Goal: Task Accomplishment & Management: Complete application form

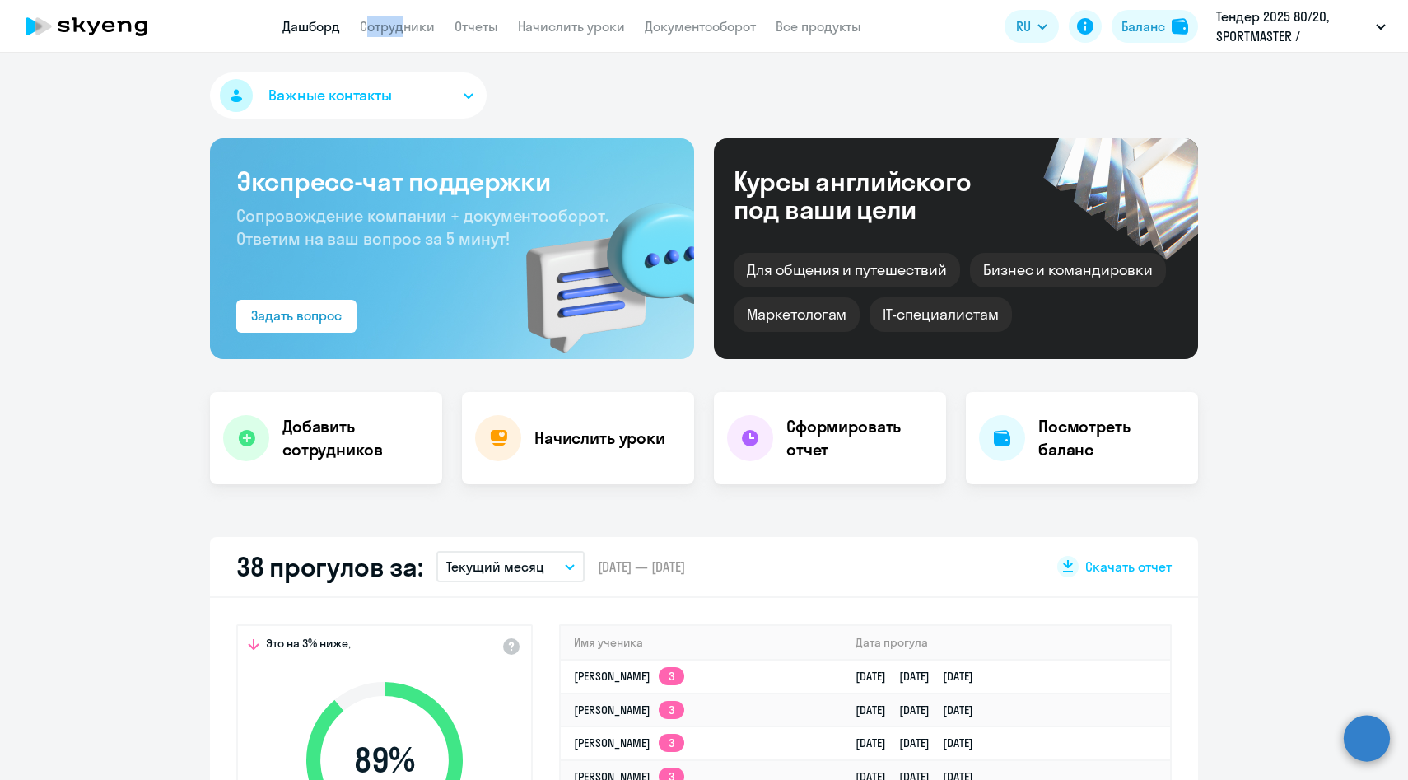
click at [393, 16] on app-menu-item-link "Сотрудники" at bounding box center [397, 26] width 75 height 21
click at [398, 25] on link "Сотрудники" at bounding box center [397, 26] width 75 height 16
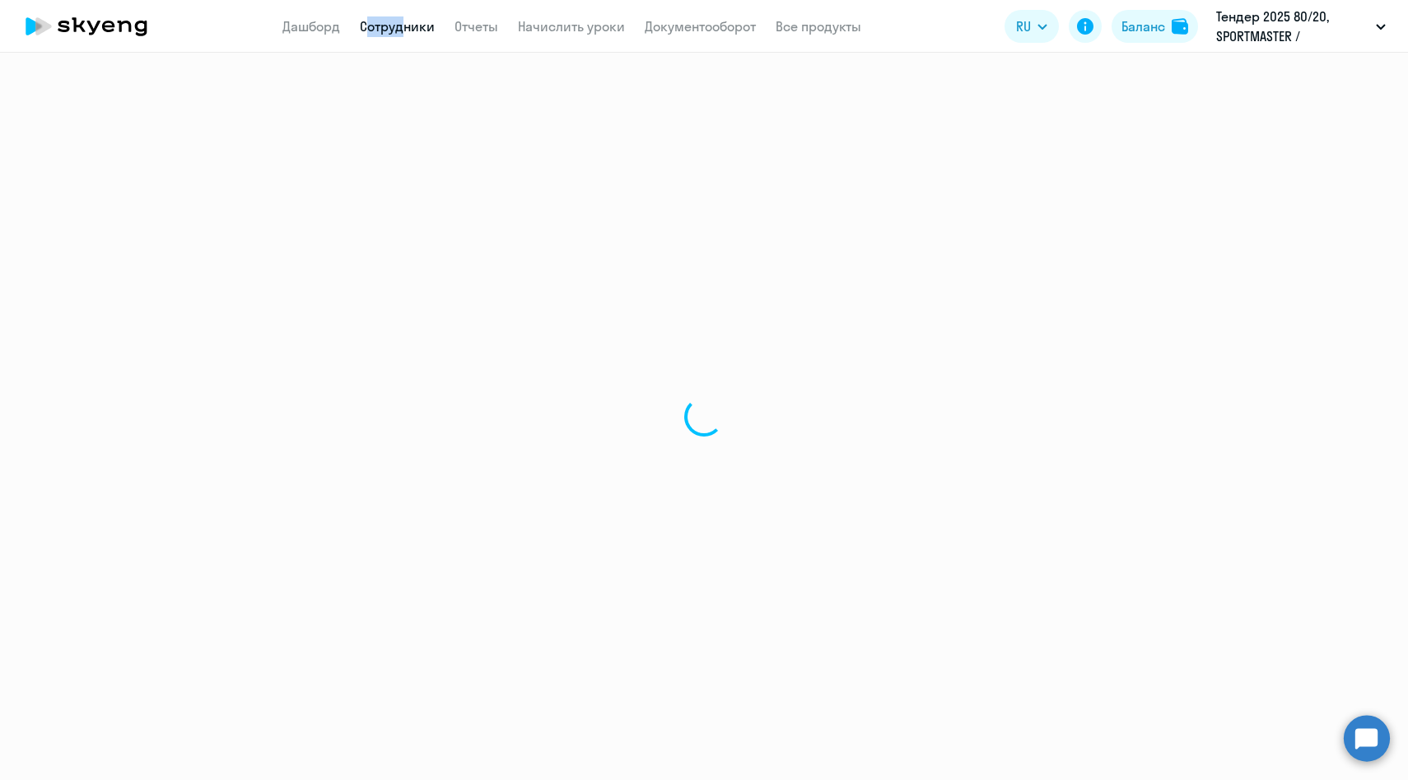
select select "30"
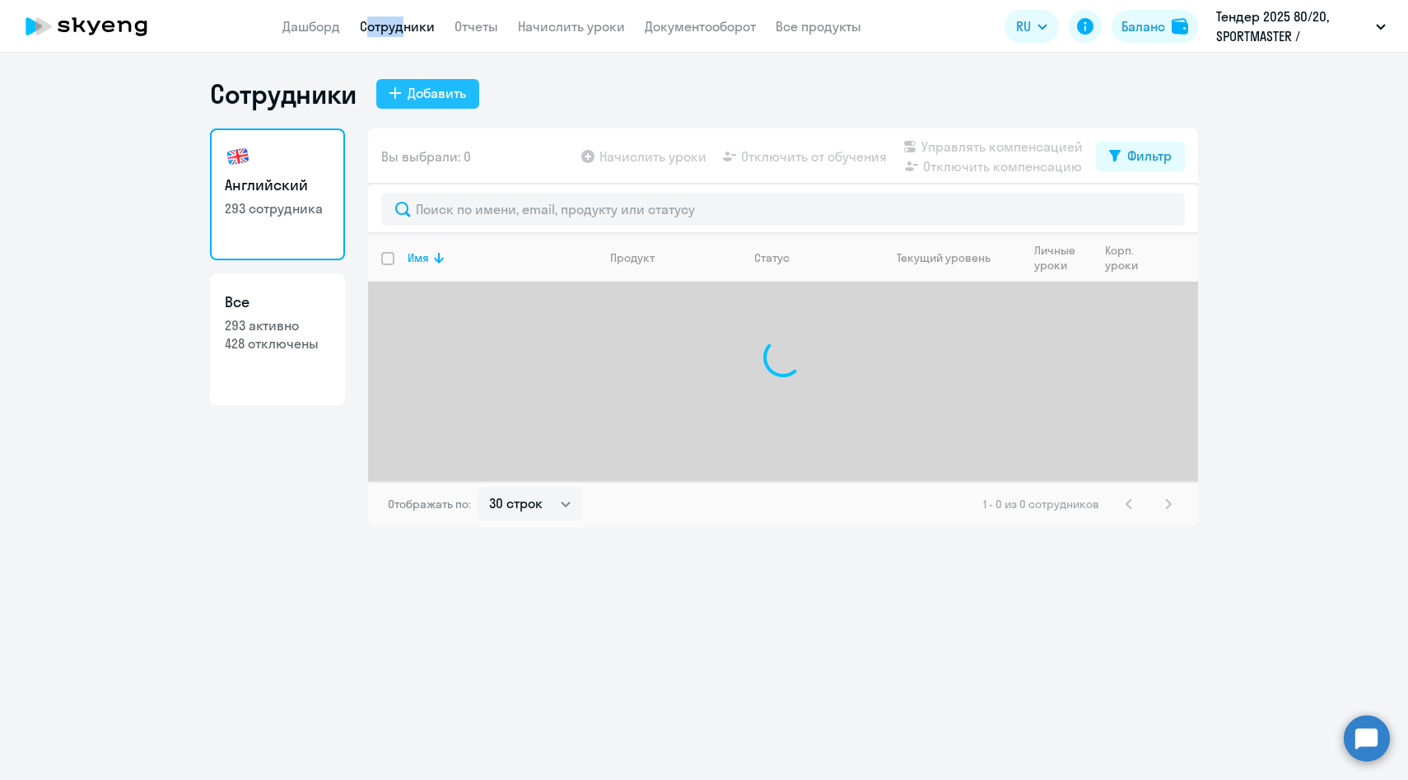
click at [426, 95] on div "Добавить" at bounding box center [436, 93] width 58 height 20
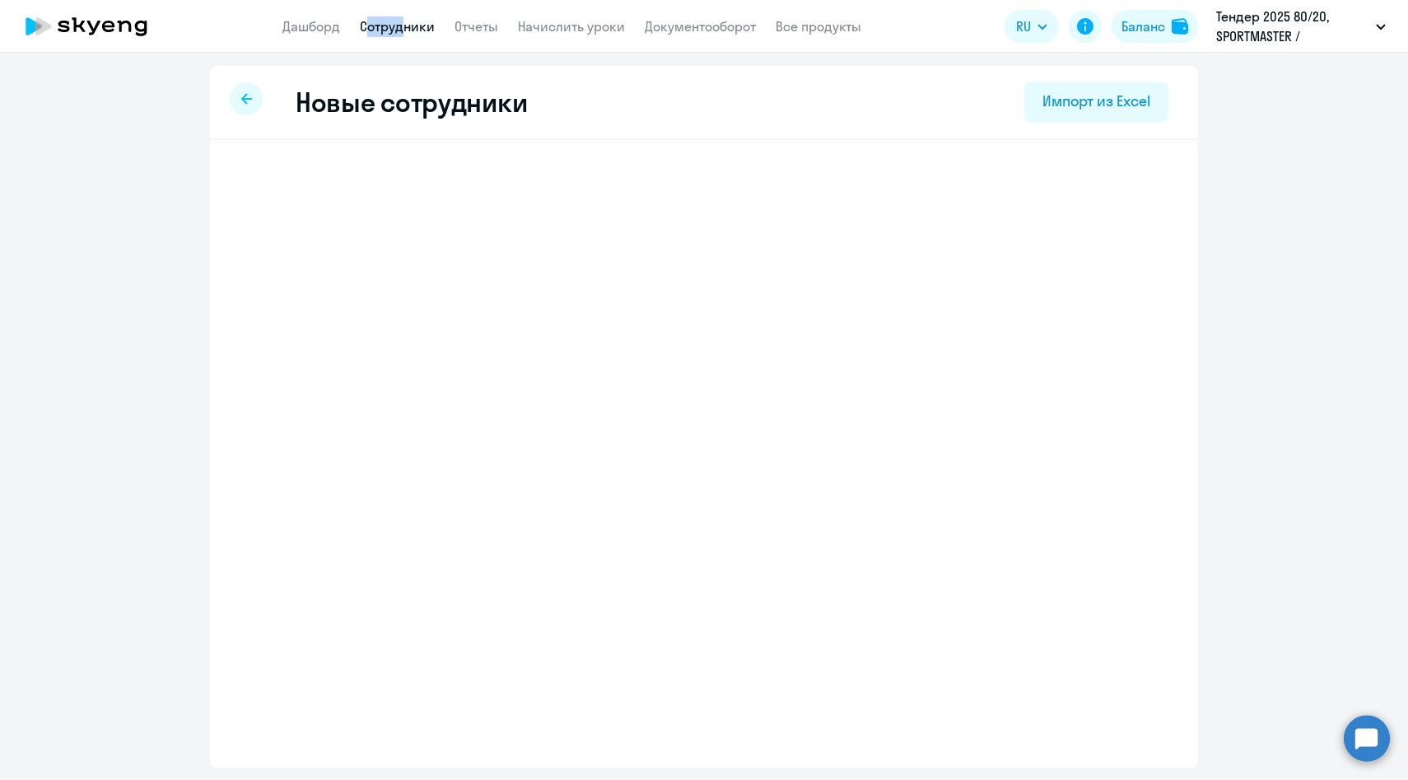
select select "english_adult_not_native_speaker"
select select "3"
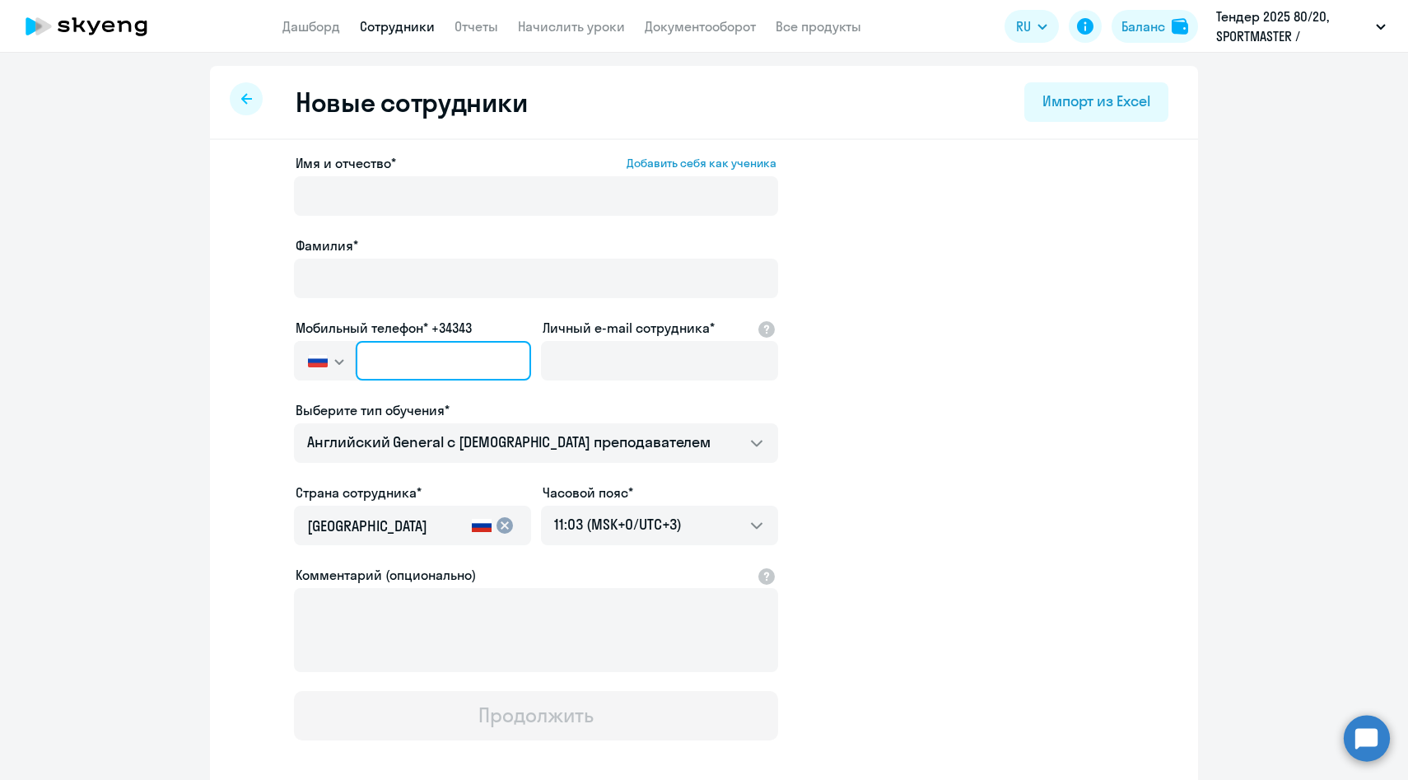
click at [464, 362] on input "text" at bounding box center [443, 361] width 175 height 40
paste input "[PHONE_NUMBER]"
type input "[PHONE_NUMBER]"
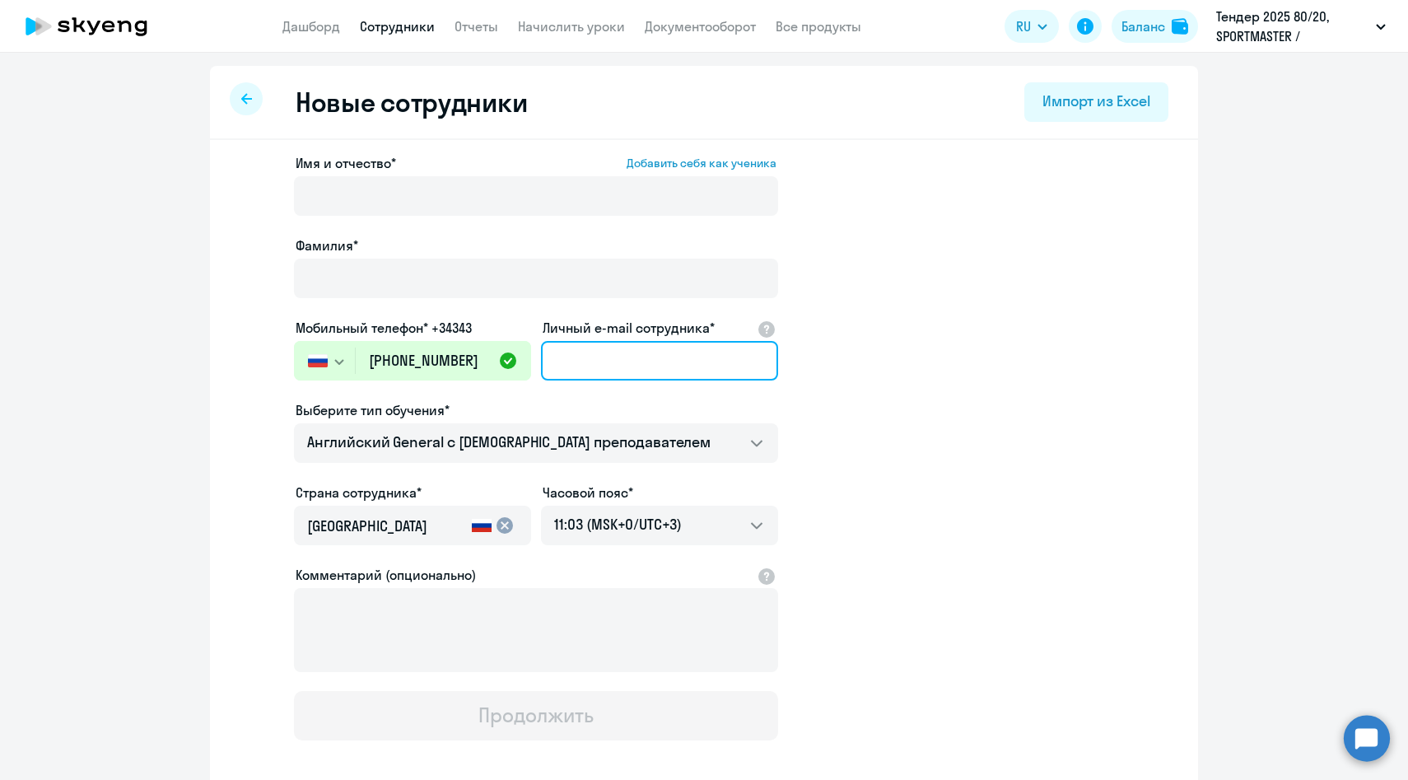
click at [603, 360] on input "Личный e-mail сотрудника*" at bounding box center [659, 361] width 237 height 40
paste input "[PERSON_NAME][EMAIL_ADDRESS][DOMAIN_NAME]"
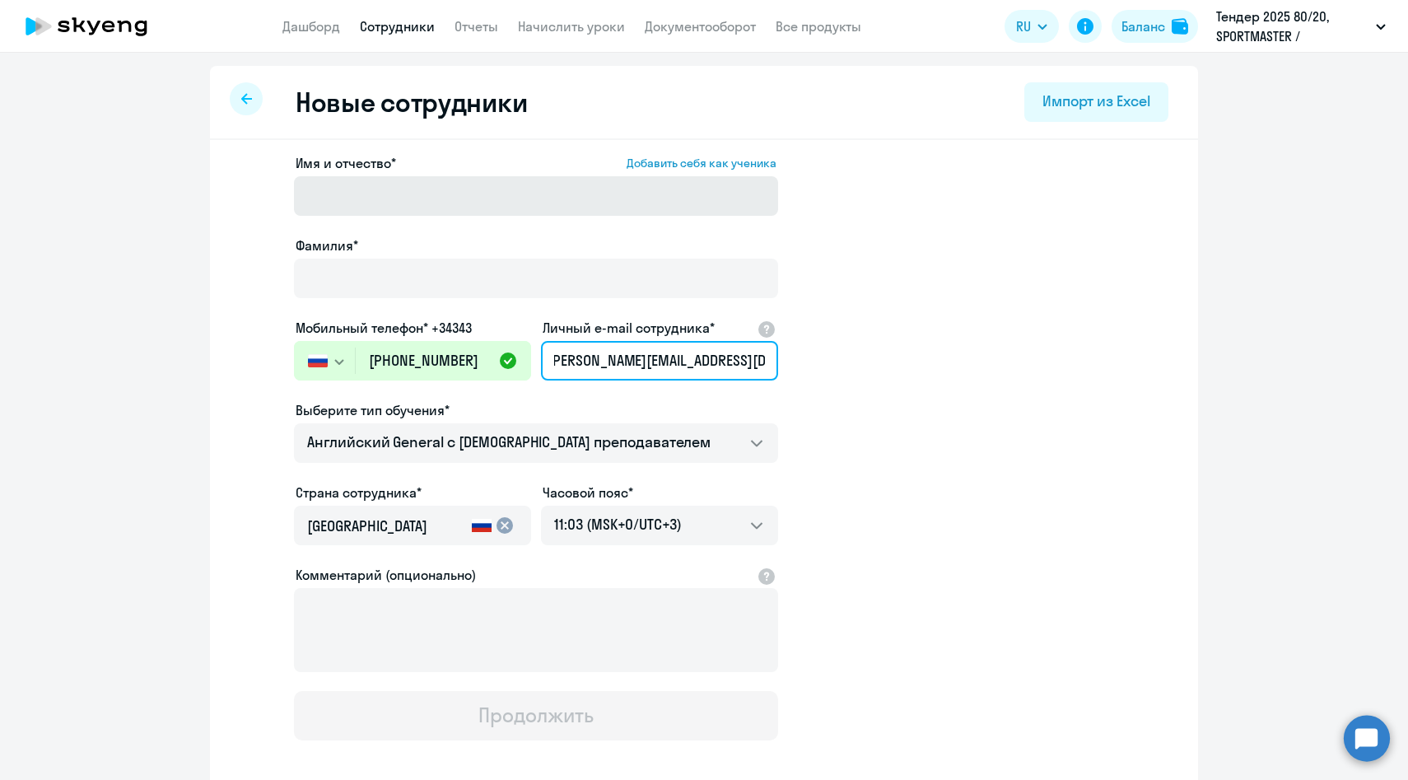
type input "[PERSON_NAME][EMAIL_ADDRESS][DOMAIN_NAME]"
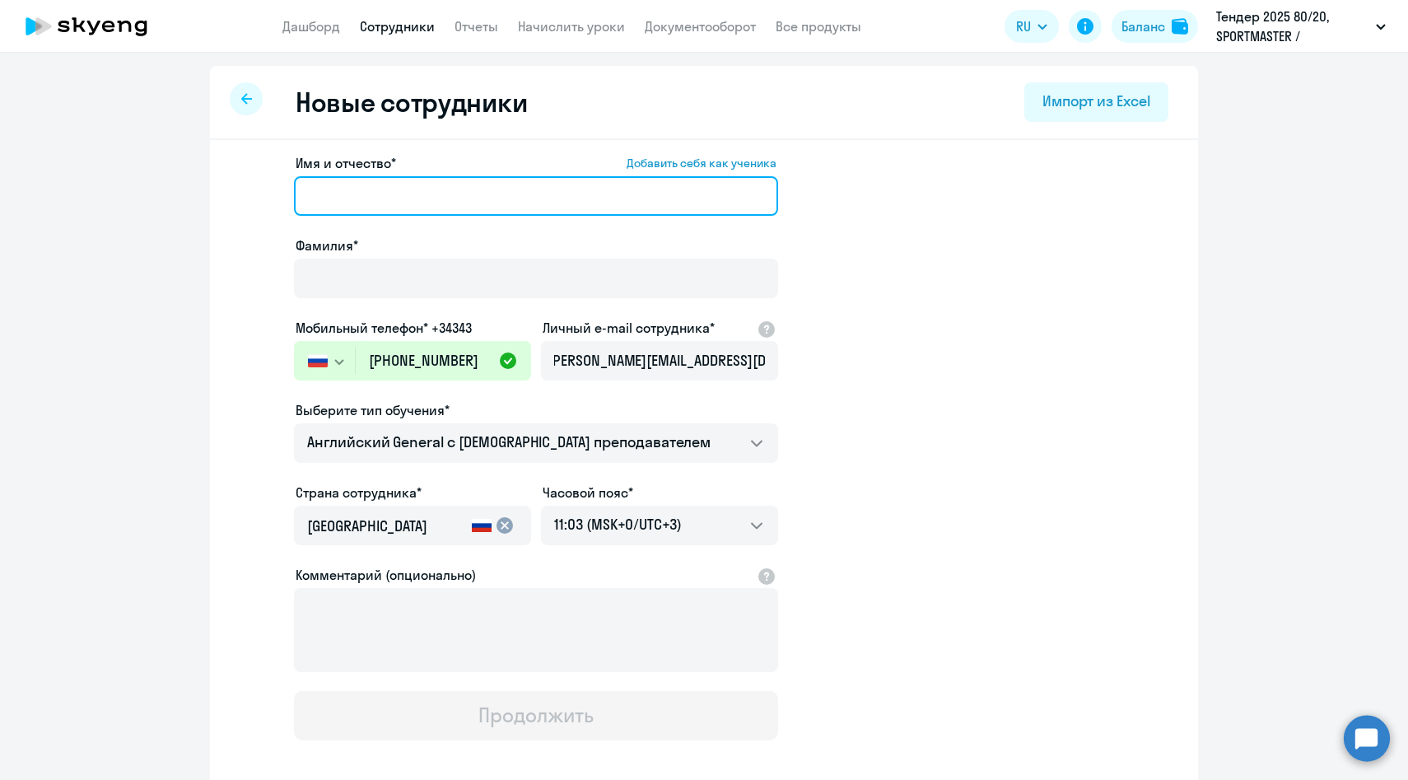
click at [485, 194] on input "Имя и отчество* Добавить себя как ученика" at bounding box center [536, 196] width 484 height 40
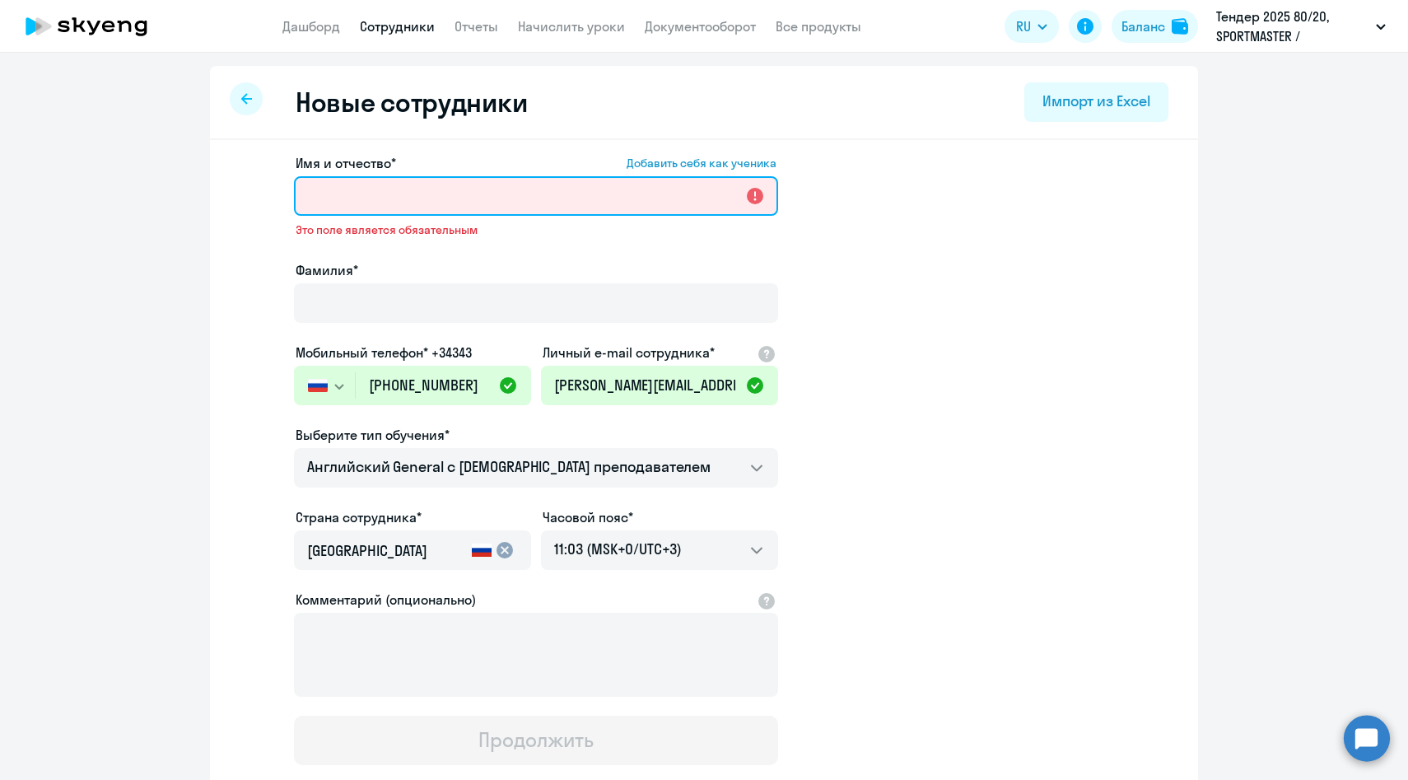
paste input "[PERSON_NAME]"
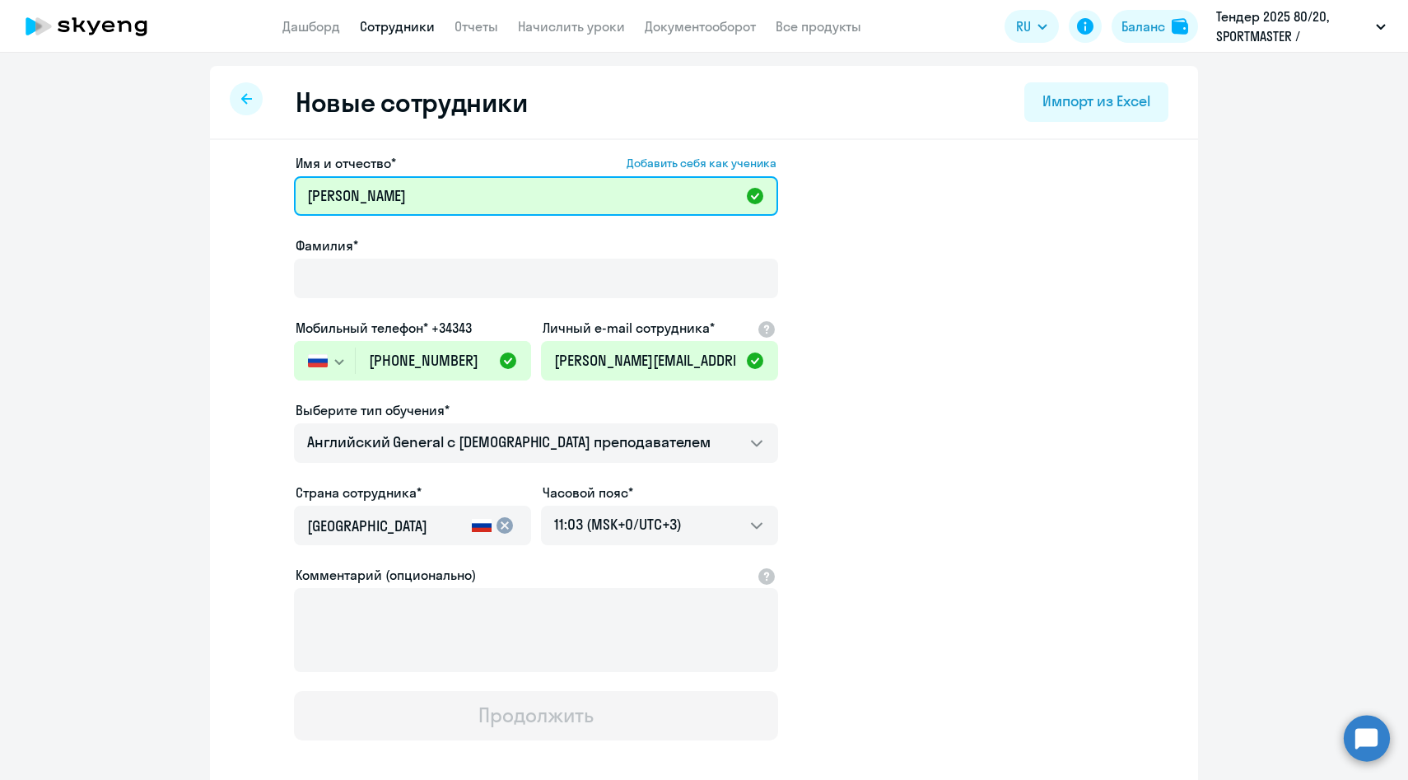
drag, startPoint x: 382, startPoint y: 196, endPoint x: 181, endPoint y: 190, distance: 200.9
click at [181, 190] on ng-component "Новые сотрудники Импорт из Excel Имя и отчество* Добавить себя как ученика [PER…" at bounding box center [704, 465] width 1408 height 798
type input "[PERSON_NAME]"
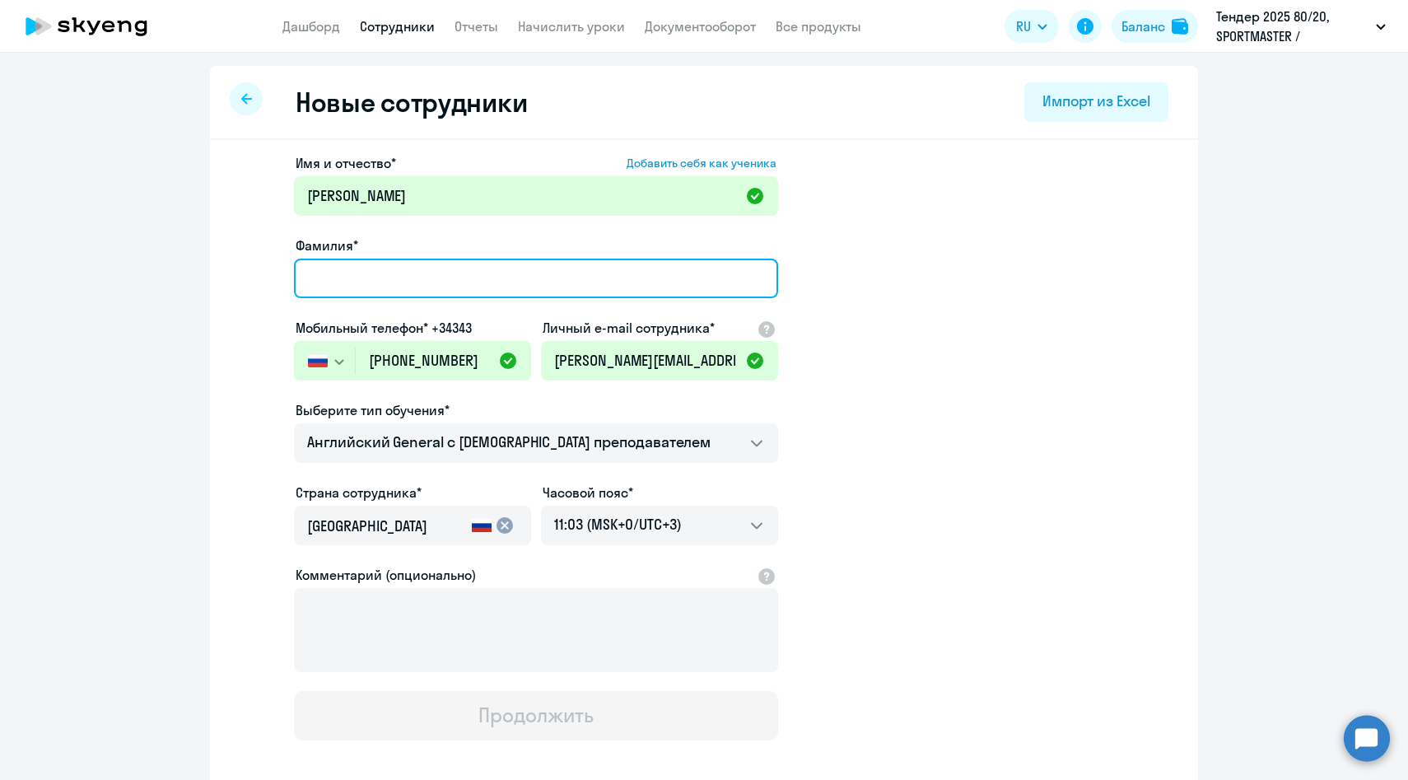
click at [325, 277] on input "Фамилия*" at bounding box center [536, 278] width 484 height 40
paste input "[PERSON_NAME]"
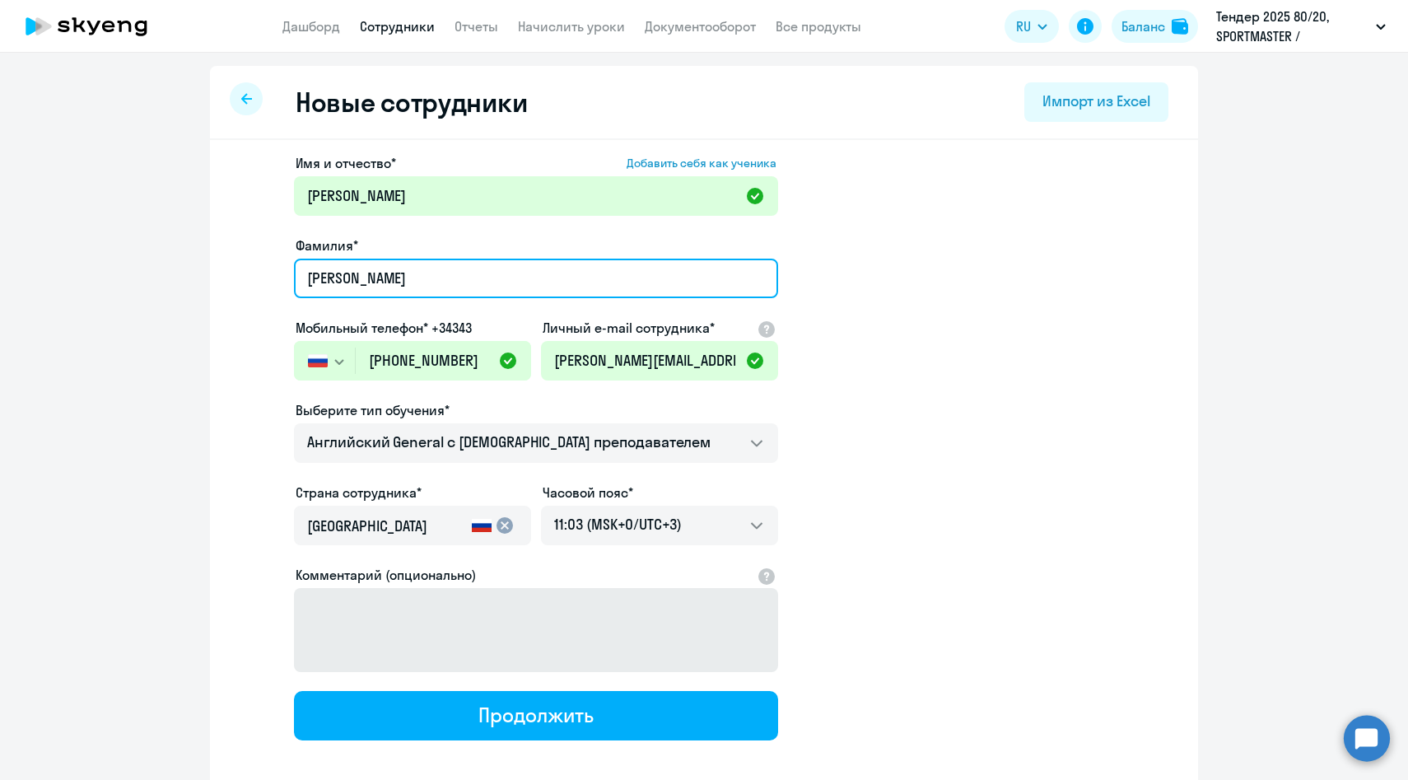
type input "[PERSON_NAME]"
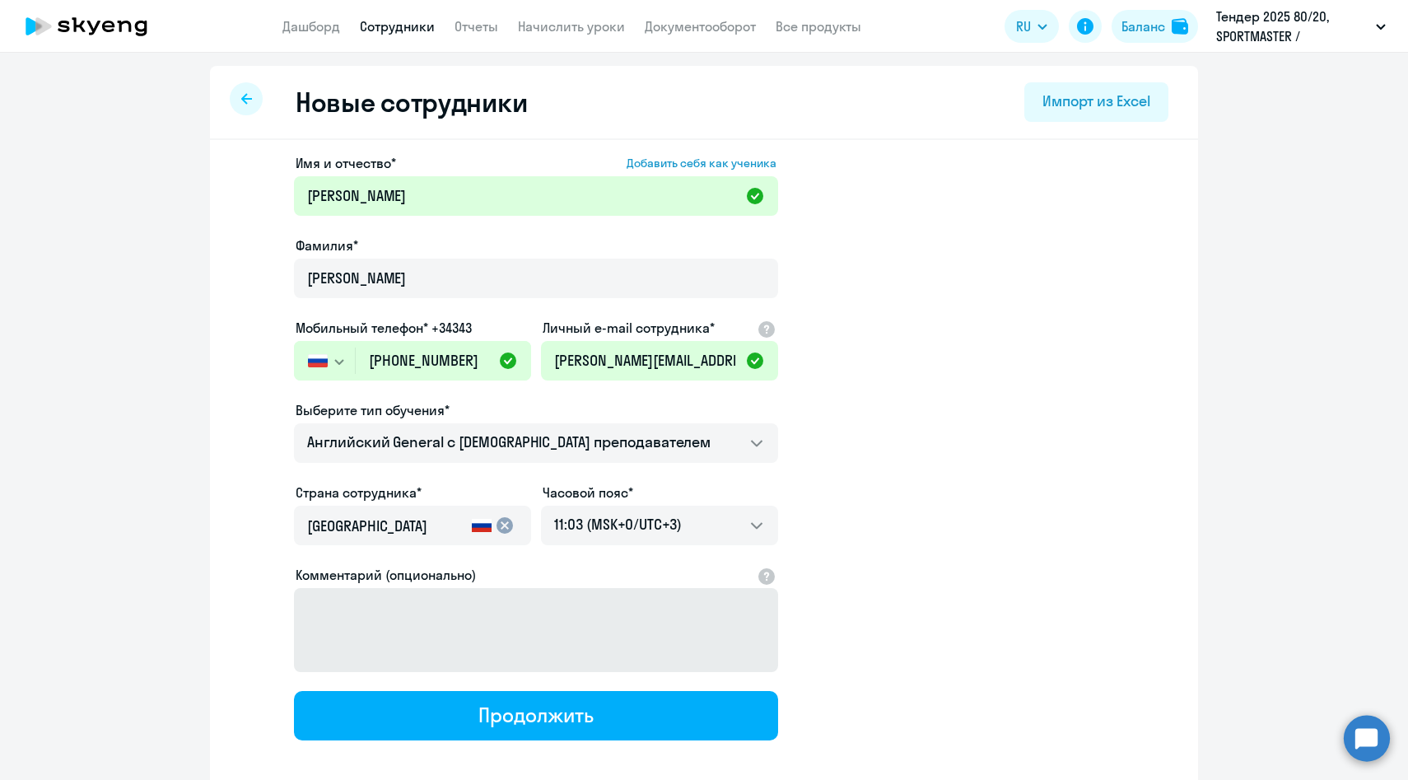
click at [407, 712] on button "Продолжить" at bounding box center [536, 715] width 484 height 49
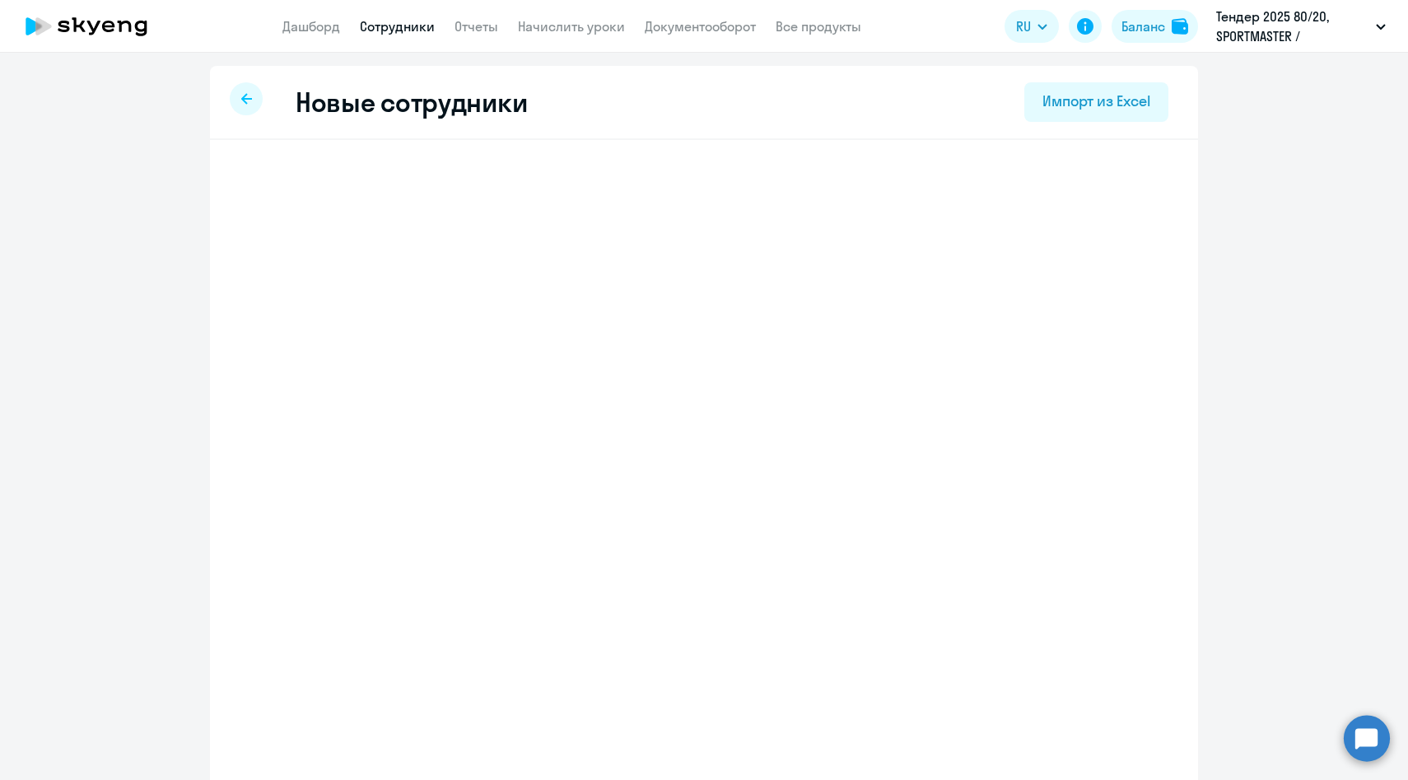
select select "english_adult_not_native_speaker"
select select "3"
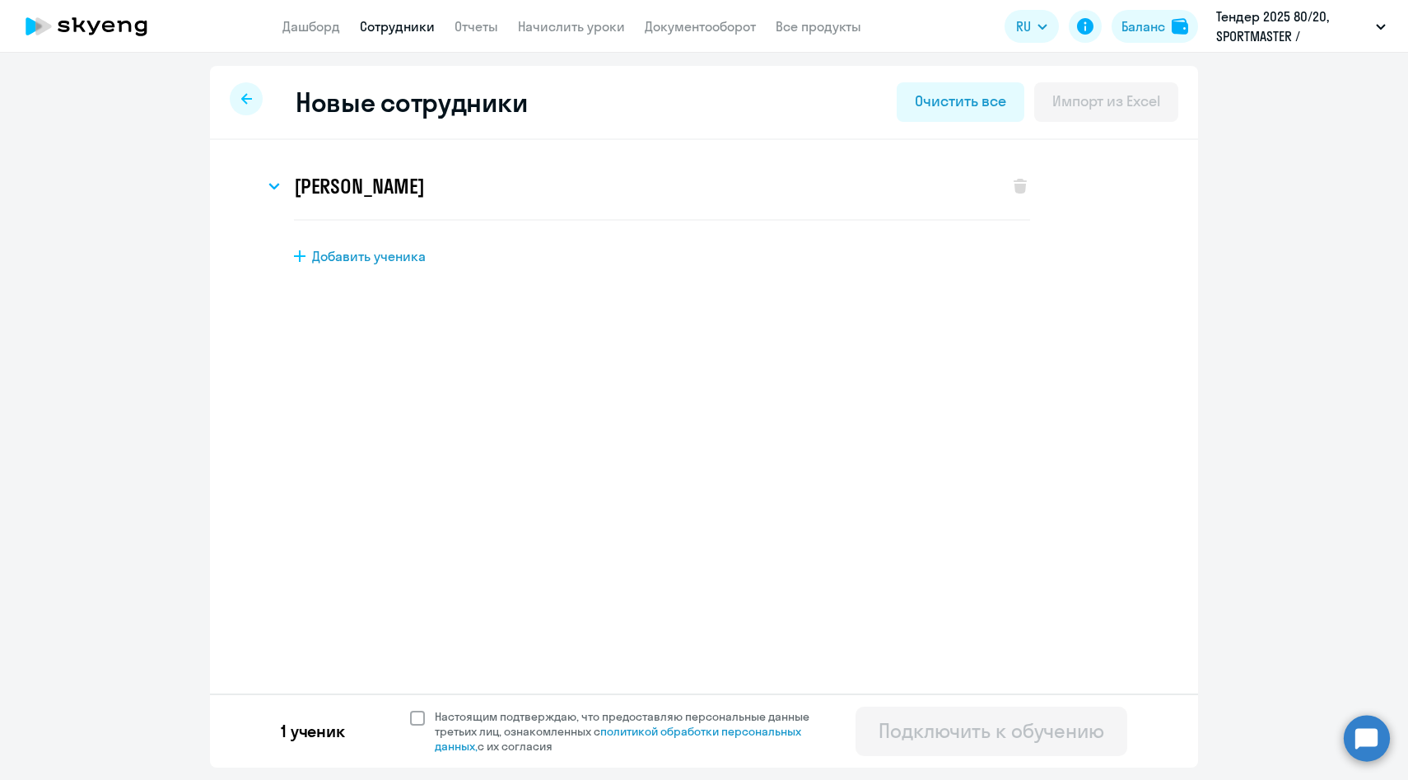
click at [454, 726] on span "Настоящим подтверждаю, что предоставляю персональные данные третьих лиц, ознако…" at bounding box center [632, 731] width 394 height 44
click at [410, 709] on input "Настоящим подтверждаю, что предоставляю персональные данные третьих лиц, ознако…" at bounding box center [409, 708] width 1 height 1
checkbox input "true"
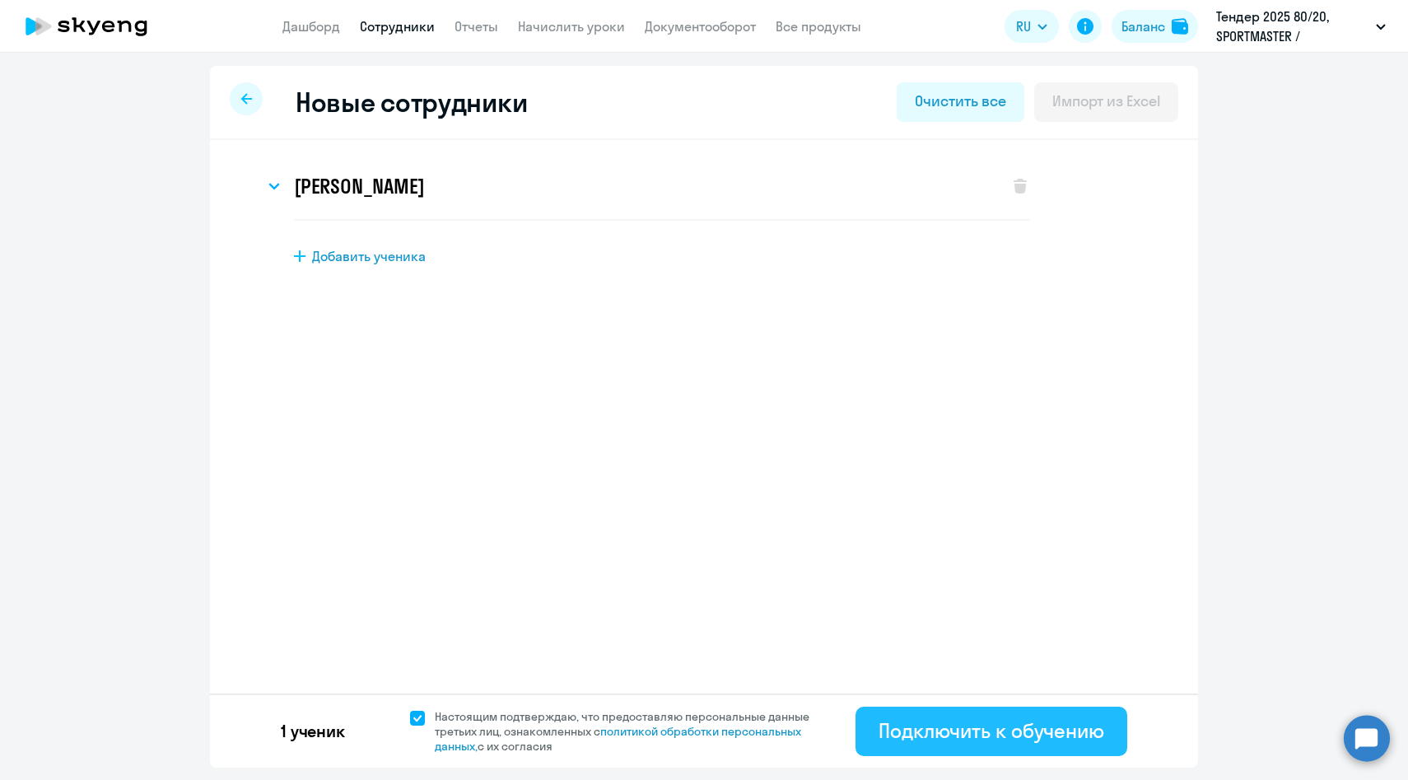
click at [886, 732] on div "Подключить к обучению" at bounding box center [991, 730] width 226 height 26
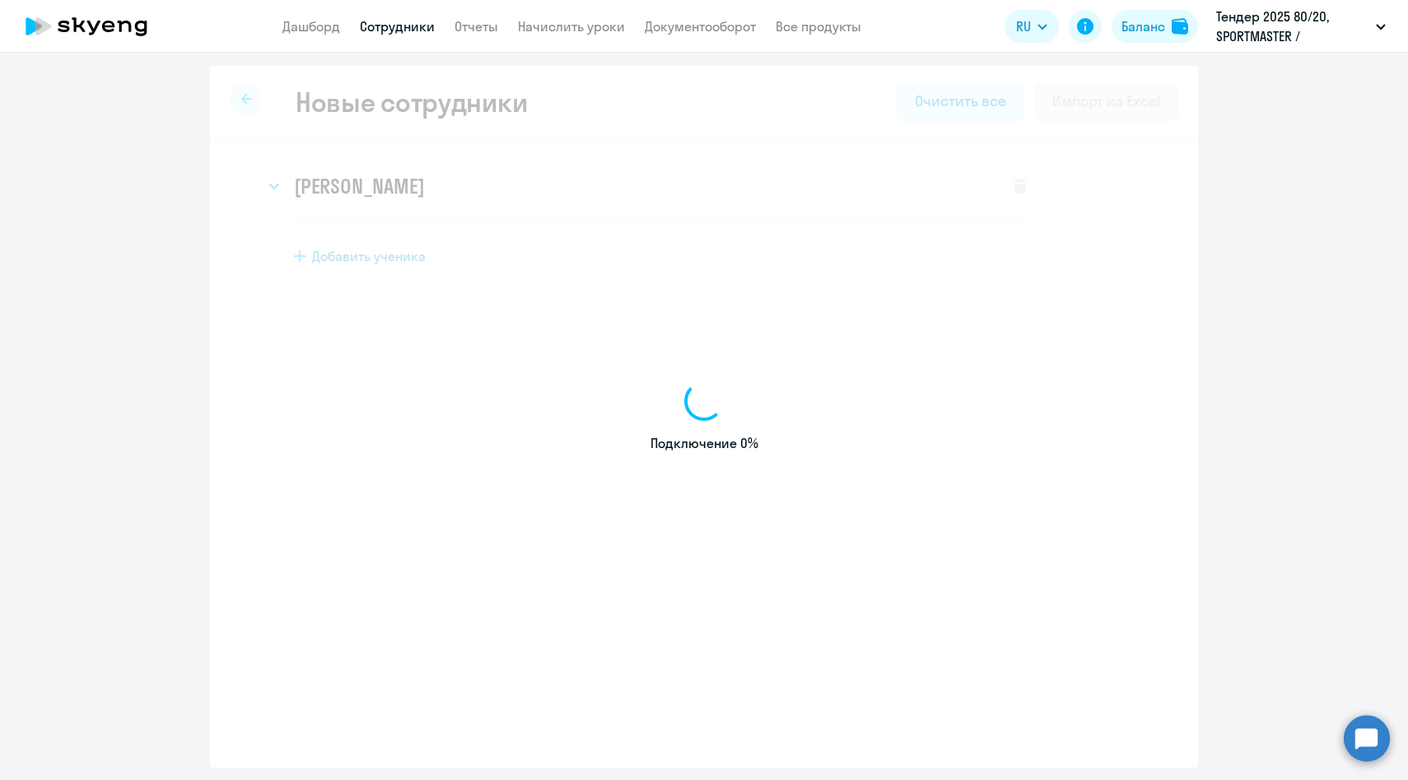
select select "english_adult_not_native_speaker"
select select "3"
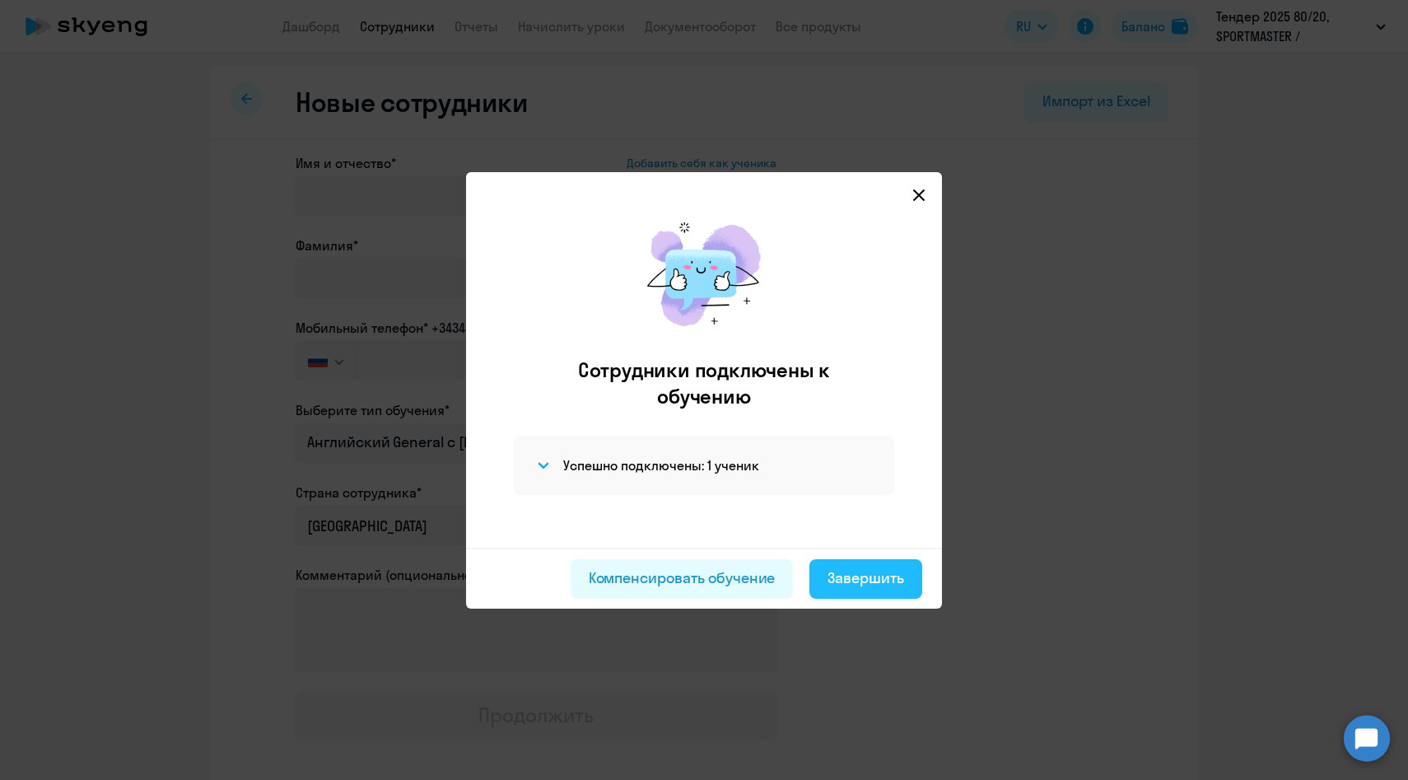
click at [897, 583] on div "Завершить" at bounding box center [865, 577] width 77 height 21
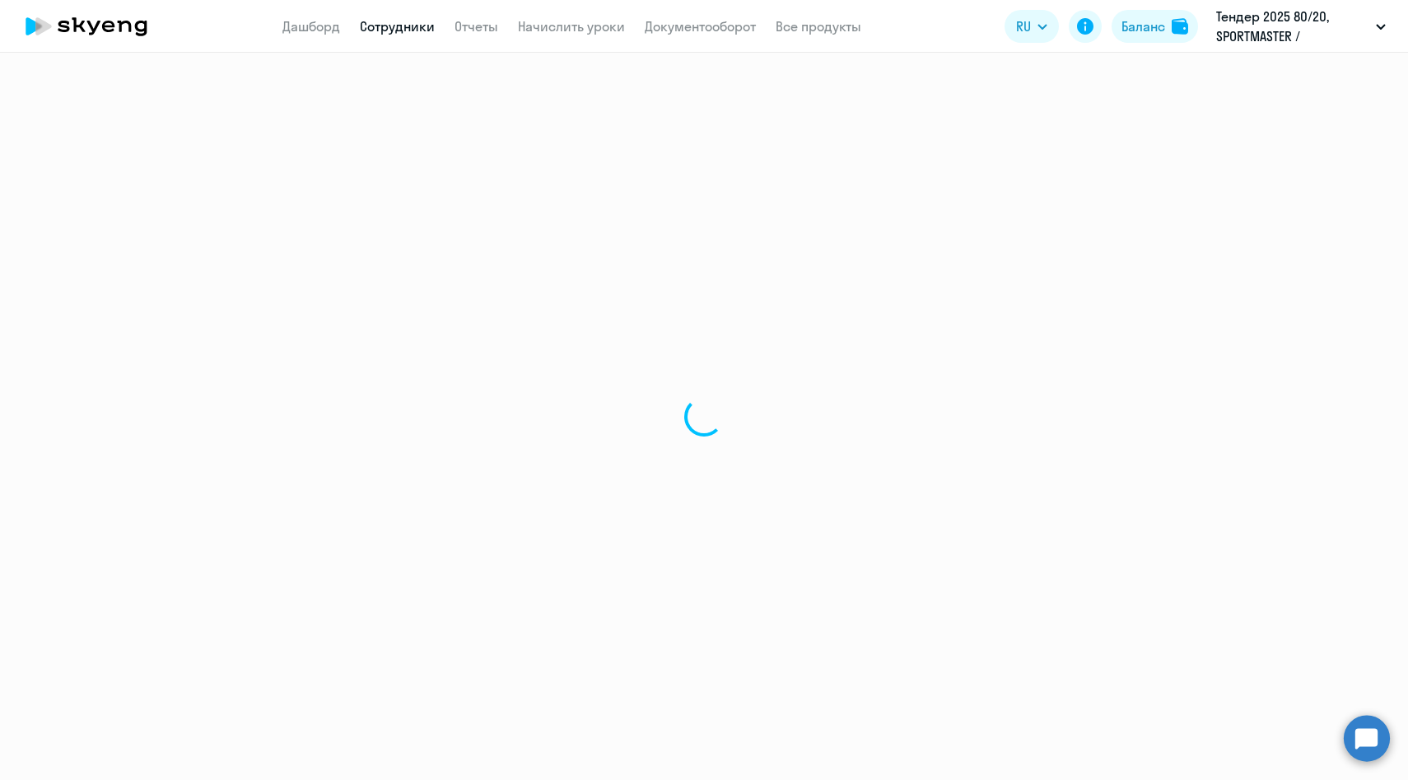
select select "30"
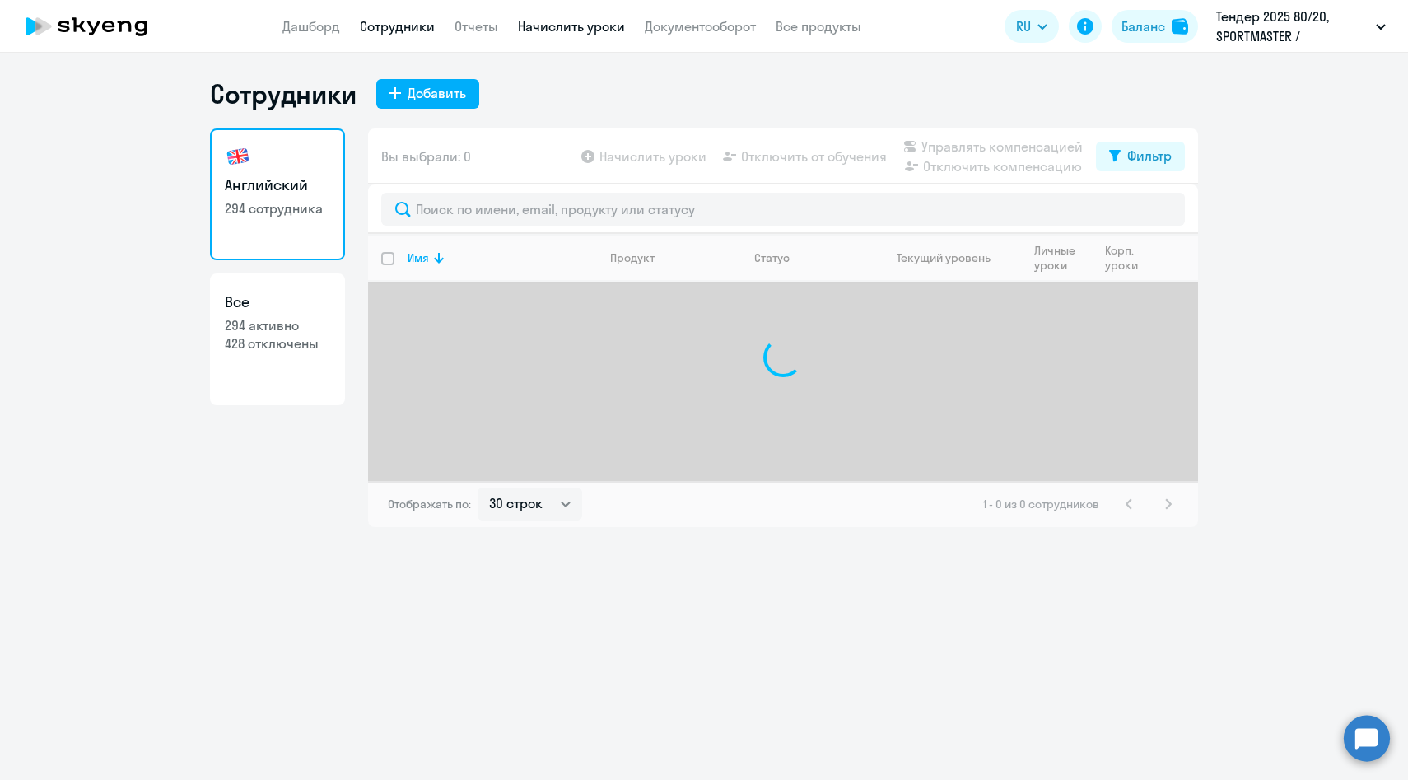
click at [586, 30] on link "Начислить уроки" at bounding box center [571, 26] width 107 height 16
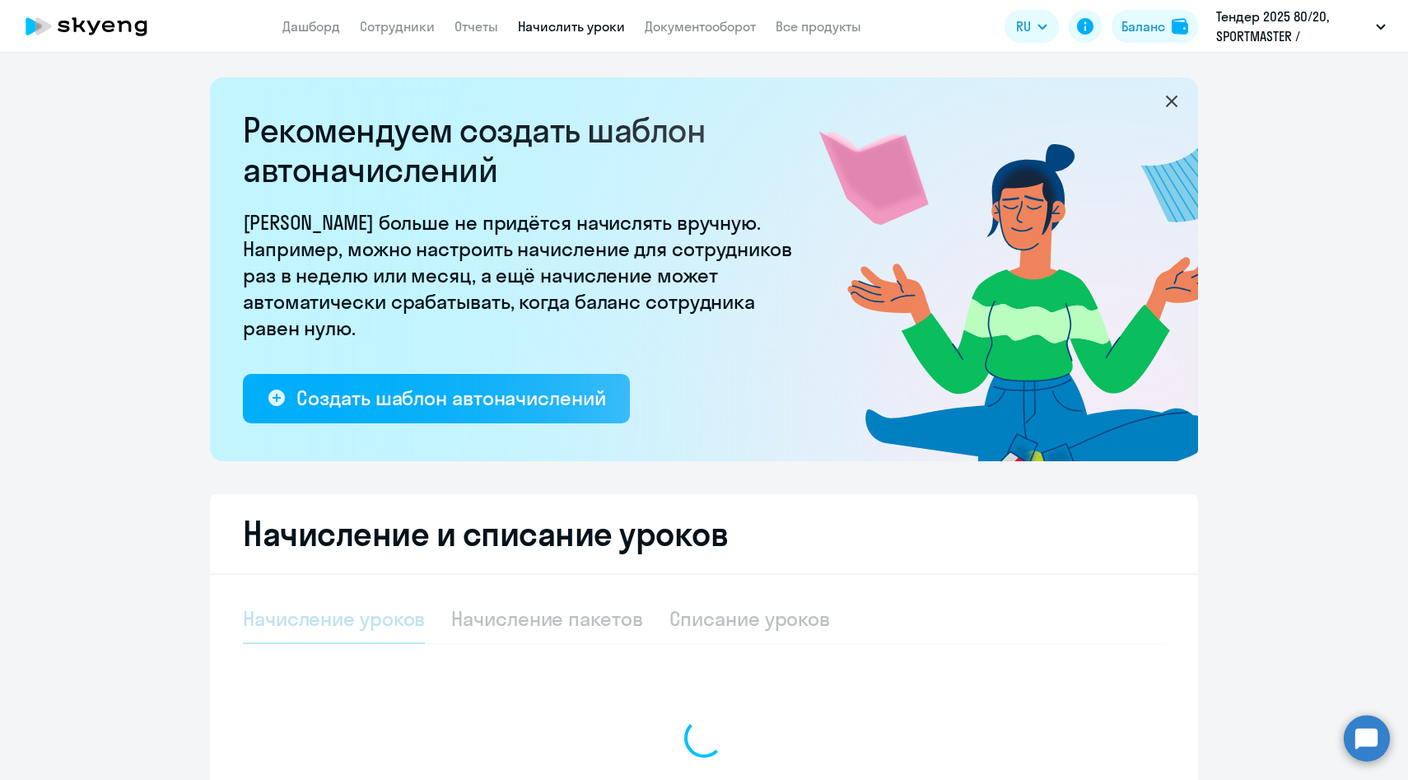
scroll to position [184, 0]
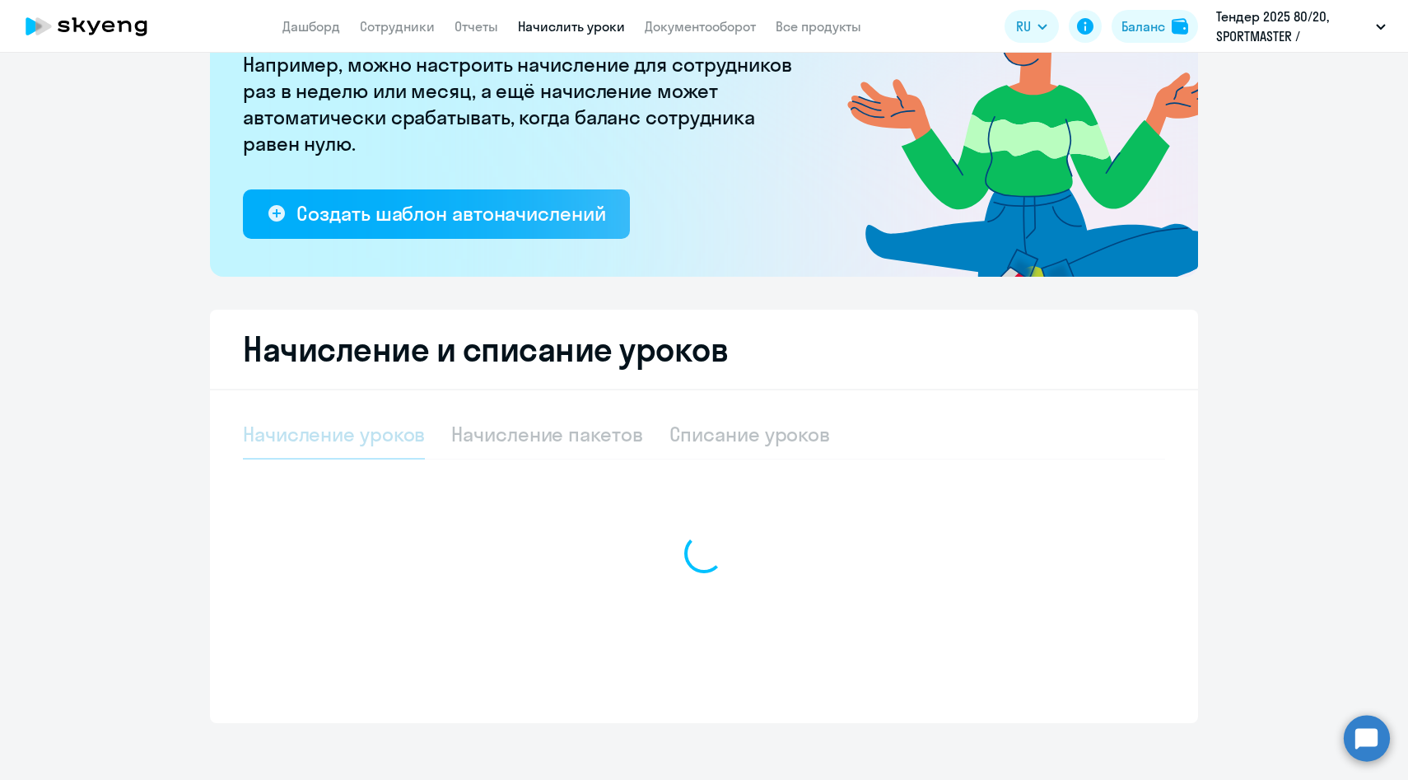
select select "10"
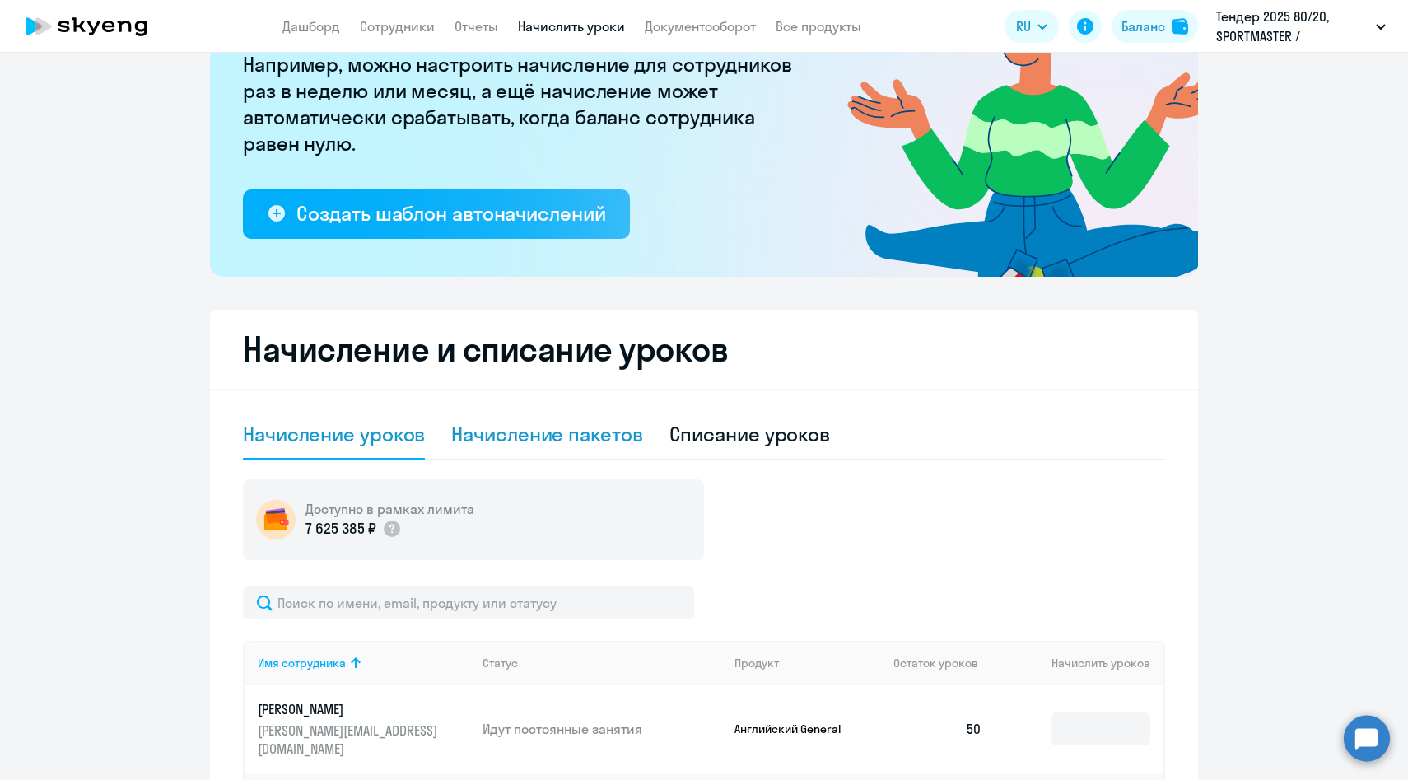
click at [514, 443] on div "Начисление пакетов" at bounding box center [546, 434] width 191 height 26
select select "10"
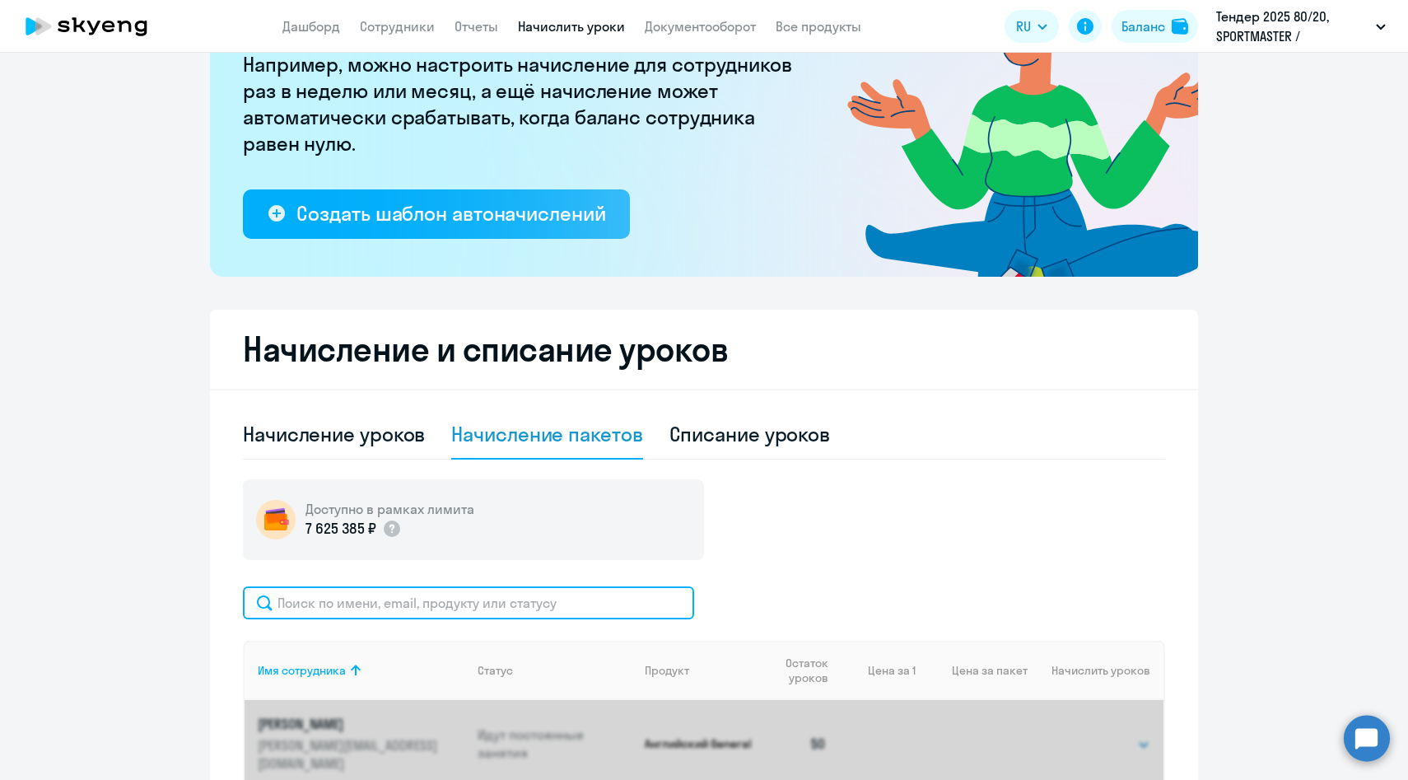
click at [494, 616] on input "text" at bounding box center [468, 602] width 451 height 33
paste input "[PERSON_NAME]"
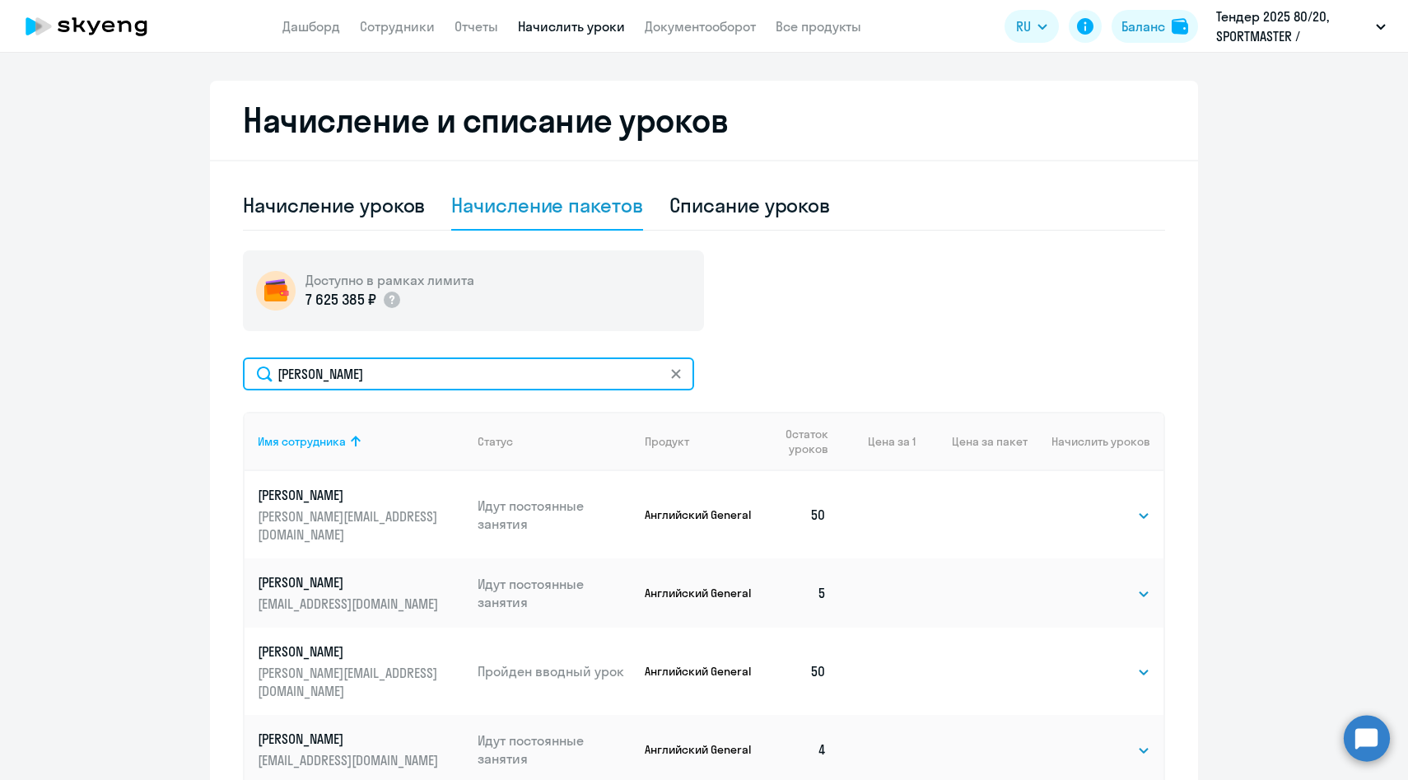
scroll to position [426, 0]
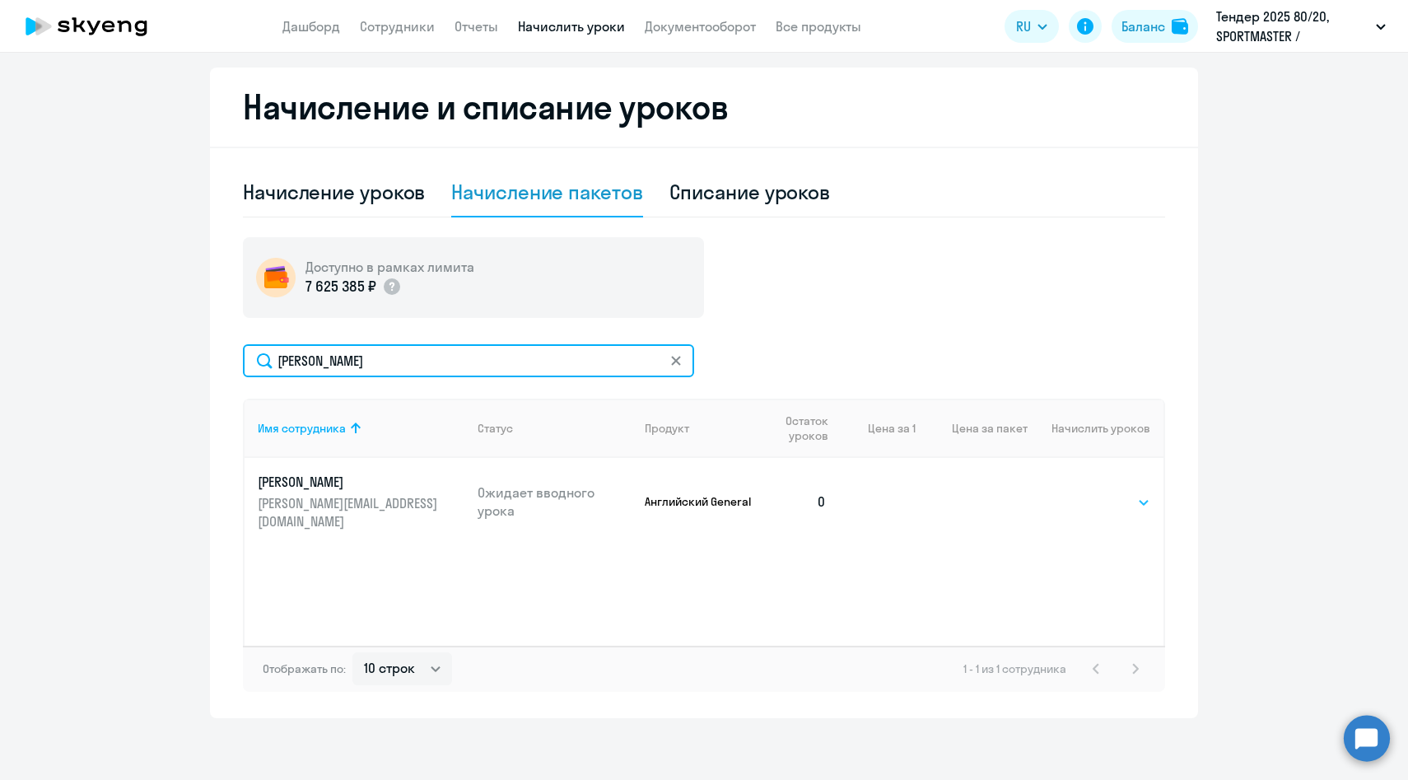
type input "[PERSON_NAME]"
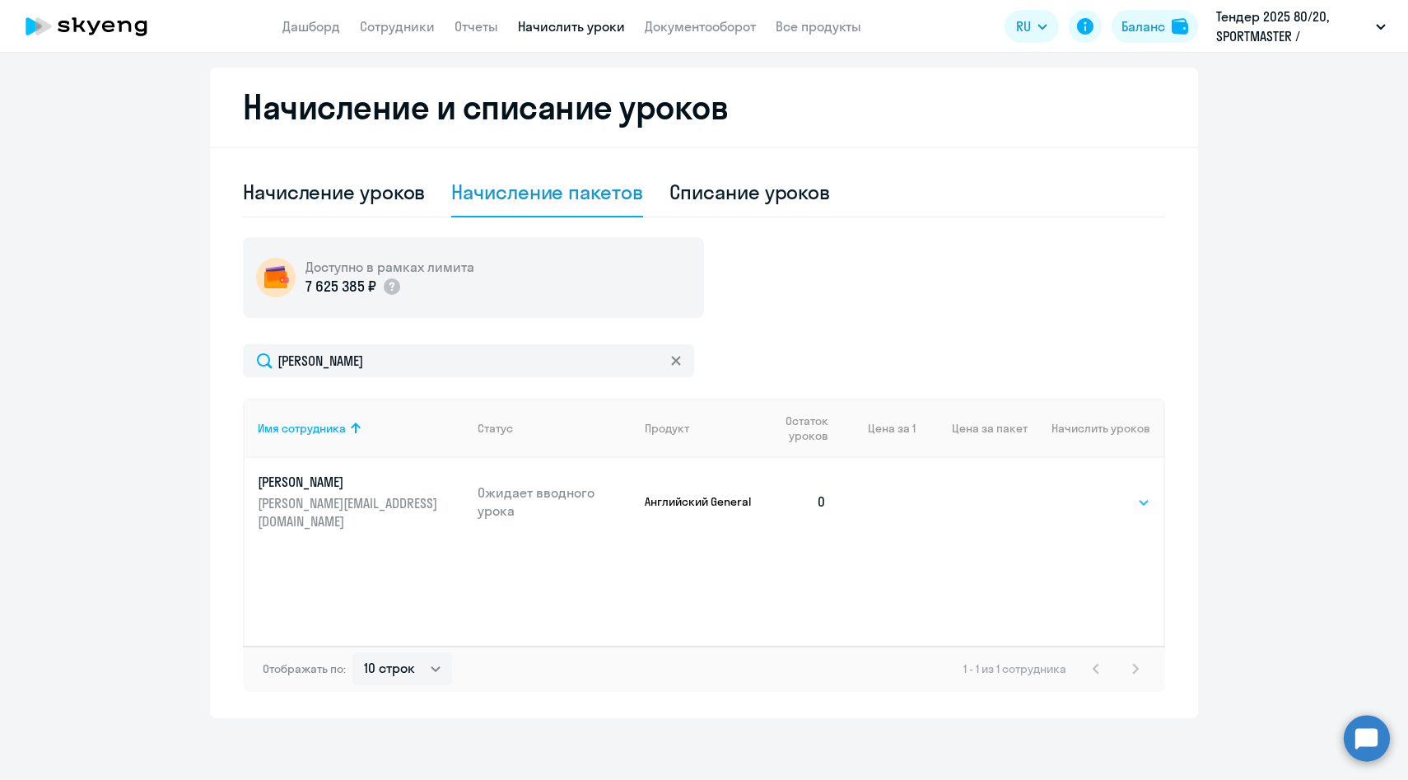
click at [1129, 505] on select "Выбрать 4 8 16 32 64 96 128" at bounding box center [1116, 502] width 68 height 20
select select "64"
click at [1082, 492] on select "Выбрать 4 8 16 32 64 96 128" at bounding box center [1116, 502] width 68 height 20
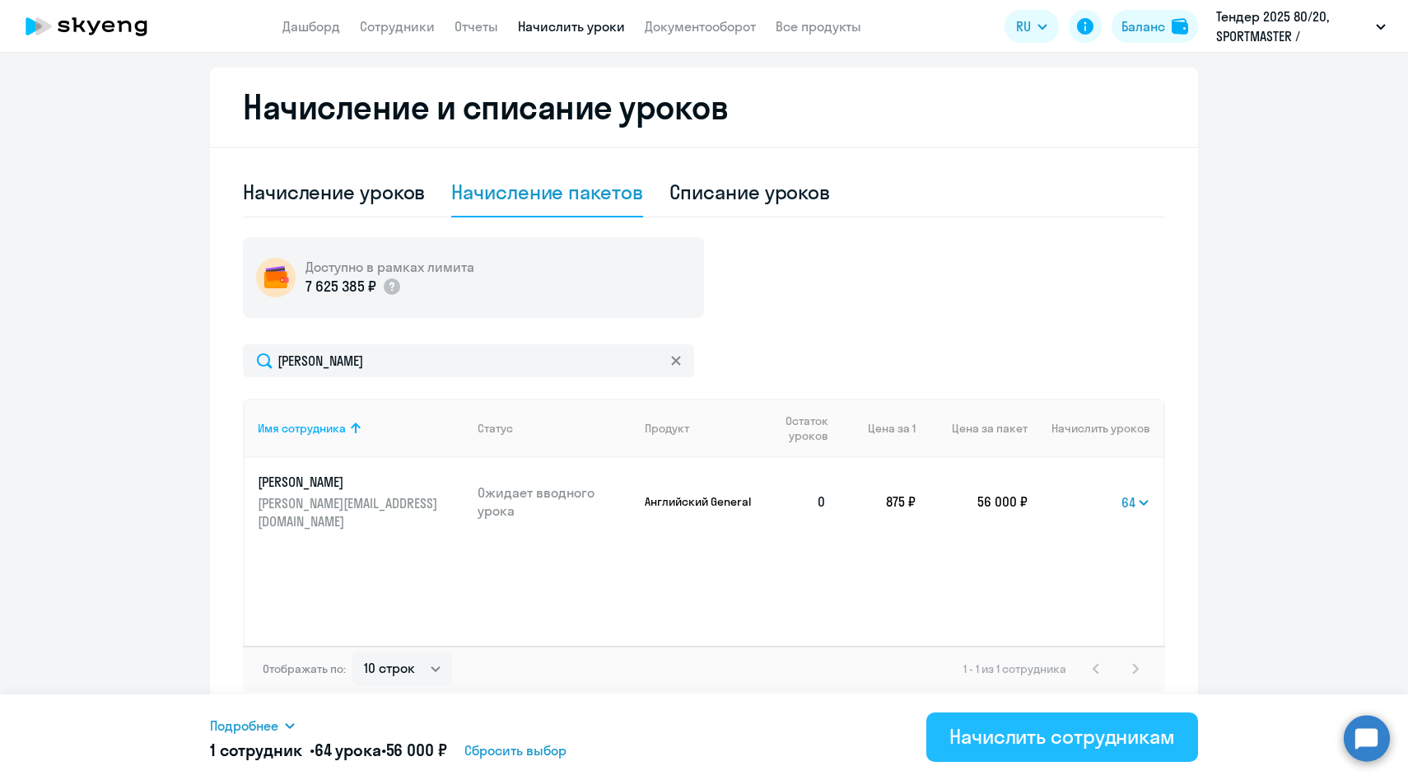
click at [1060, 738] on div "Начислить сотрудникам" at bounding box center [1062, 736] width 226 height 26
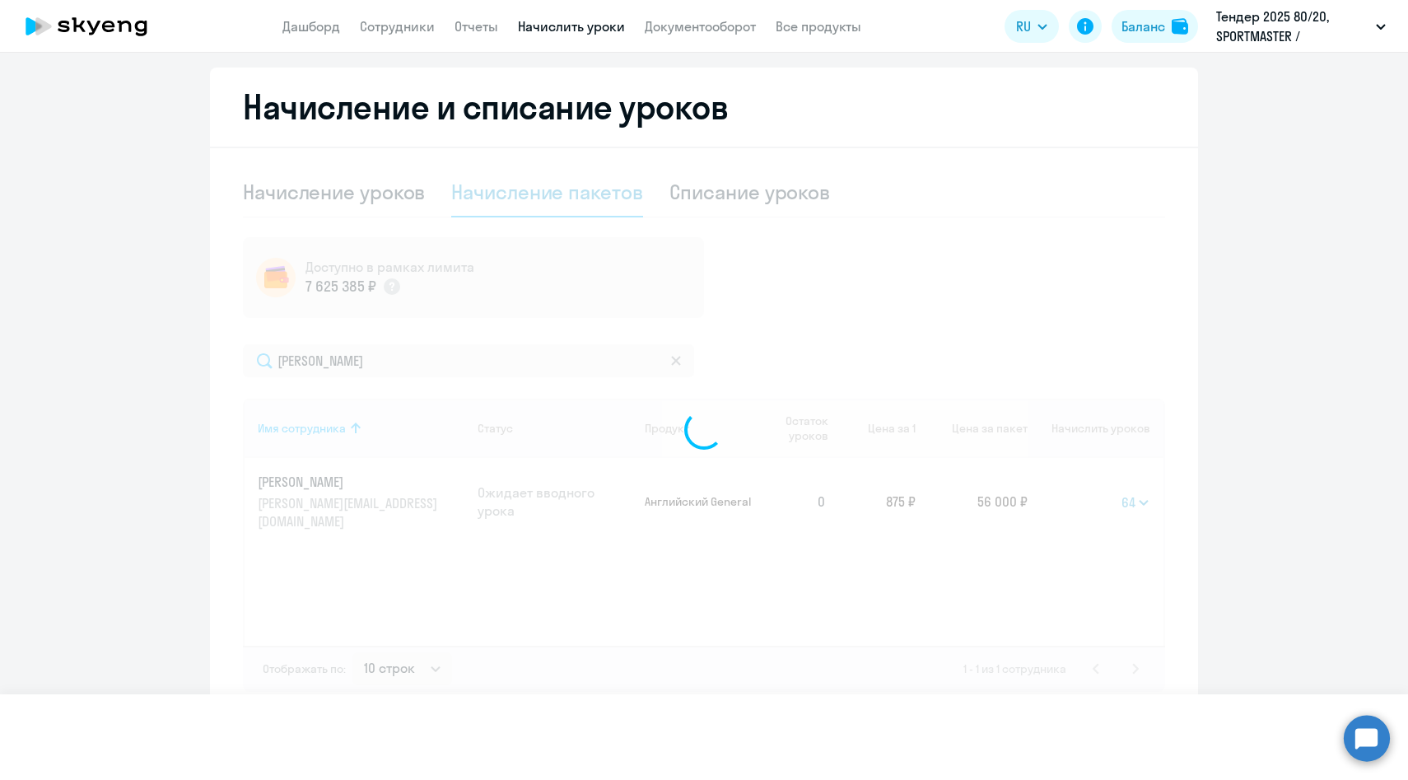
select select
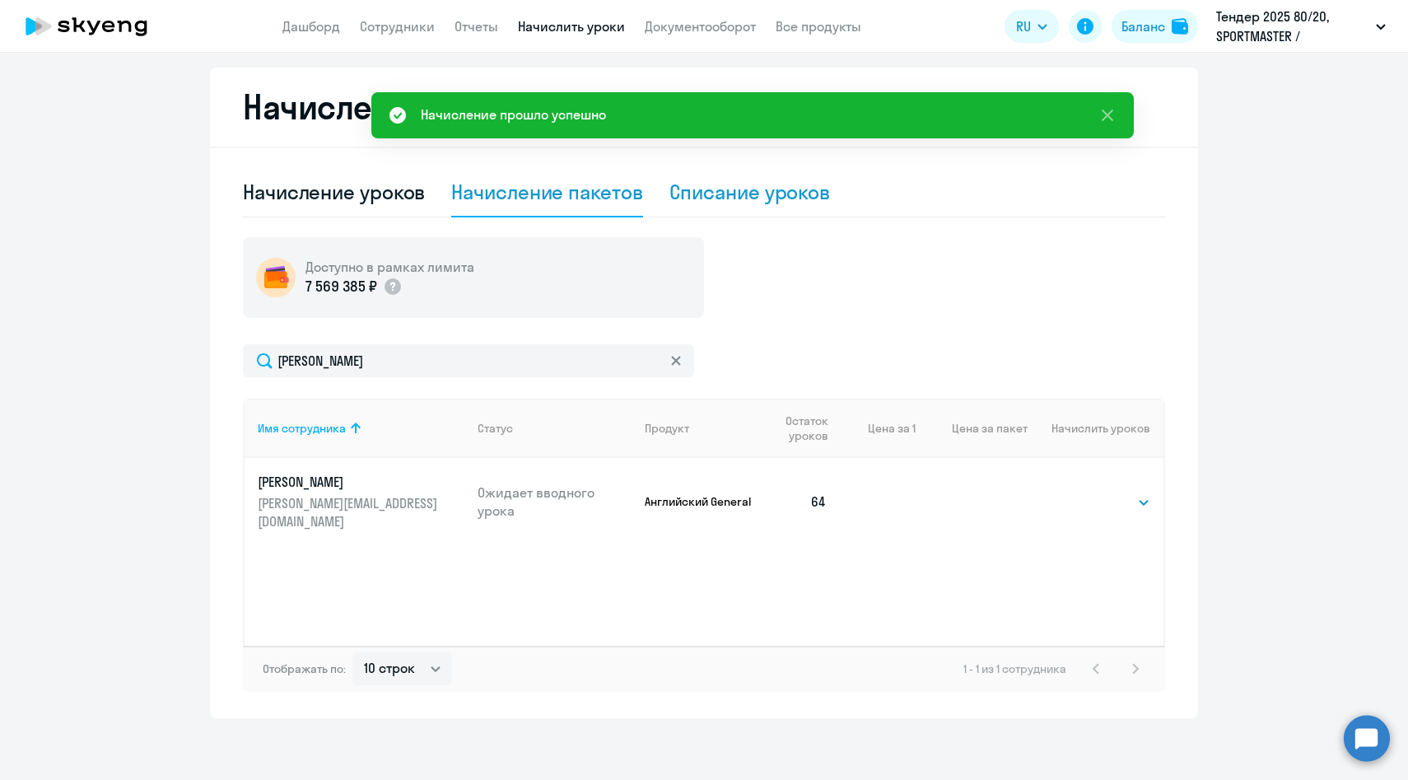
click at [747, 184] on div "Списание уроков" at bounding box center [749, 192] width 161 height 26
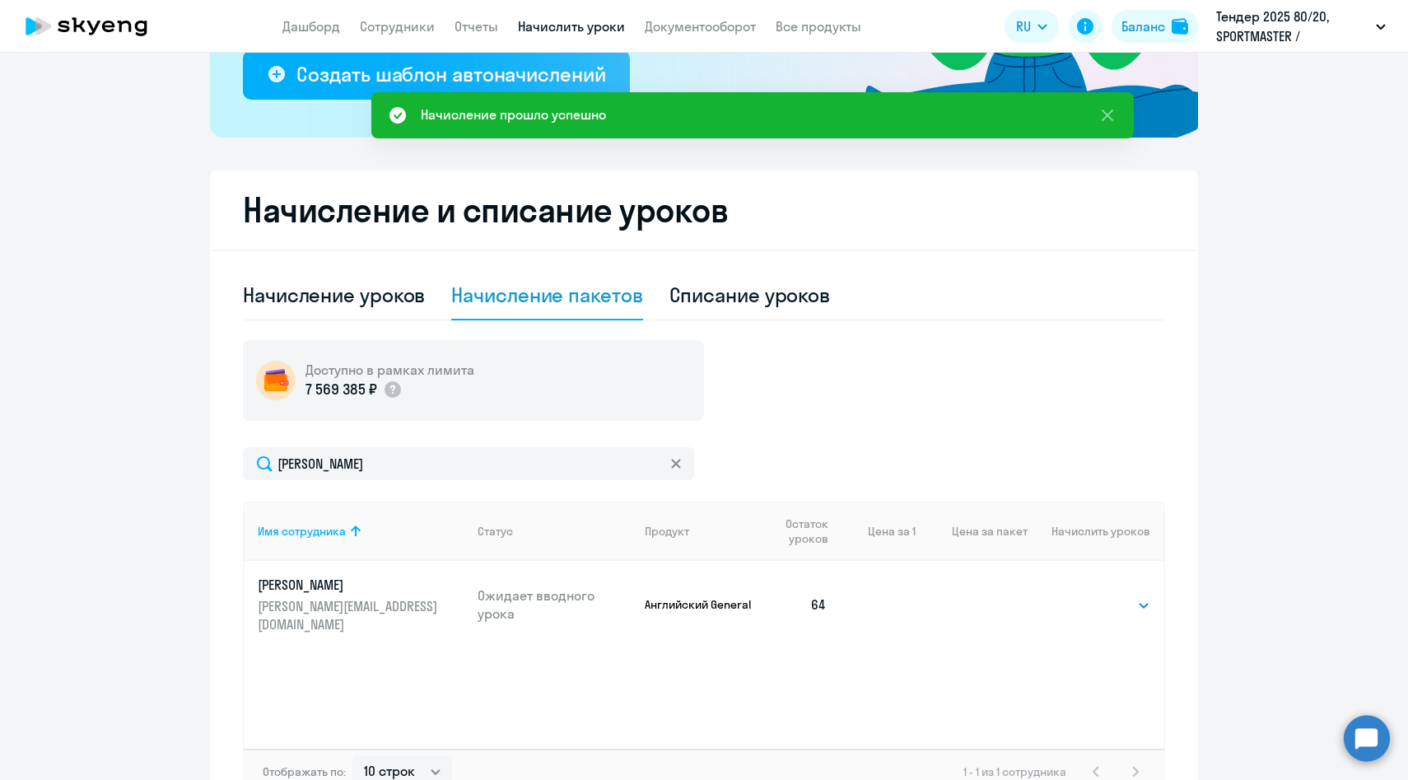
select select "10"
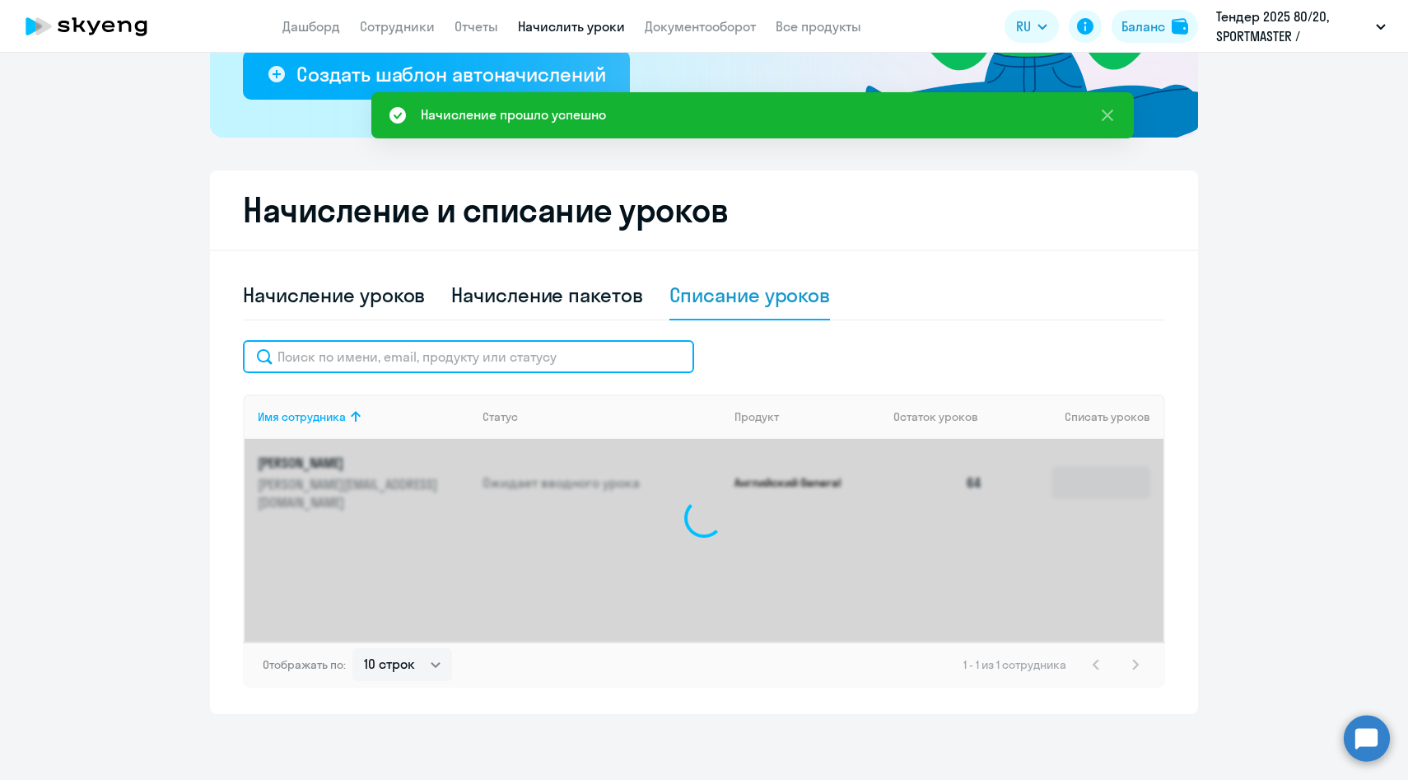
click at [490, 362] on input "text" at bounding box center [468, 356] width 451 height 33
paste input "[PERSON_NAME]"
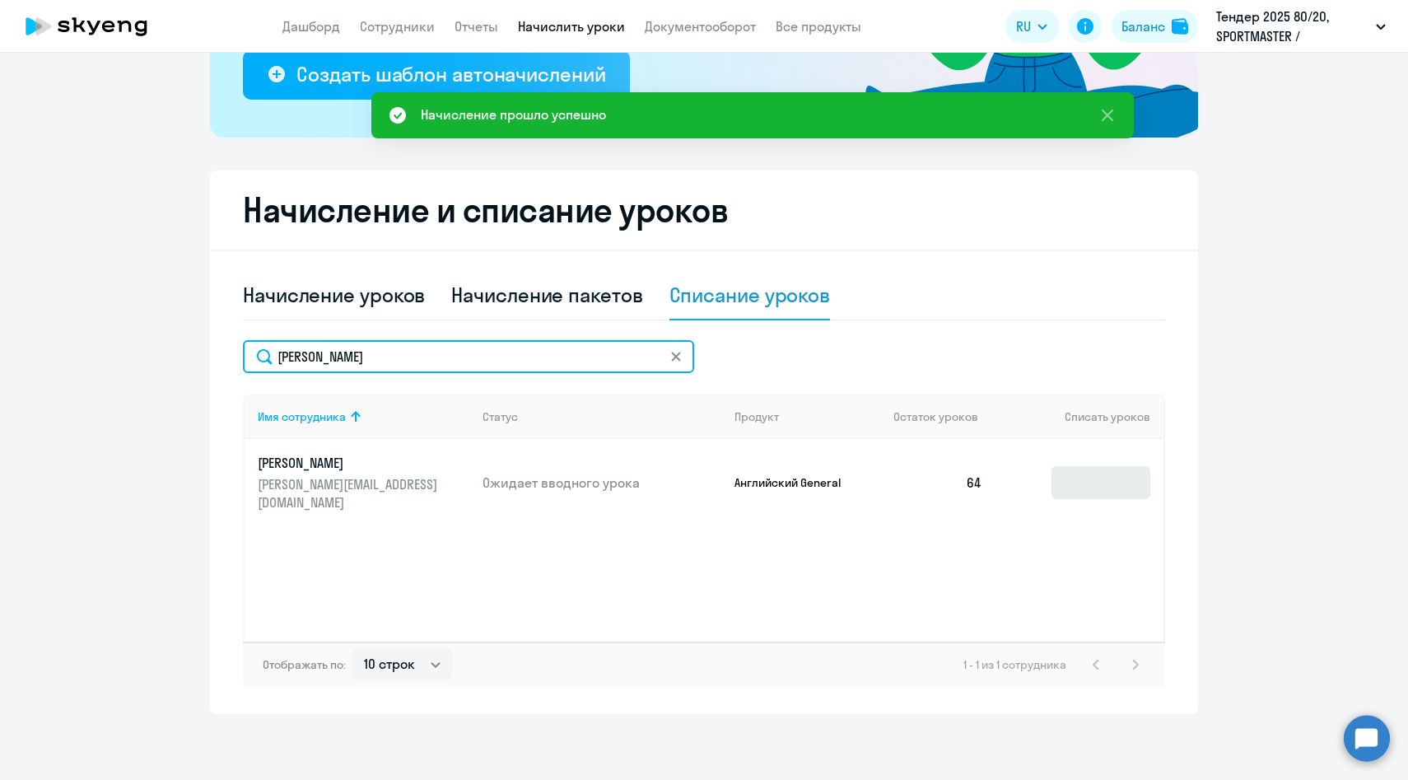
type input "[PERSON_NAME]"
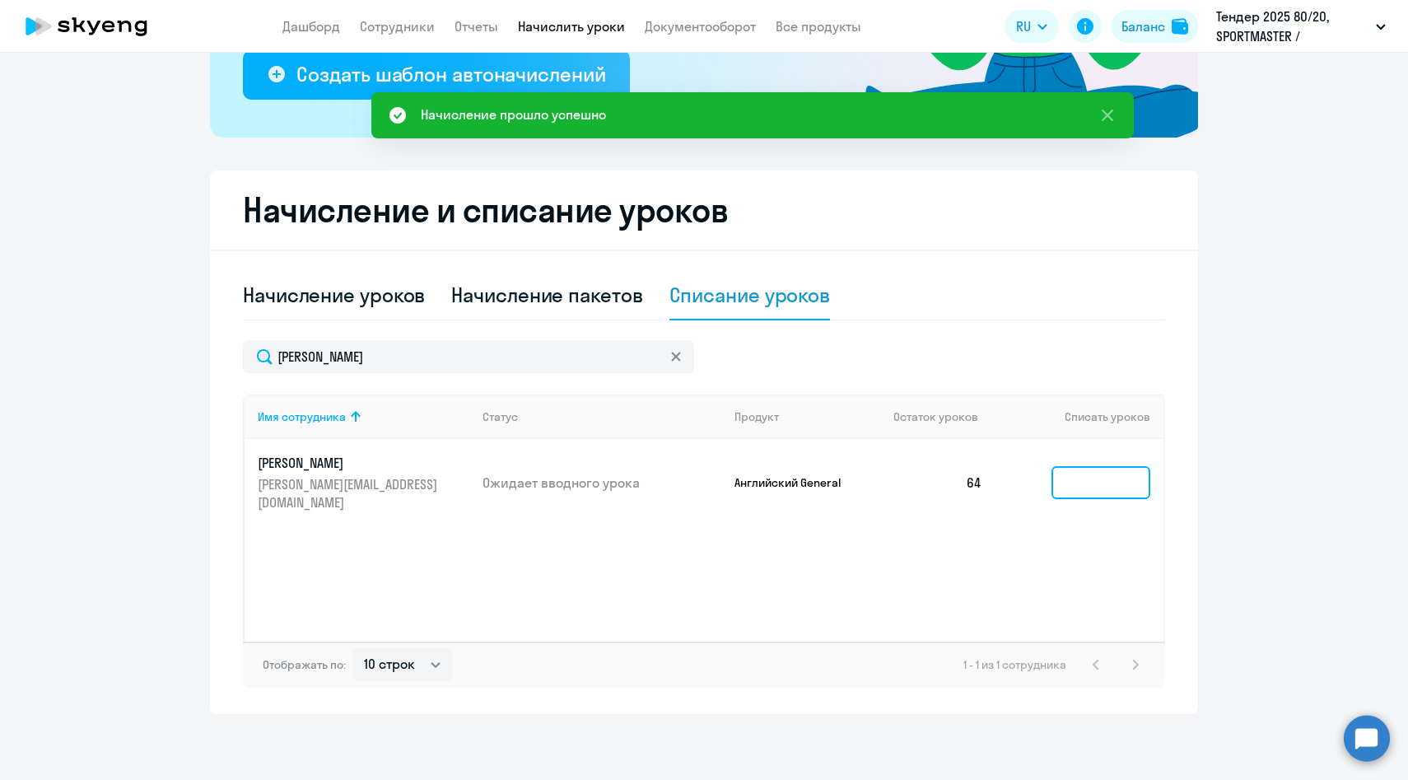
click at [1091, 486] on input at bounding box center [1100, 482] width 99 height 33
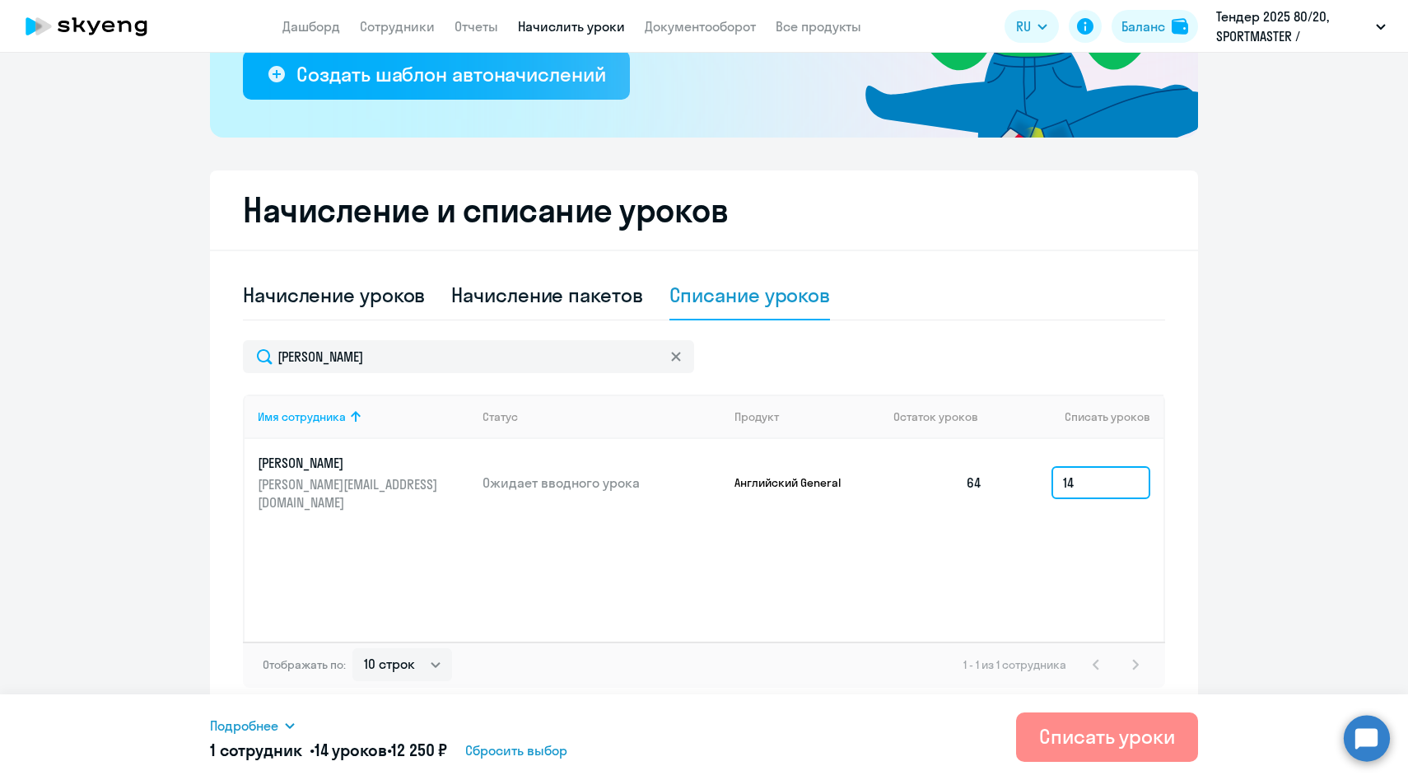
type input "14"
click at [1044, 746] on div "Списать уроки" at bounding box center [1107, 736] width 136 height 26
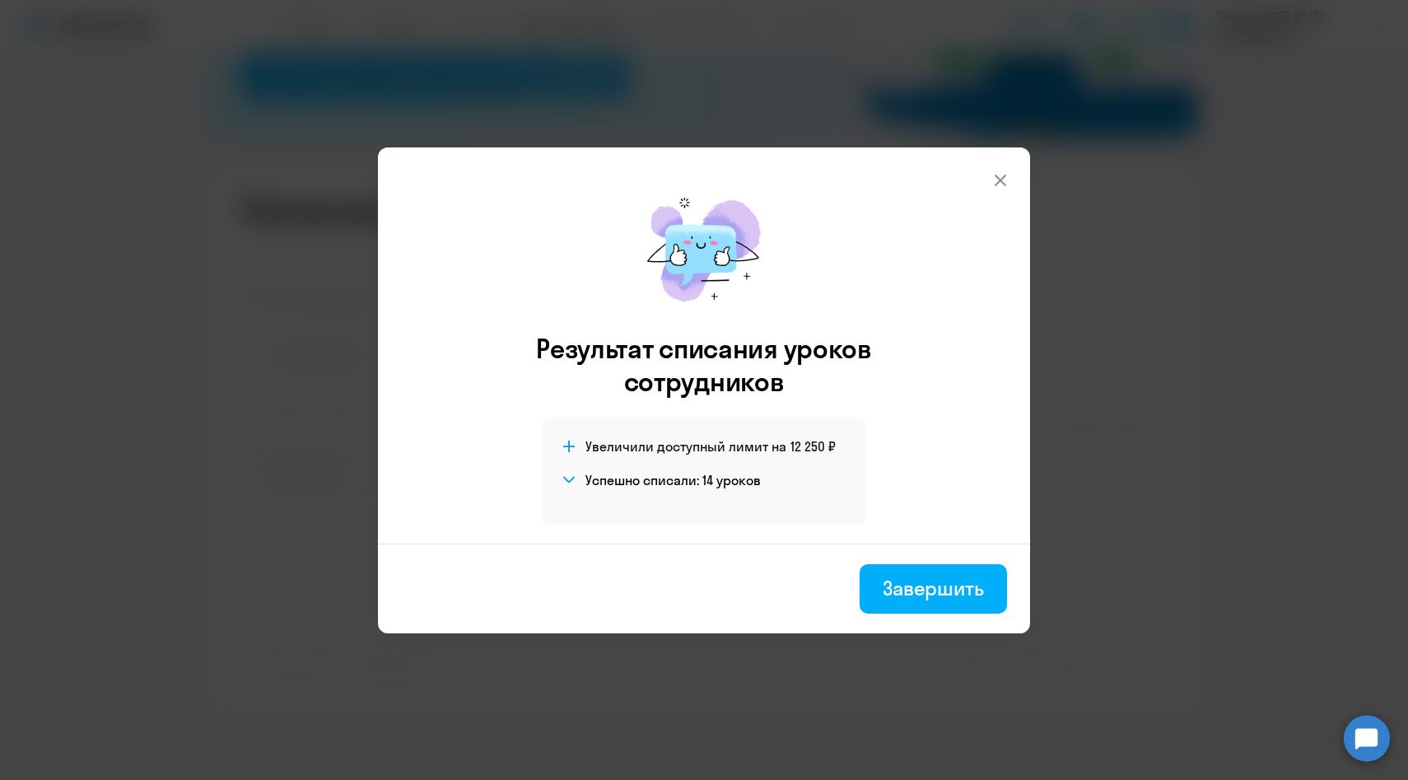
click at [892, 579] on div "Завершить" at bounding box center [932, 588] width 101 height 26
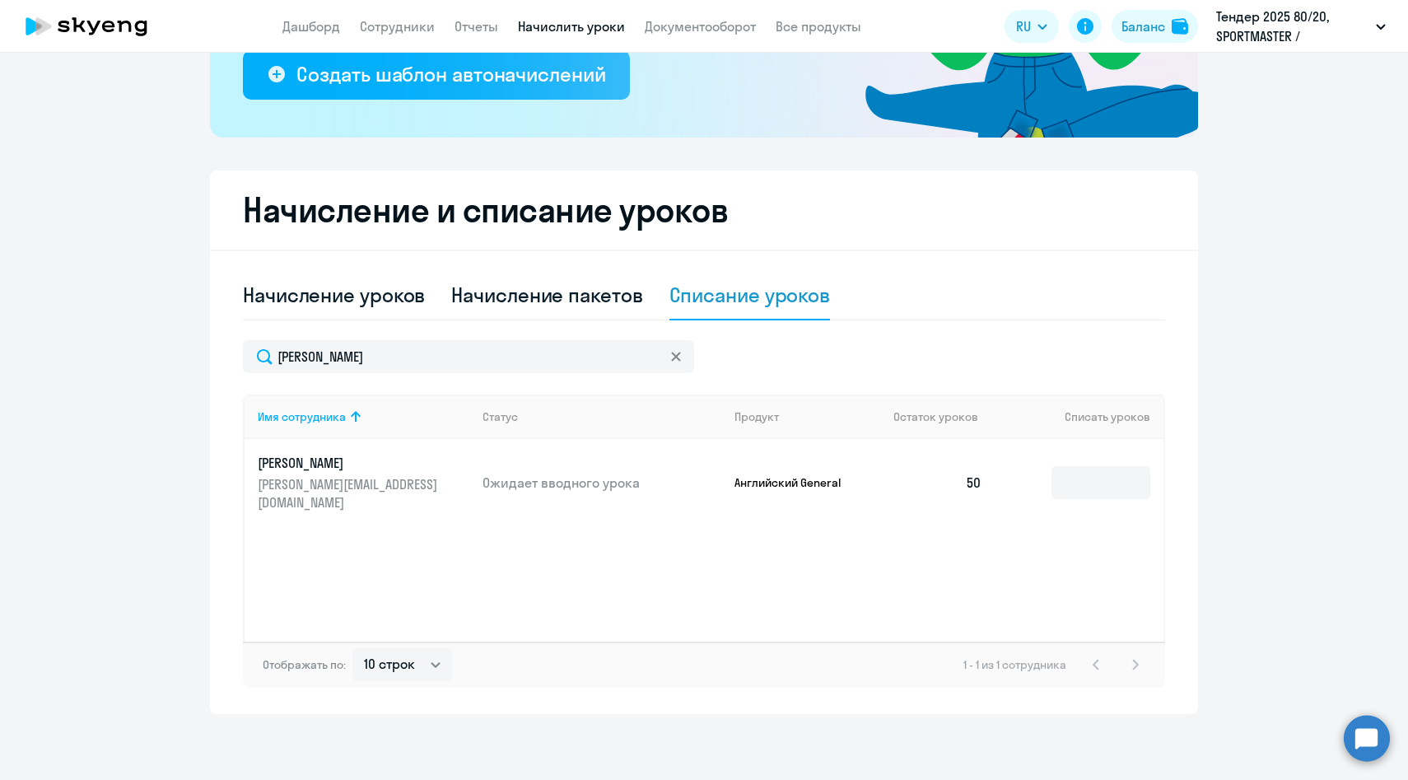
click at [370, 484] on p "[PERSON_NAME][EMAIL_ADDRESS][DOMAIN_NAME]" at bounding box center [350, 493] width 184 height 36
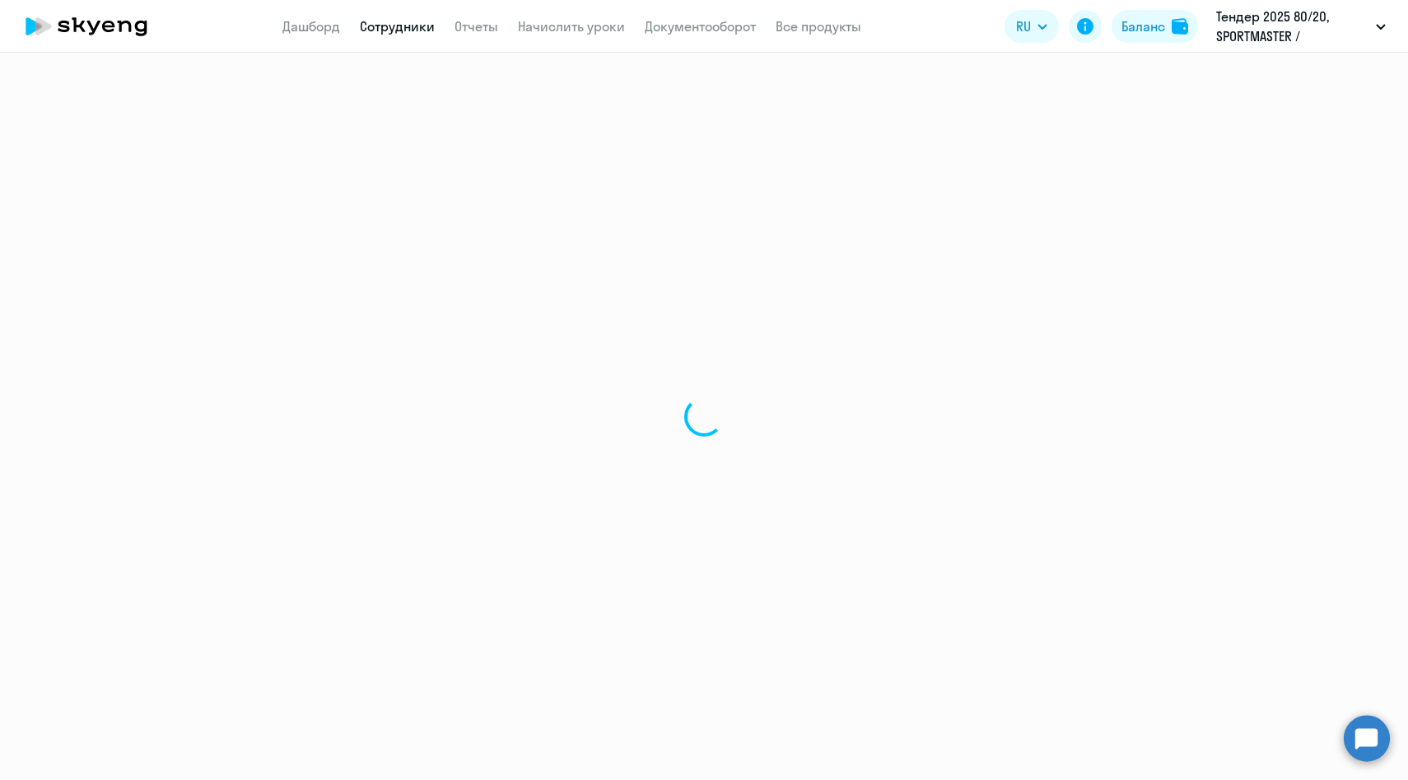
select select "english"
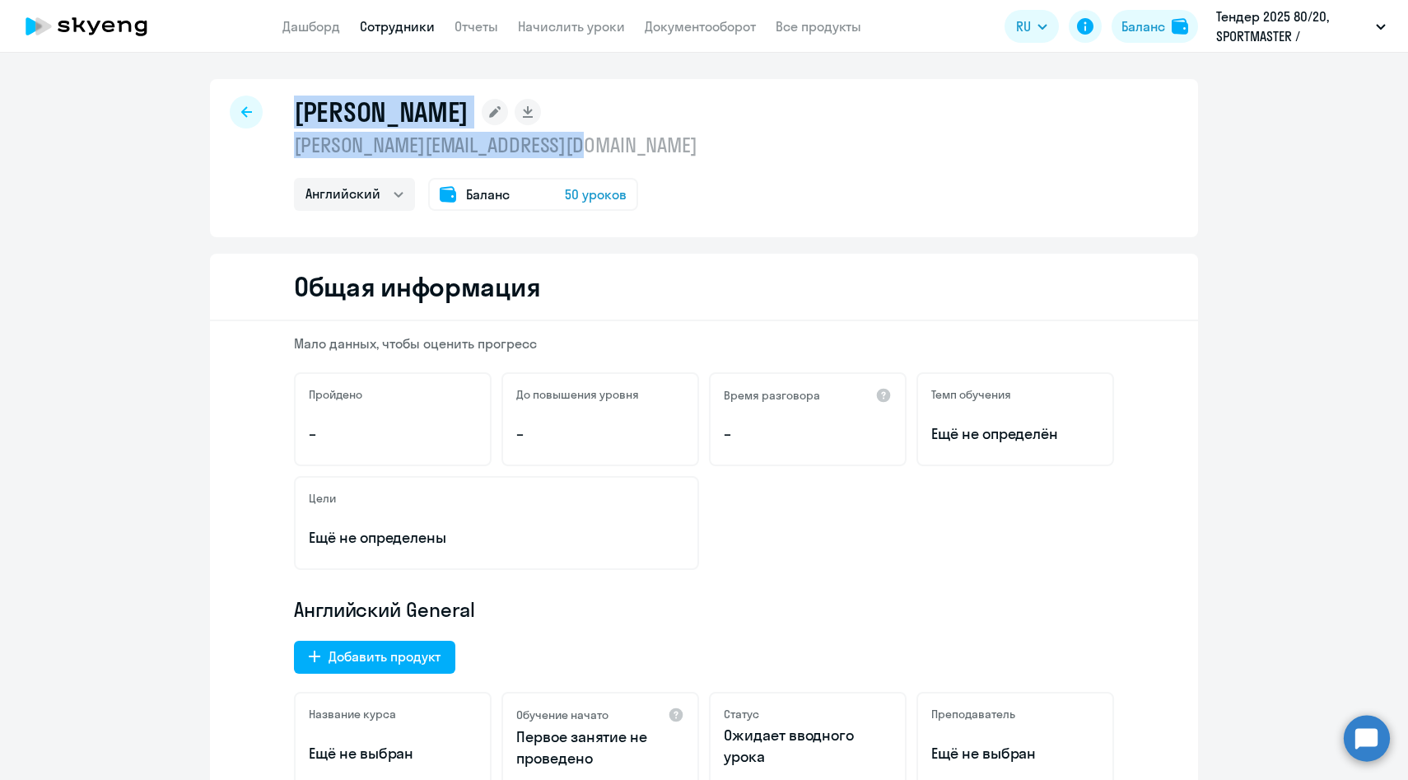
drag, startPoint x: 617, startPoint y: 140, endPoint x: 272, endPoint y: 145, distance: 345.0
click at [272, 145] on div "[PERSON_NAME] [PERSON_NAME][EMAIL_ADDRESS][DOMAIN_NAME] [PERSON_NAME] Баланс 50…" at bounding box center [704, 158] width 988 height 158
copy div "[PERSON_NAME] [PERSON_NAME][EMAIL_ADDRESS][DOMAIN_NAME]"
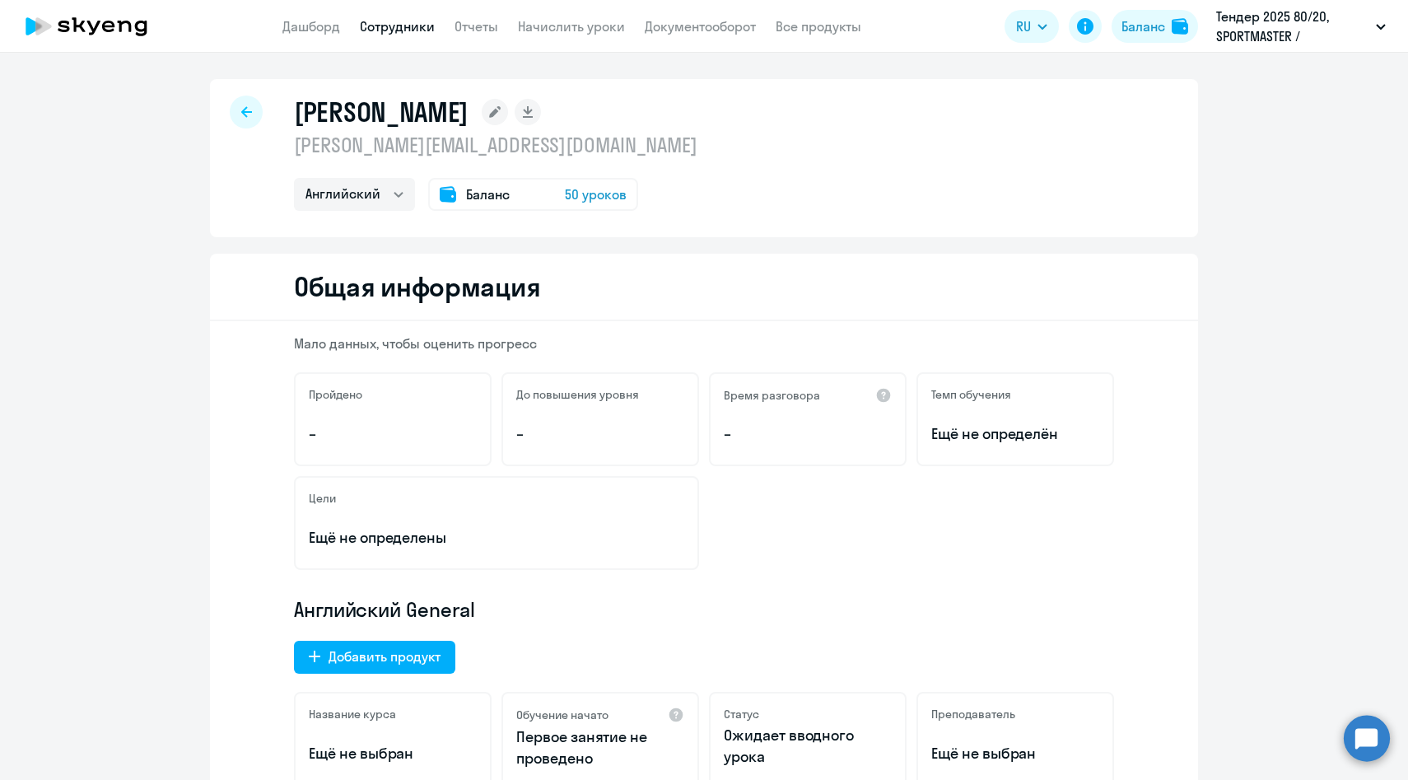
click at [347, 161] on div "[PERSON_NAME] [PERSON_NAME][EMAIL_ADDRESS][DOMAIN_NAME] [PERSON_NAME] Баланс 50…" at bounding box center [495, 152] width 403 height 115
drag, startPoint x: 292, startPoint y: 144, endPoint x: 621, endPoint y: 144, distance: 328.5
click at [621, 144] on div "[PERSON_NAME] [PERSON_NAME][EMAIL_ADDRESS][DOMAIN_NAME] [PERSON_NAME] Баланс 50…" at bounding box center [704, 158] width 988 height 158
copy p "[PERSON_NAME][EMAIL_ADDRESS][DOMAIN_NAME]"
click at [379, 30] on link "Сотрудники" at bounding box center [397, 26] width 75 height 16
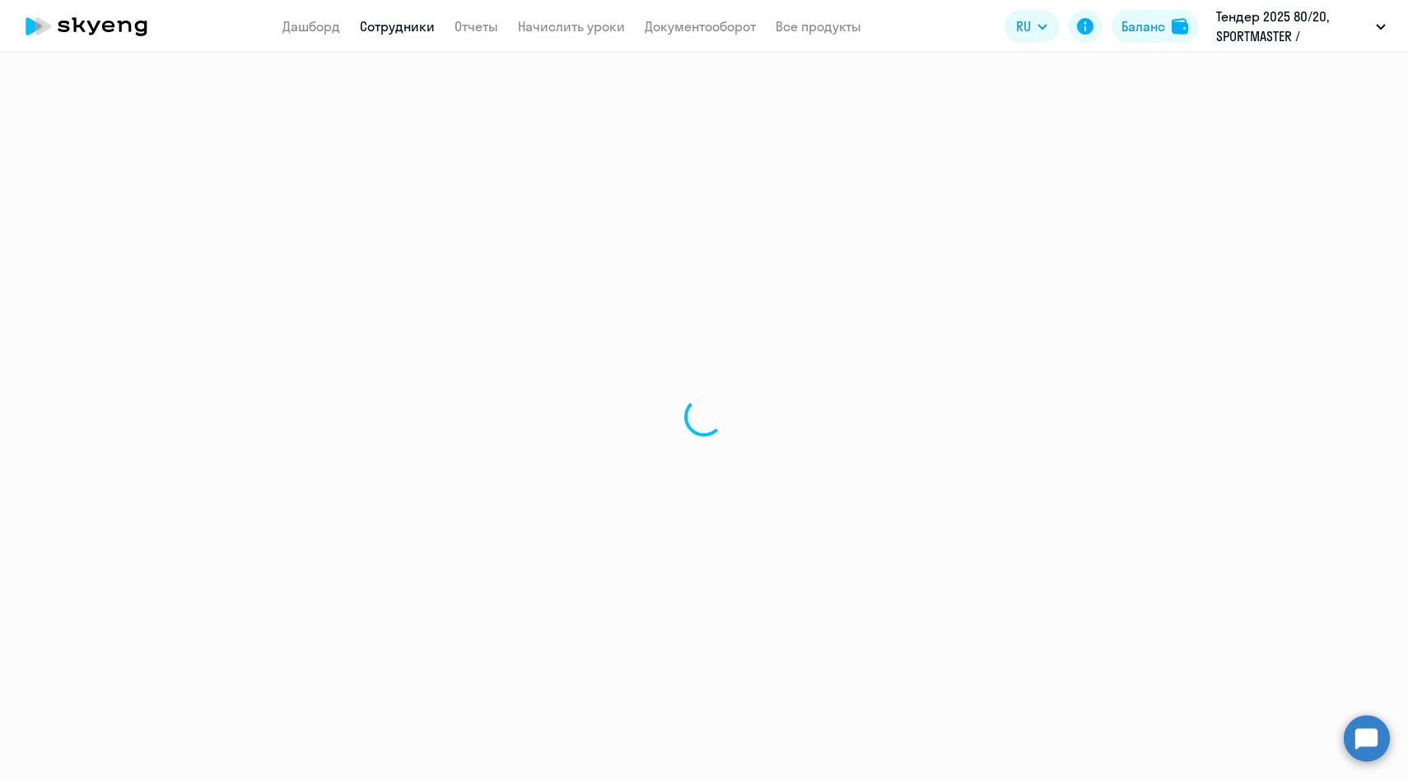
select select "30"
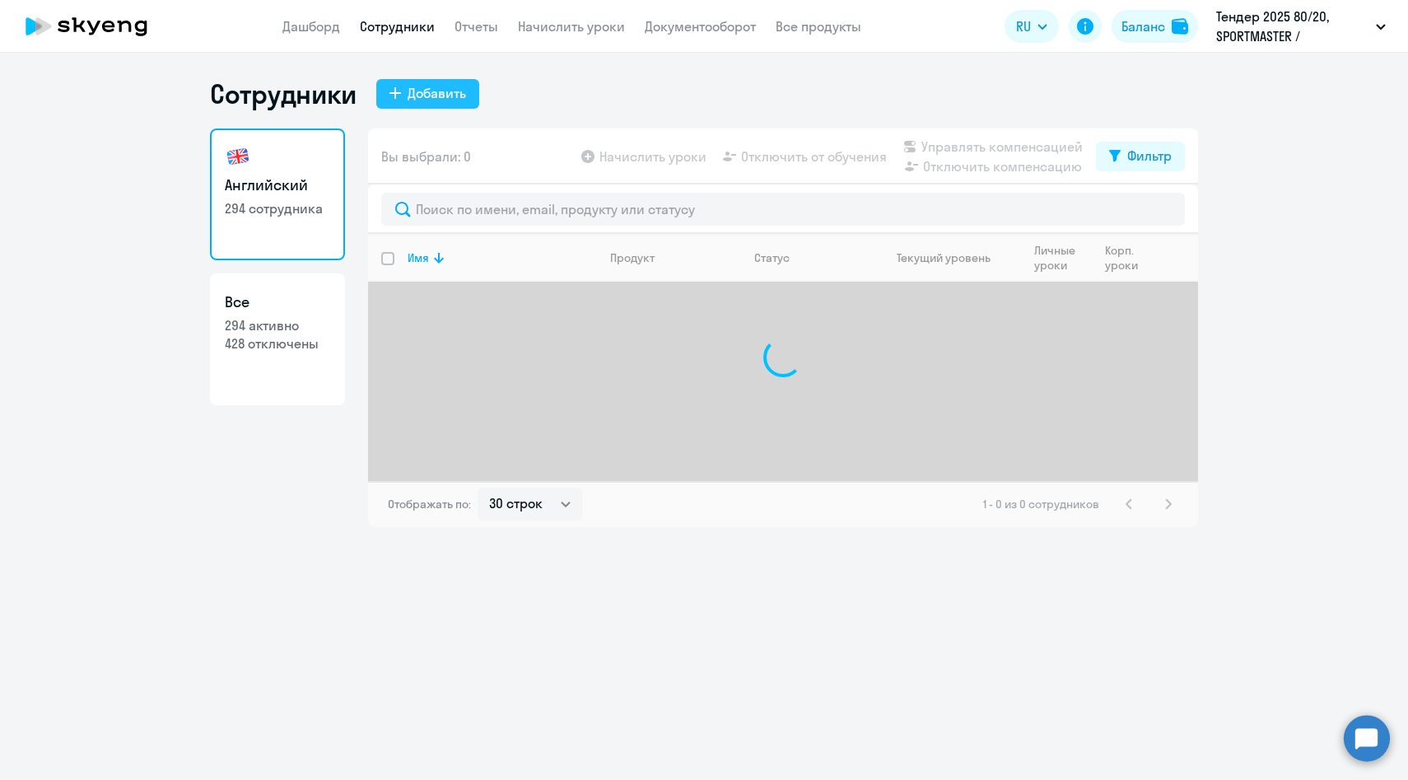
click at [435, 94] on div "Добавить" at bounding box center [436, 93] width 58 height 20
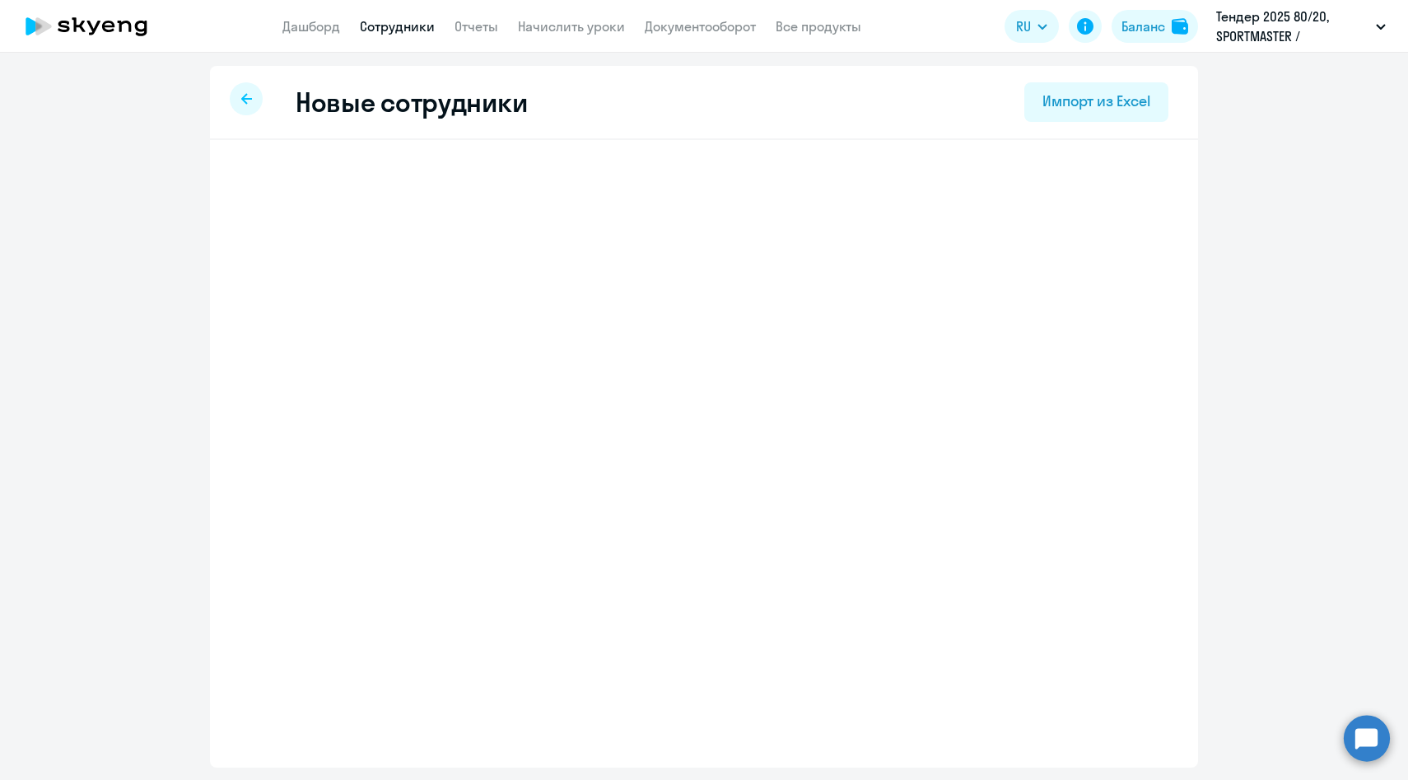
select select "english_adult_not_native_speaker"
select select "3"
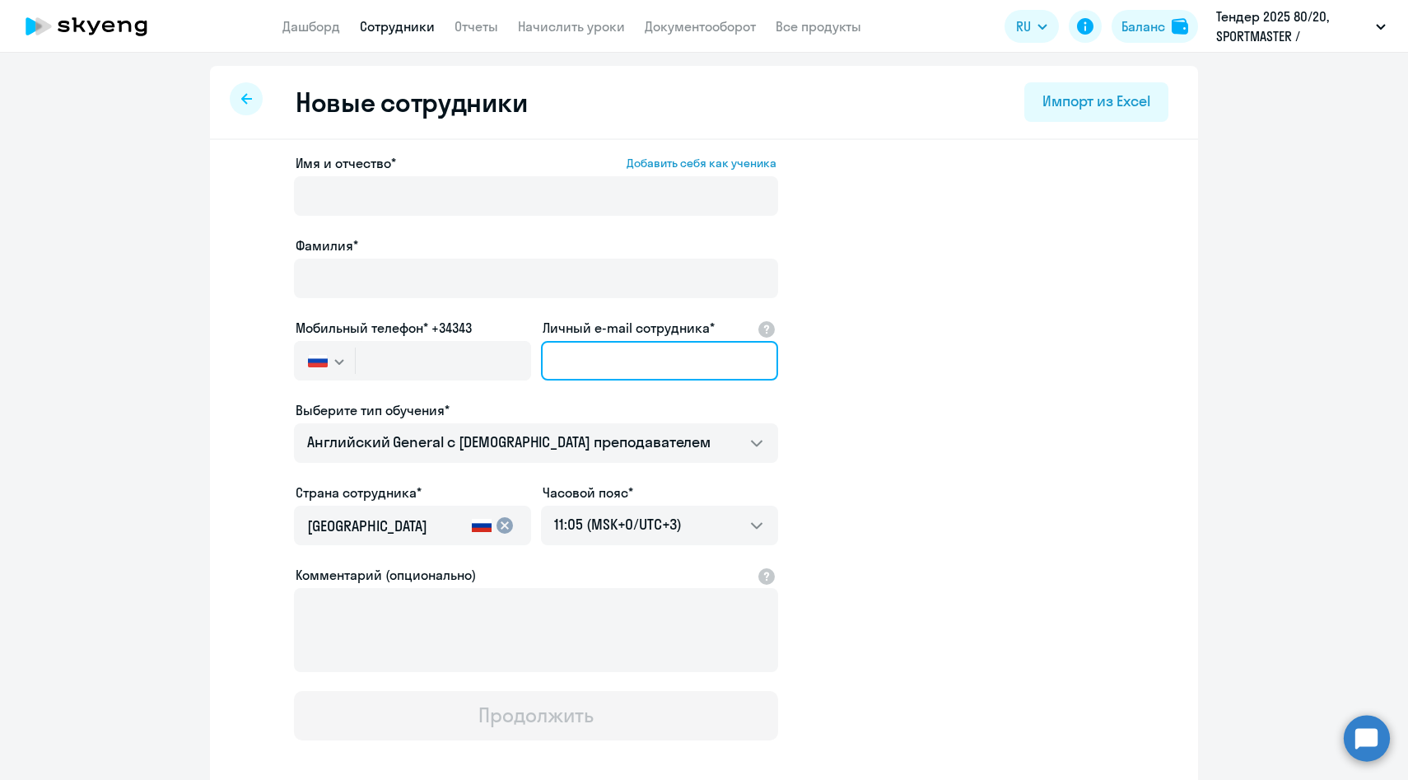
click at [586, 365] on input "Личный e-mail сотрудника*" at bounding box center [659, 361] width 237 height 40
paste input "[EMAIL_ADDRESS][DOMAIN_NAME]"
type input "[EMAIL_ADDRESS][DOMAIN_NAME]"
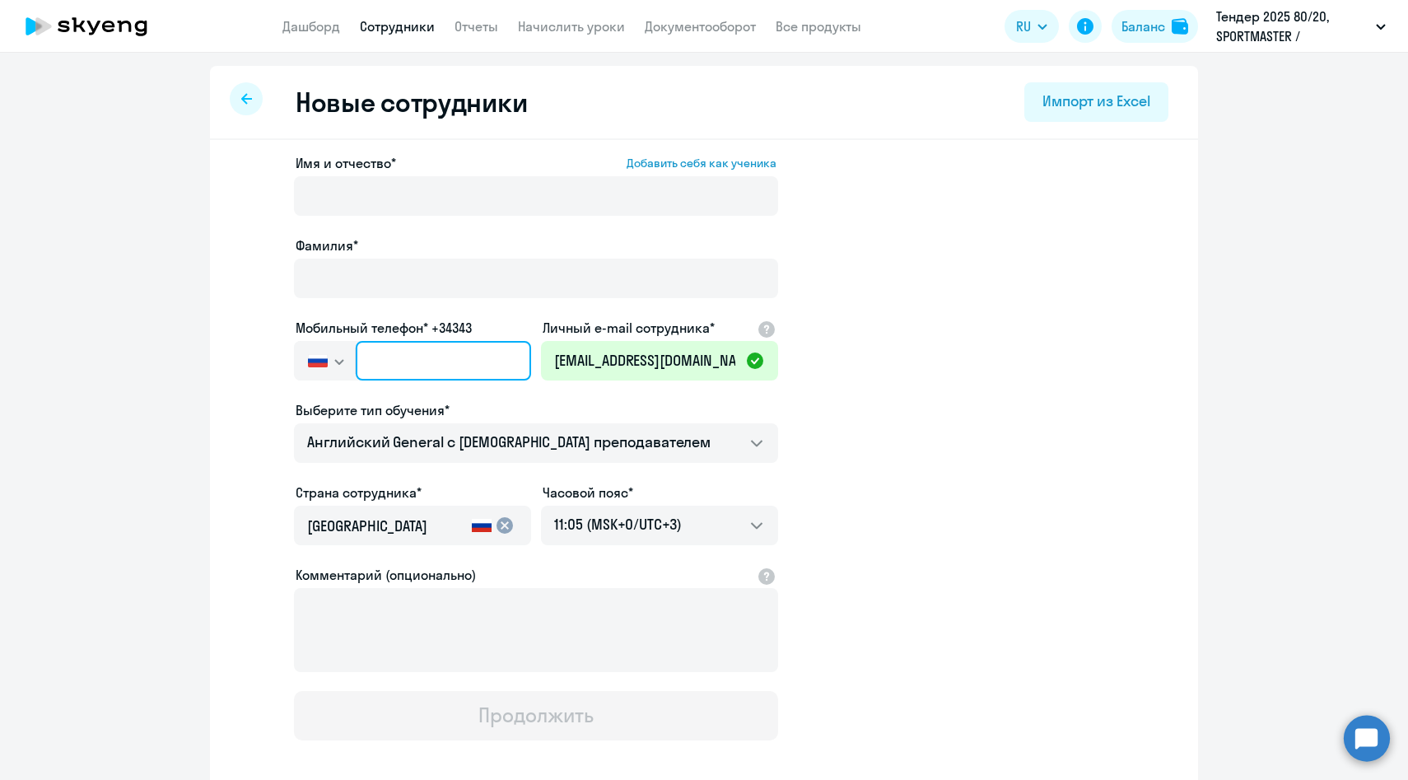
paste input "[PHONE_NUMBER]"
click at [399, 367] on input "text" at bounding box center [443, 361] width 175 height 40
type input "[PHONE_NUMBER]"
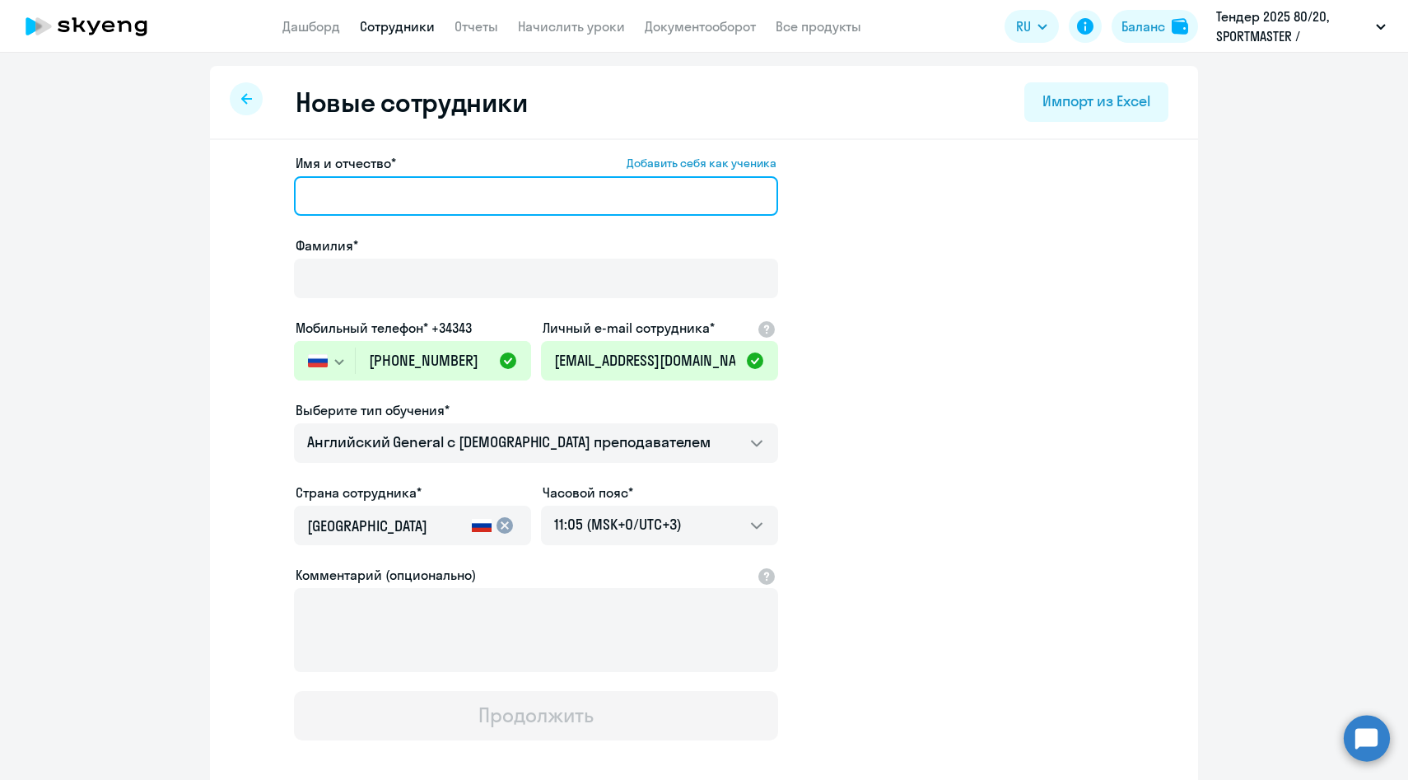
click at [358, 212] on input "Имя и отчество* Добавить себя как ученика" at bounding box center [536, 196] width 484 height 40
paste input "[PERSON_NAME]"
drag, startPoint x: 375, startPoint y: 196, endPoint x: 161, endPoint y: 185, distance: 214.3
click at [161, 185] on ng-component "Новые сотрудники Импорт из Excel Имя и отчество* Добавить себя как ученика [PER…" at bounding box center [704, 465] width 1408 height 798
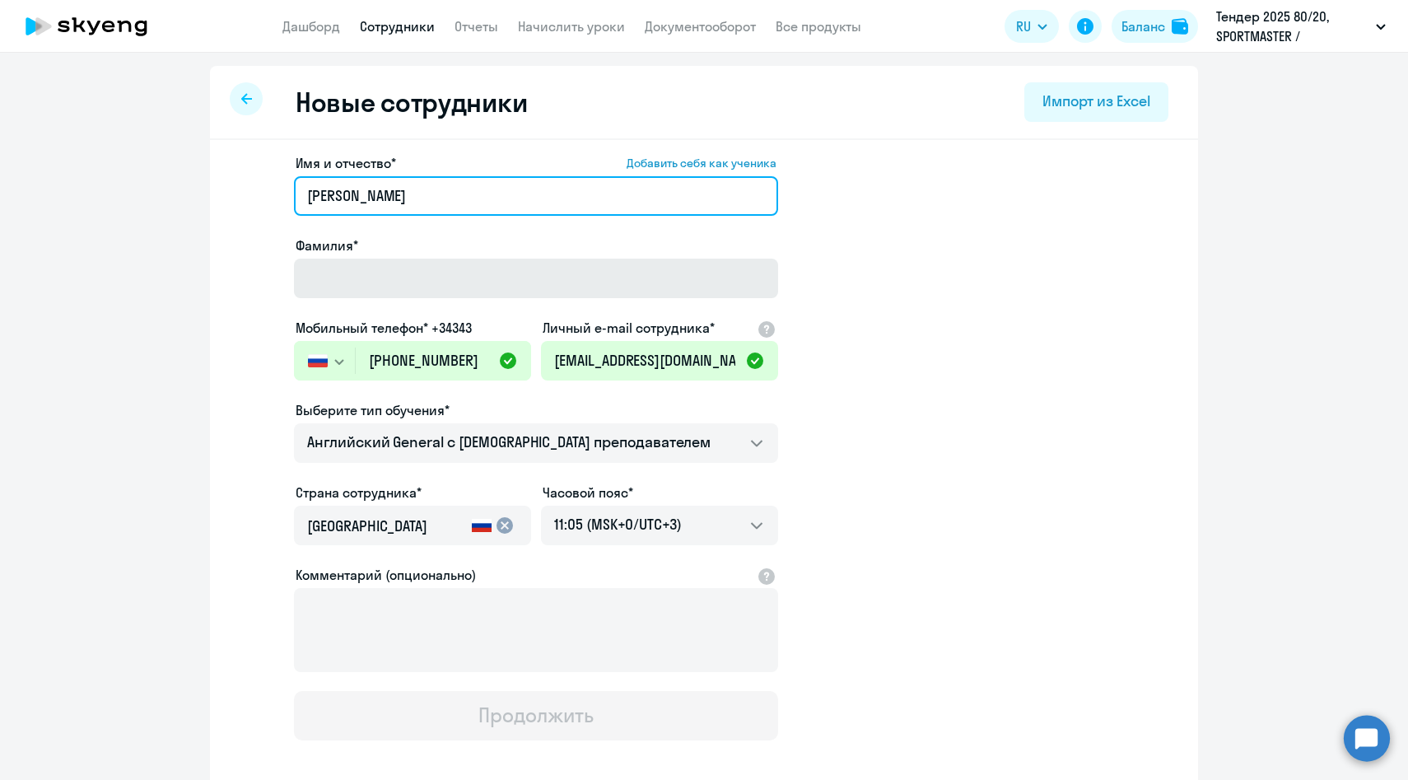
type input "[PERSON_NAME]"
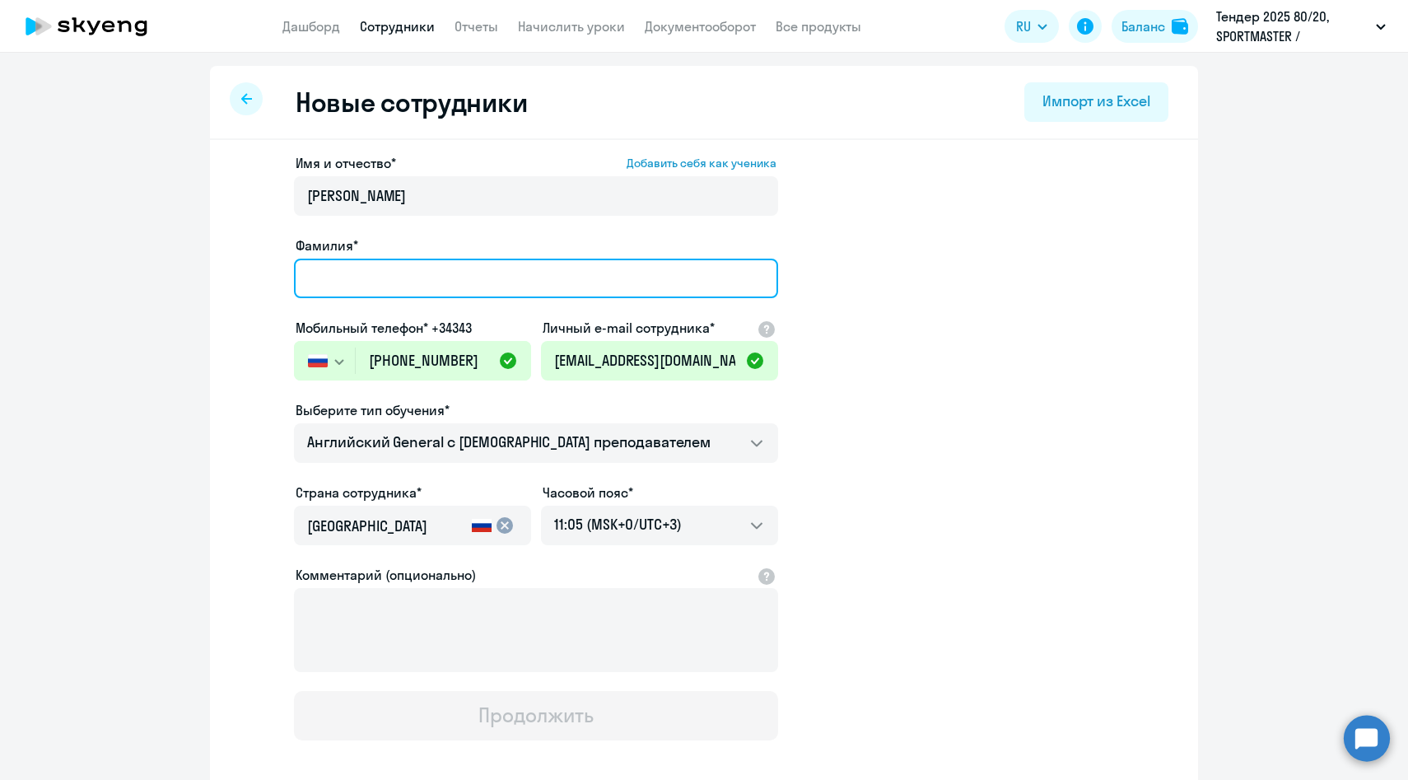
click at [373, 268] on input "Фамилия*" at bounding box center [536, 278] width 484 height 40
paste input "[PERSON_NAME]"
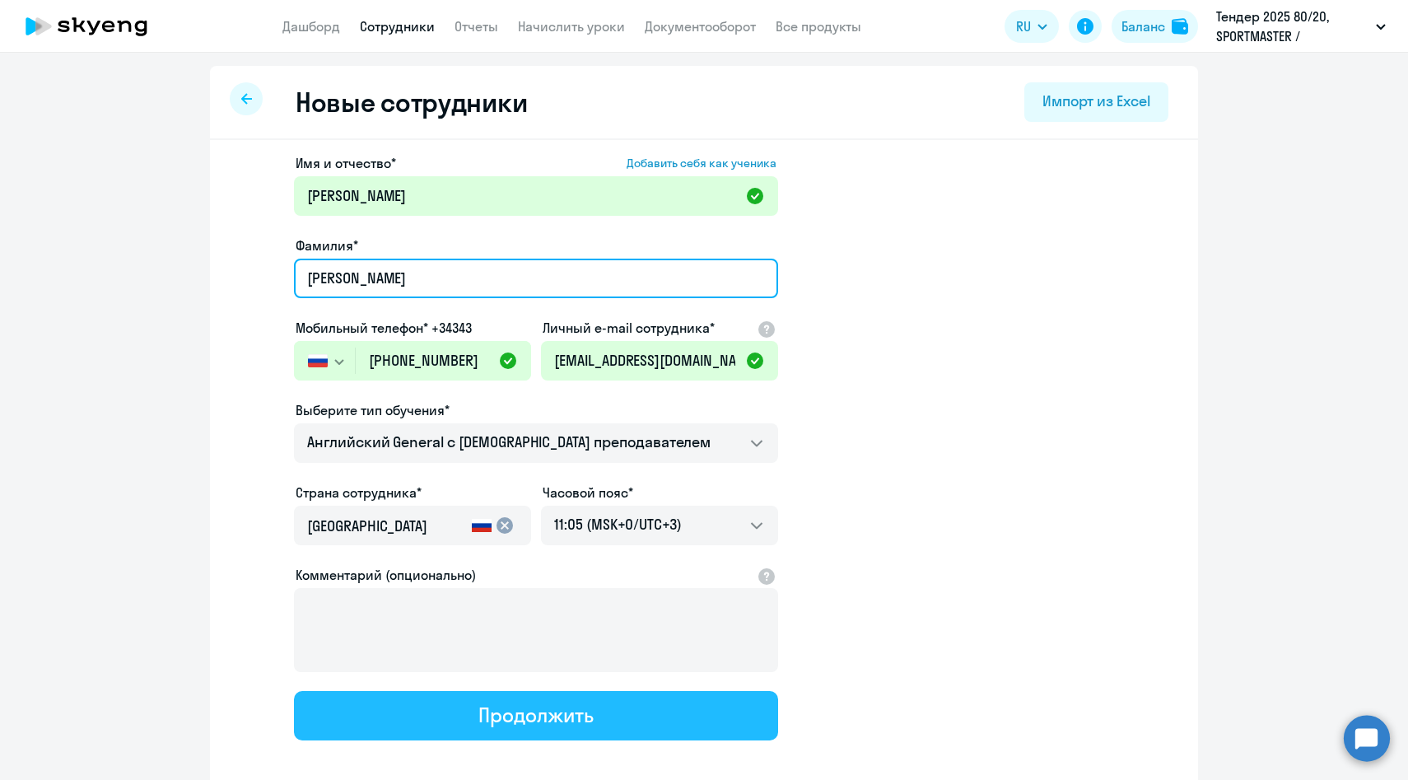
type input "[PERSON_NAME]"
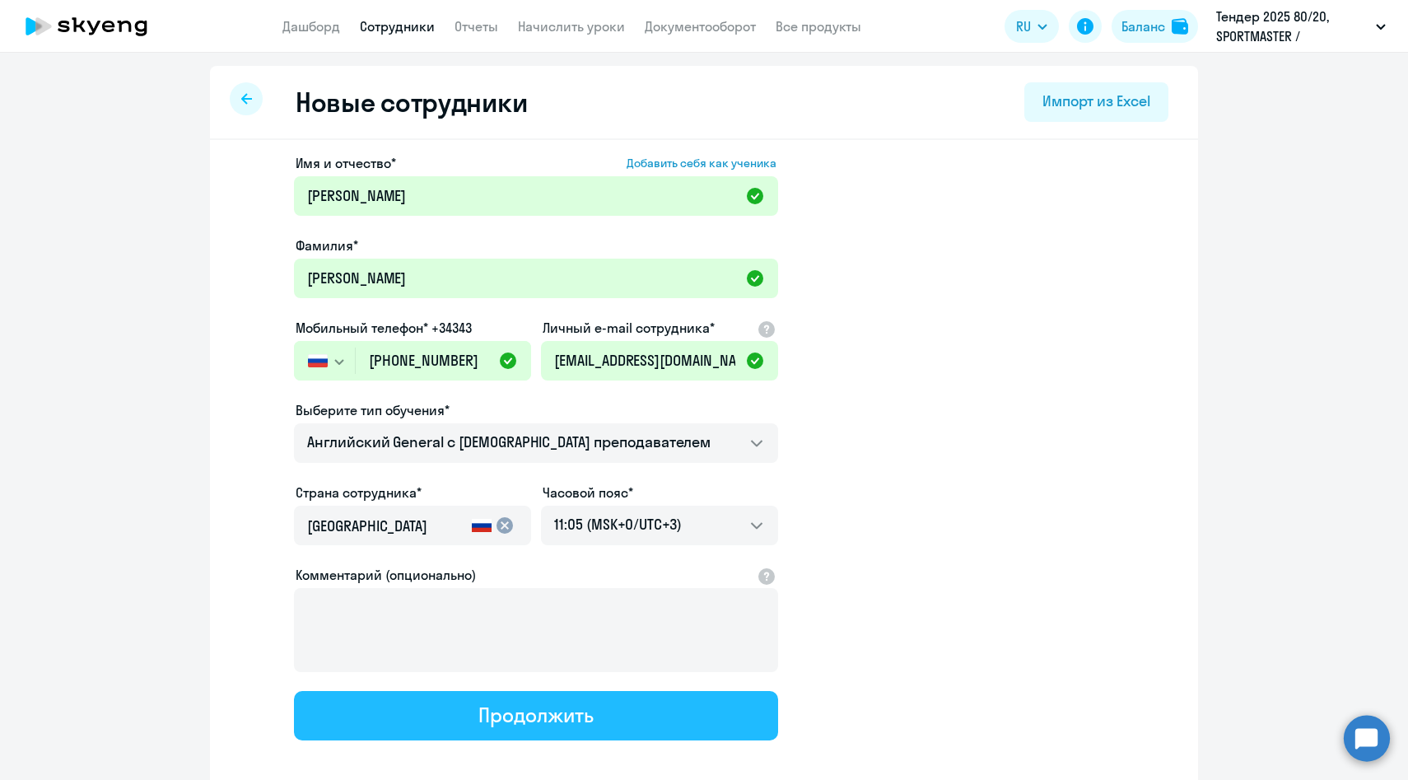
click at [426, 723] on button "Продолжить" at bounding box center [536, 715] width 484 height 49
select select "english_adult_not_native_speaker"
select select "3"
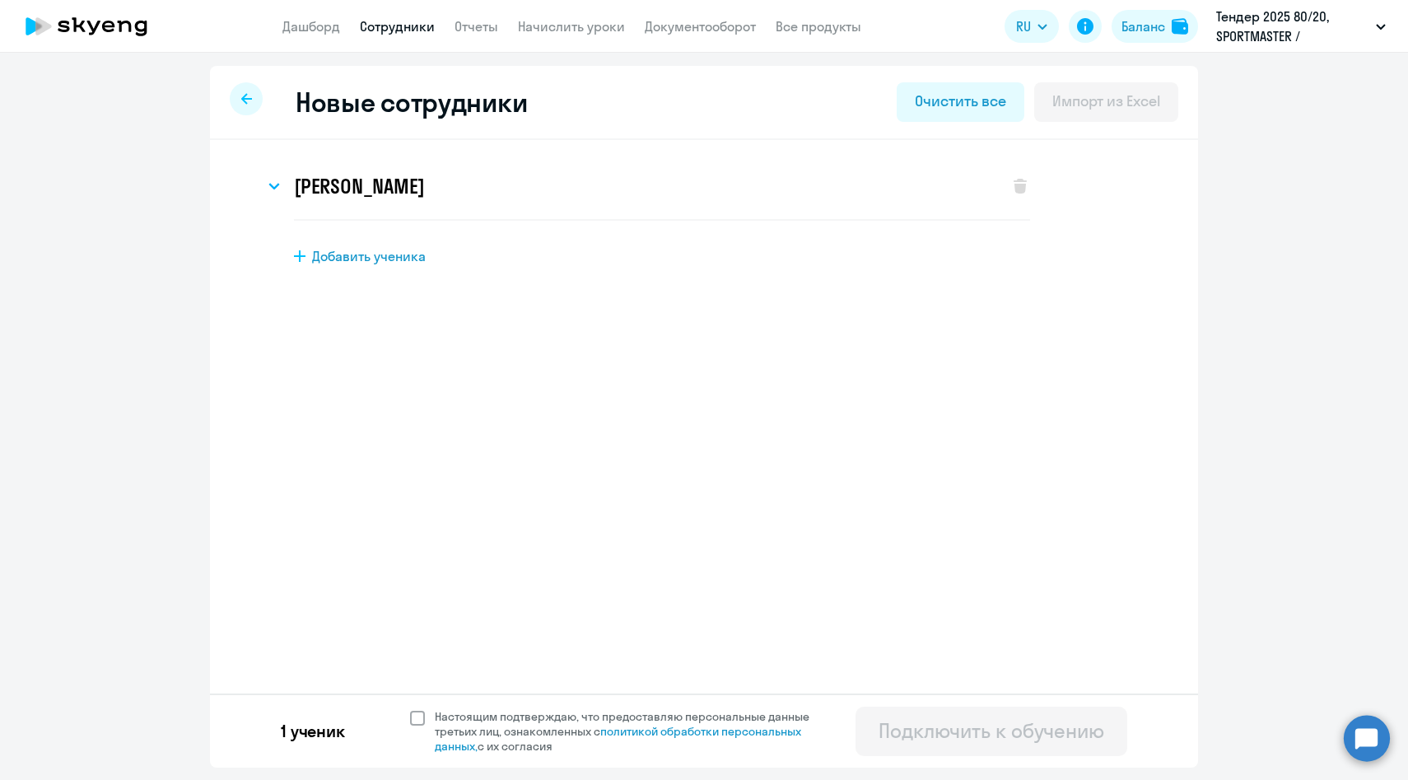
click at [463, 715] on span "Настоящим подтверждаю, что предоставляю персональные данные третьих лиц, ознако…" at bounding box center [632, 731] width 394 height 44
click at [410, 709] on input "Настоящим подтверждаю, что предоставляю персональные данные третьих лиц, ознако…" at bounding box center [409, 708] width 1 height 1
checkbox input "true"
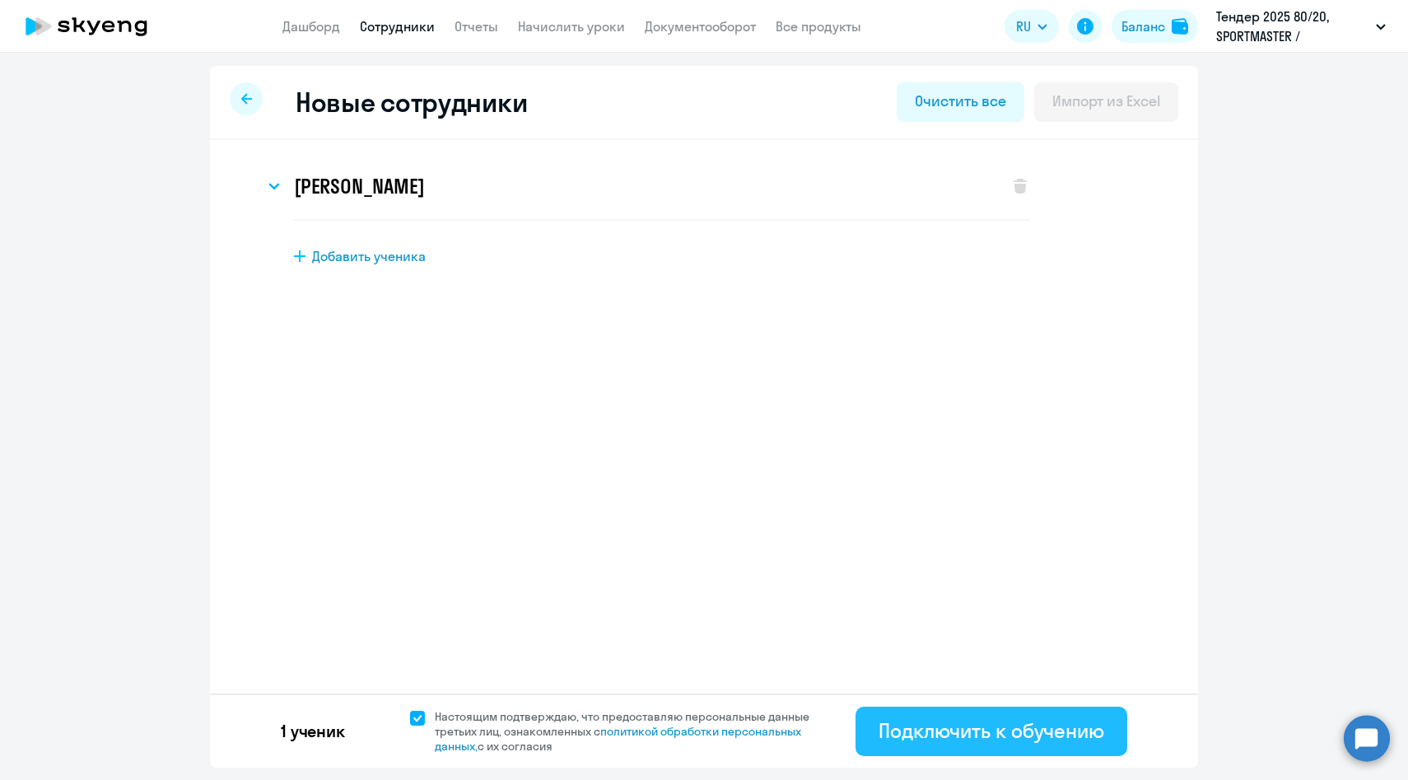
click at [886, 714] on button "Подключить к обучению" at bounding box center [991, 730] width 272 height 49
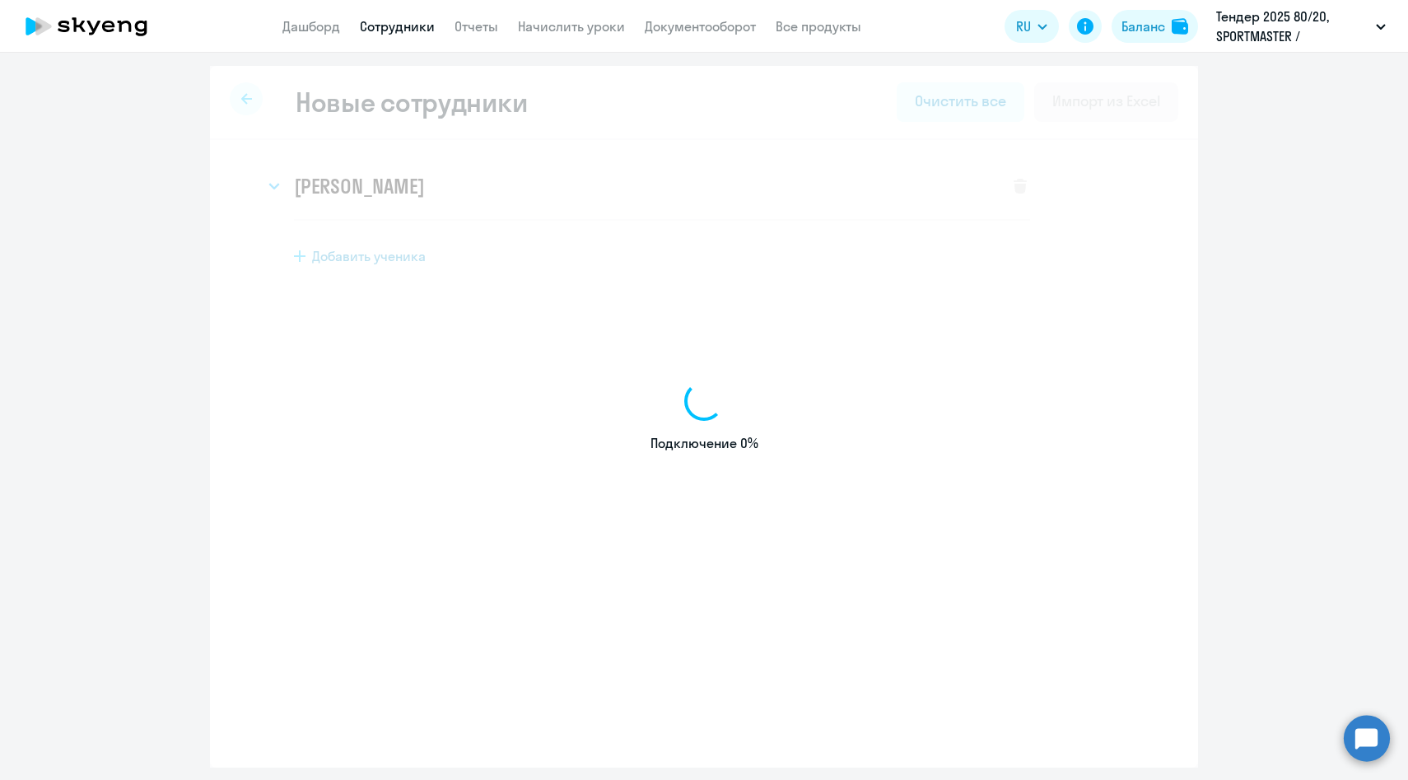
select select "english_adult_not_native_speaker"
select select "3"
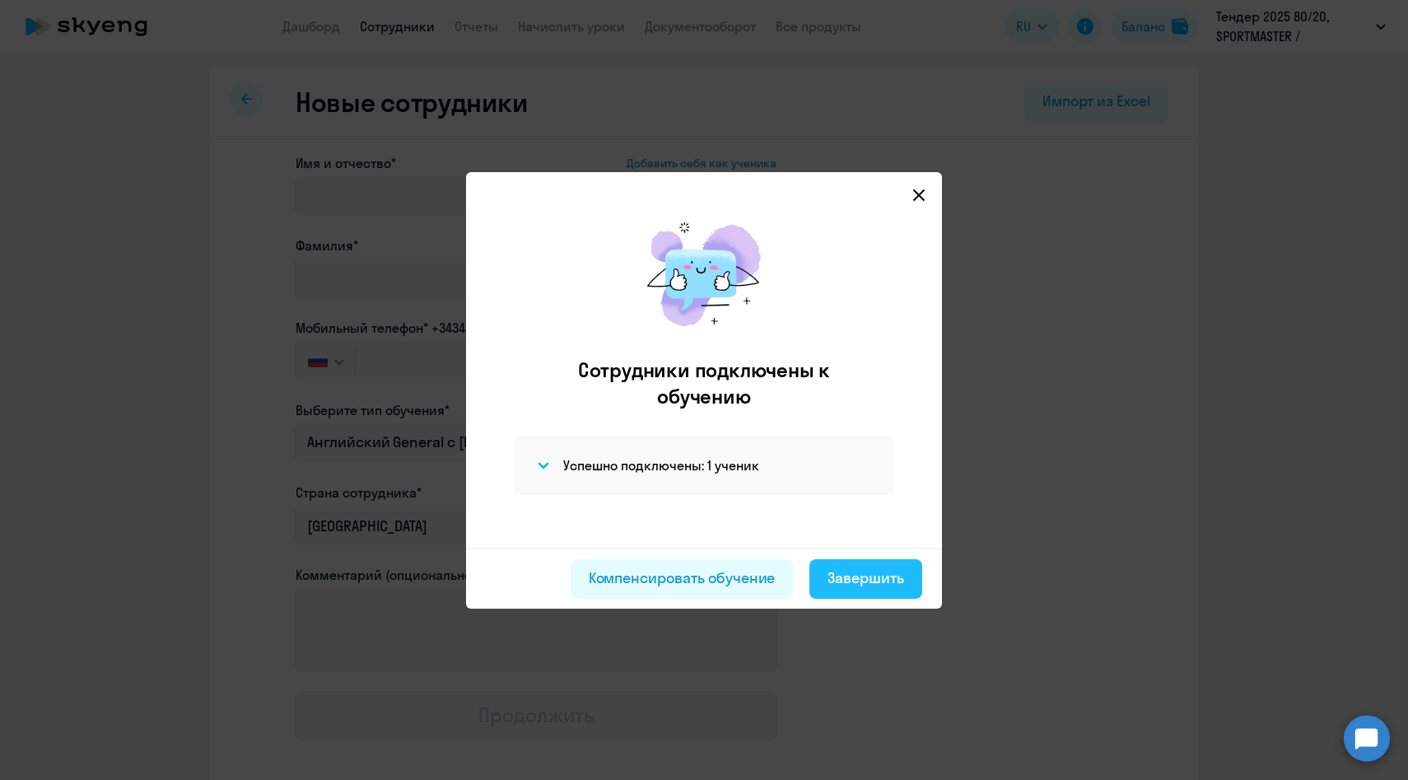
click at [844, 579] on div "Завершить" at bounding box center [865, 577] width 77 height 21
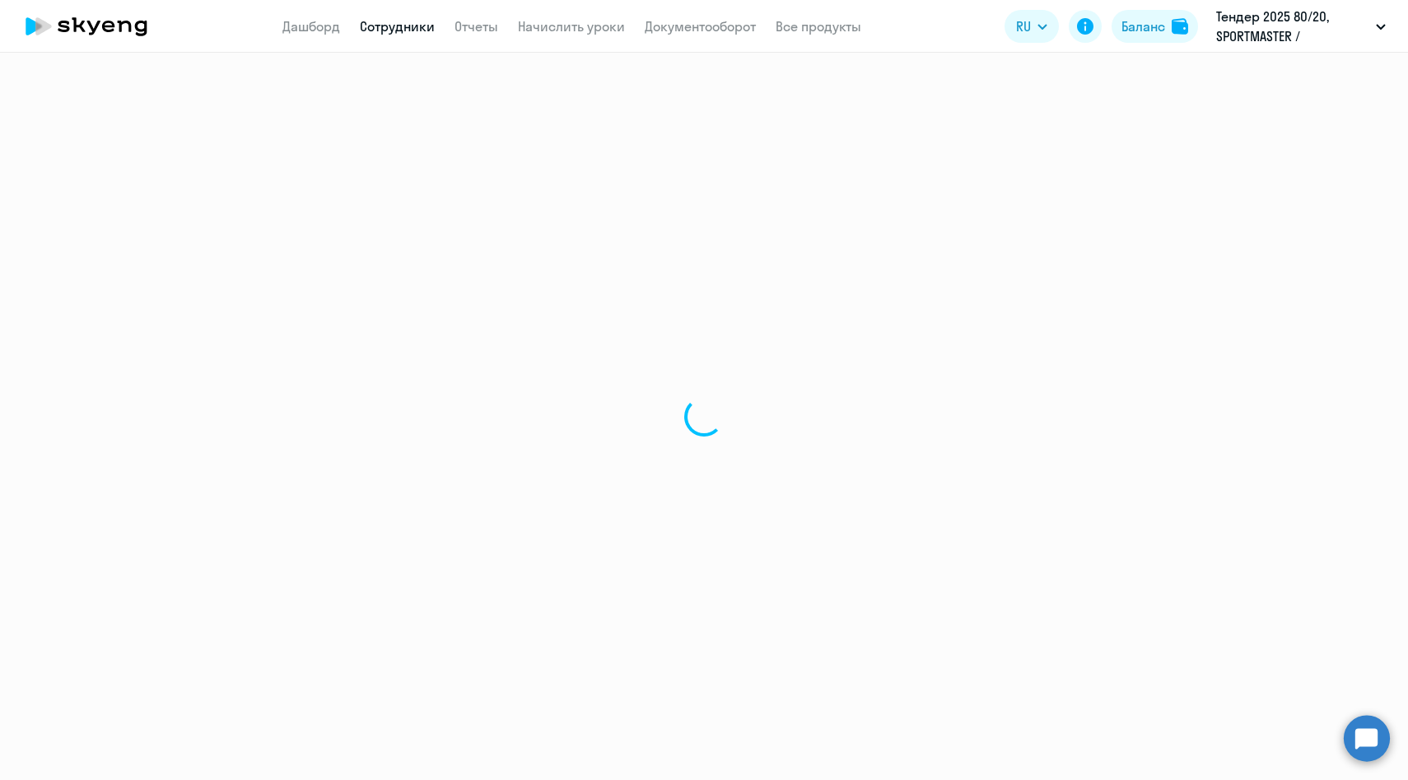
select select "30"
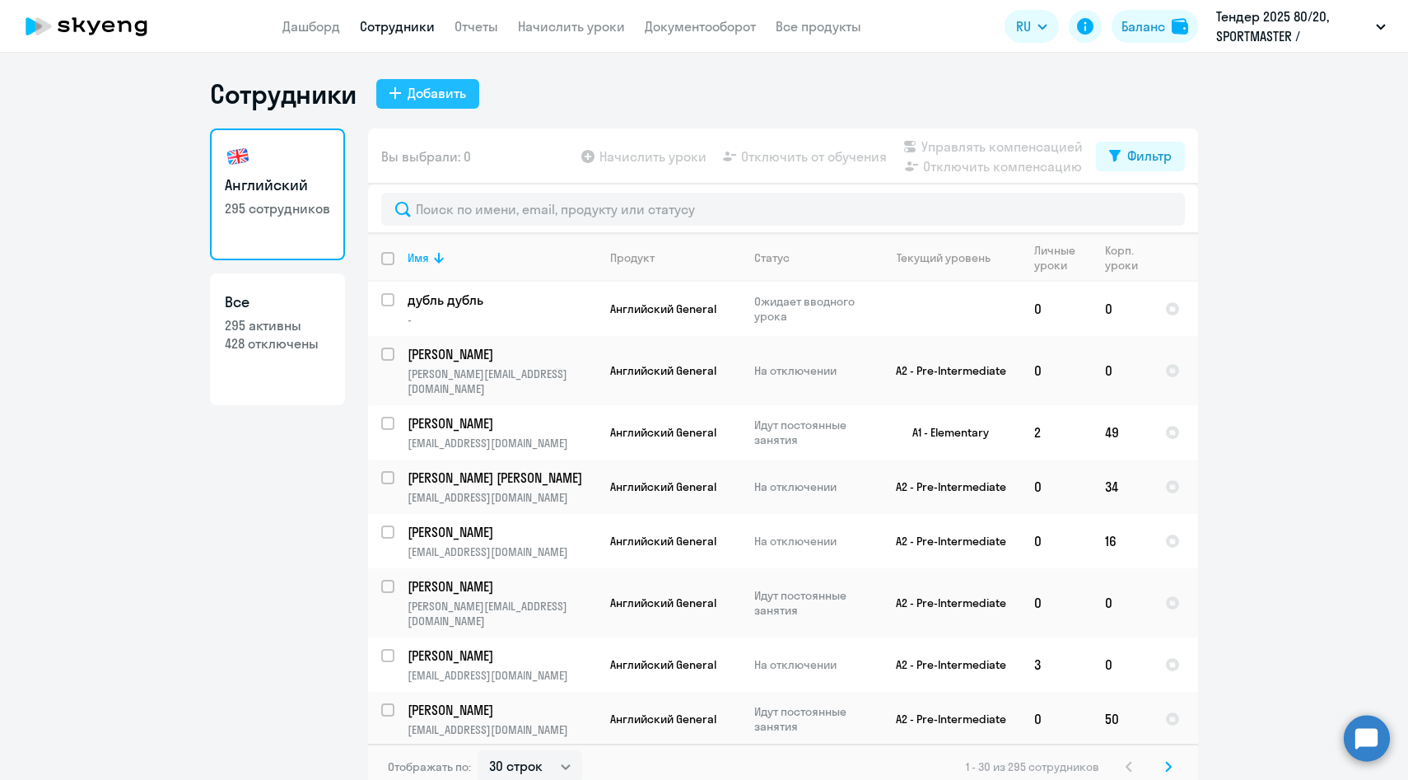
click at [471, 100] on button "Добавить" at bounding box center [427, 94] width 103 height 30
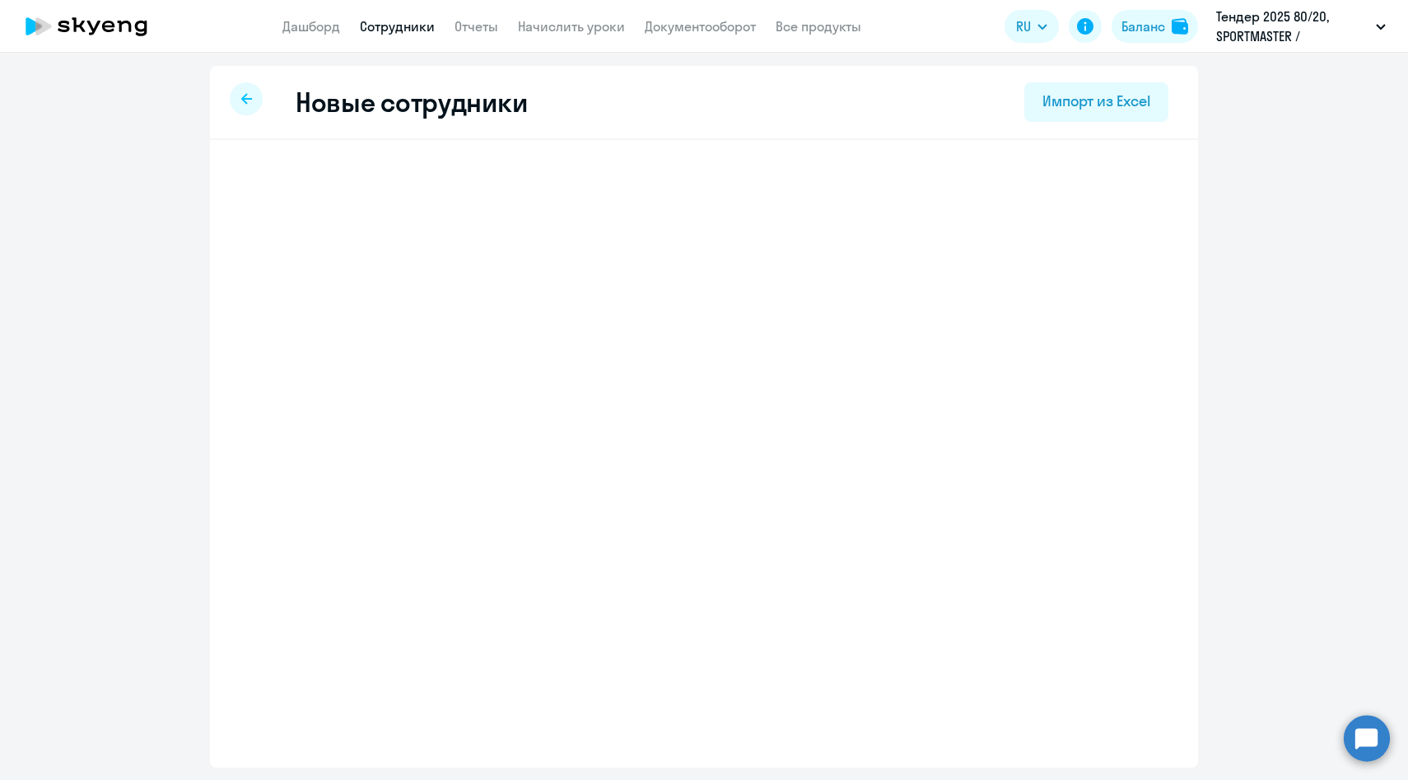
select select "english_adult_not_native_speaker"
select select "3"
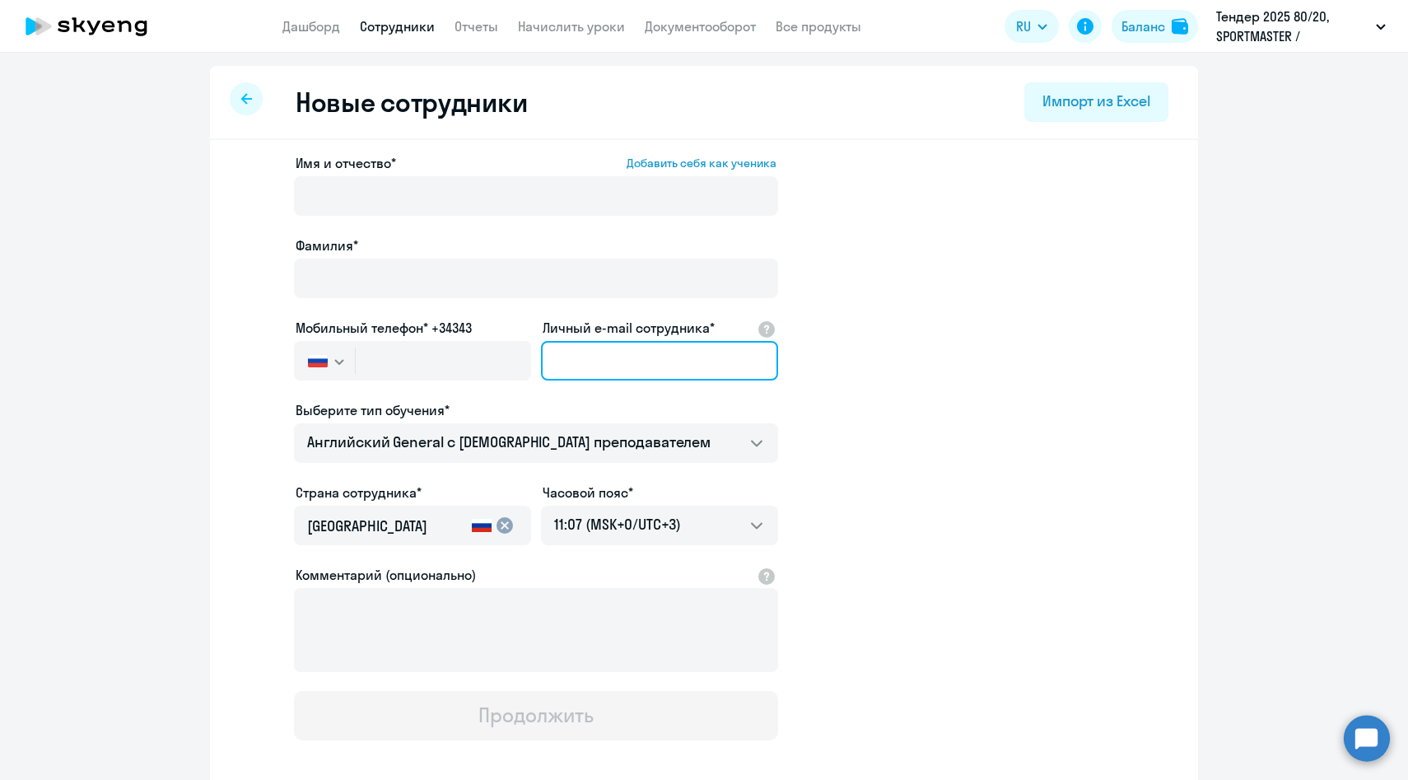
click at [595, 360] on input "Личный e-mail сотрудника*" at bounding box center [659, 361] width 237 height 40
paste input "[PERSON_NAME][EMAIL_ADDRESS][DOMAIN_NAME]"
type input "[PERSON_NAME][EMAIL_ADDRESS][DOMAIN_NAME]"
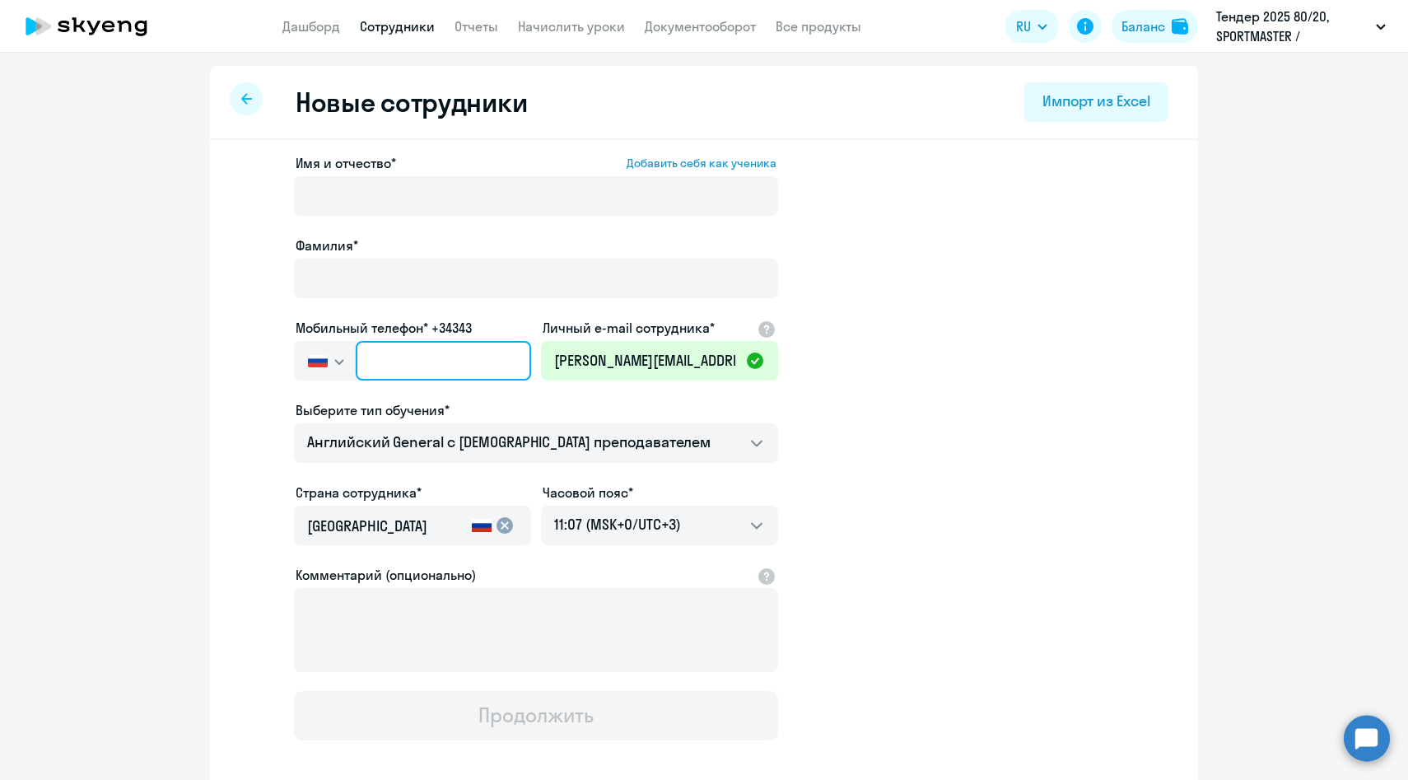
click at [413, 352] on input "text" at bounding box center [443, 361] width 175 height 40
paste input "[PHONE_NUMBER]"
type input "[PHONE_NUMBER]"
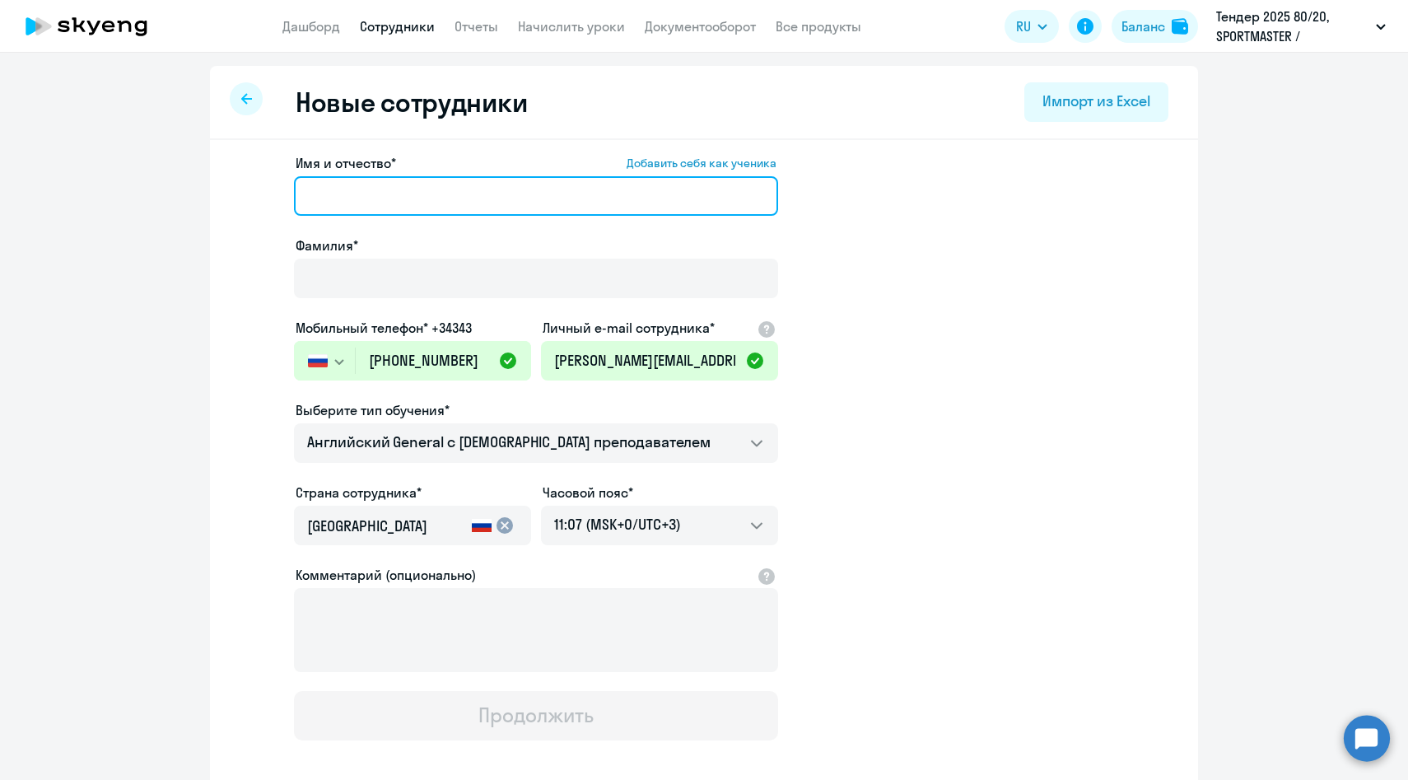
click at [370, 197] on input "Имя и отчество* Добавить себя как ученика" at bounding box center [536, 196] width 484 height 40
paste input "[PERSON_NAME]"
drag, startPoint x: 391, startPoint y: 188, endPoint x: 184, endPoint y: 187, distance: 206.6
click at [184, 187] on ng-component "Новые сотрудники Импорт из Excel Имя и отчество* Добавить себя как ученика [PER…" at bounding box center [704, 465] width 1408 height 798
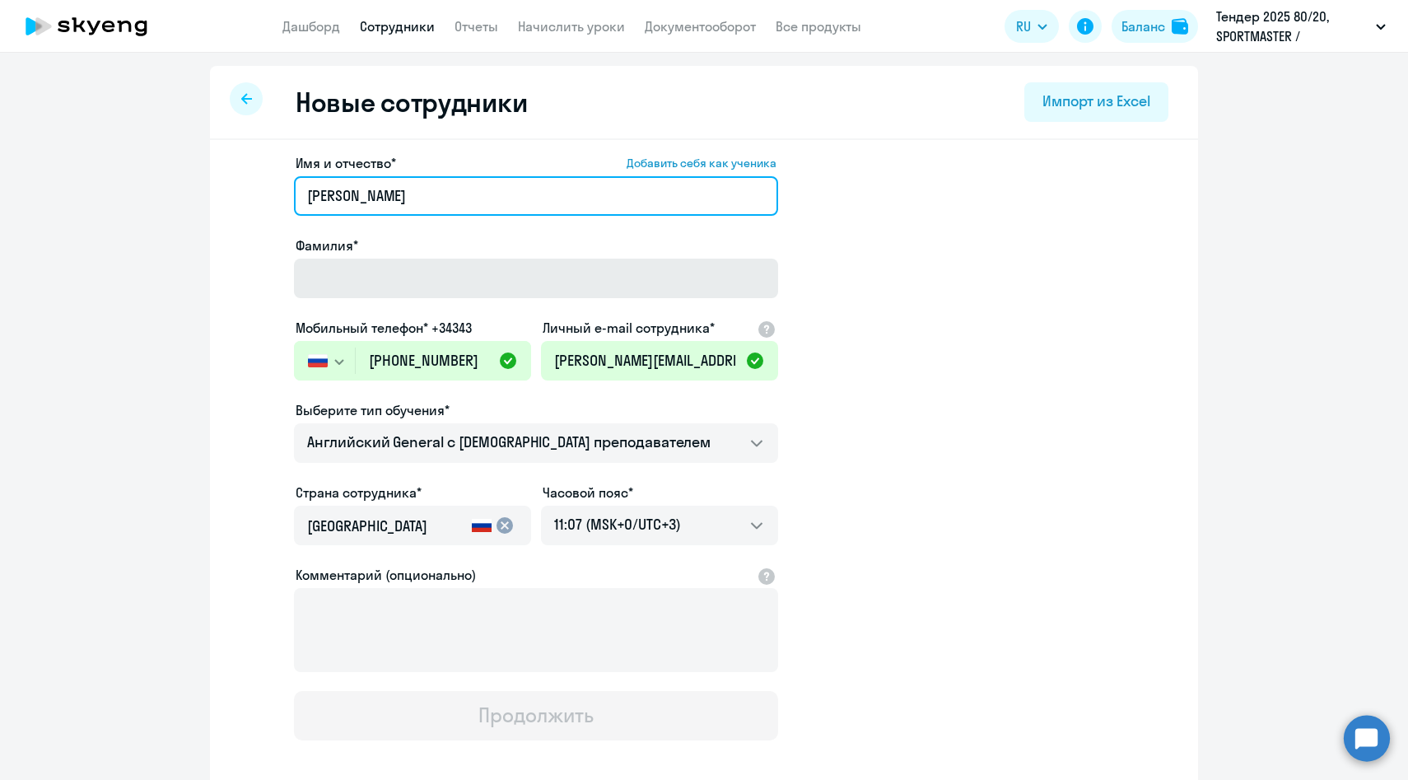
type input "[PERSON_NAME]"
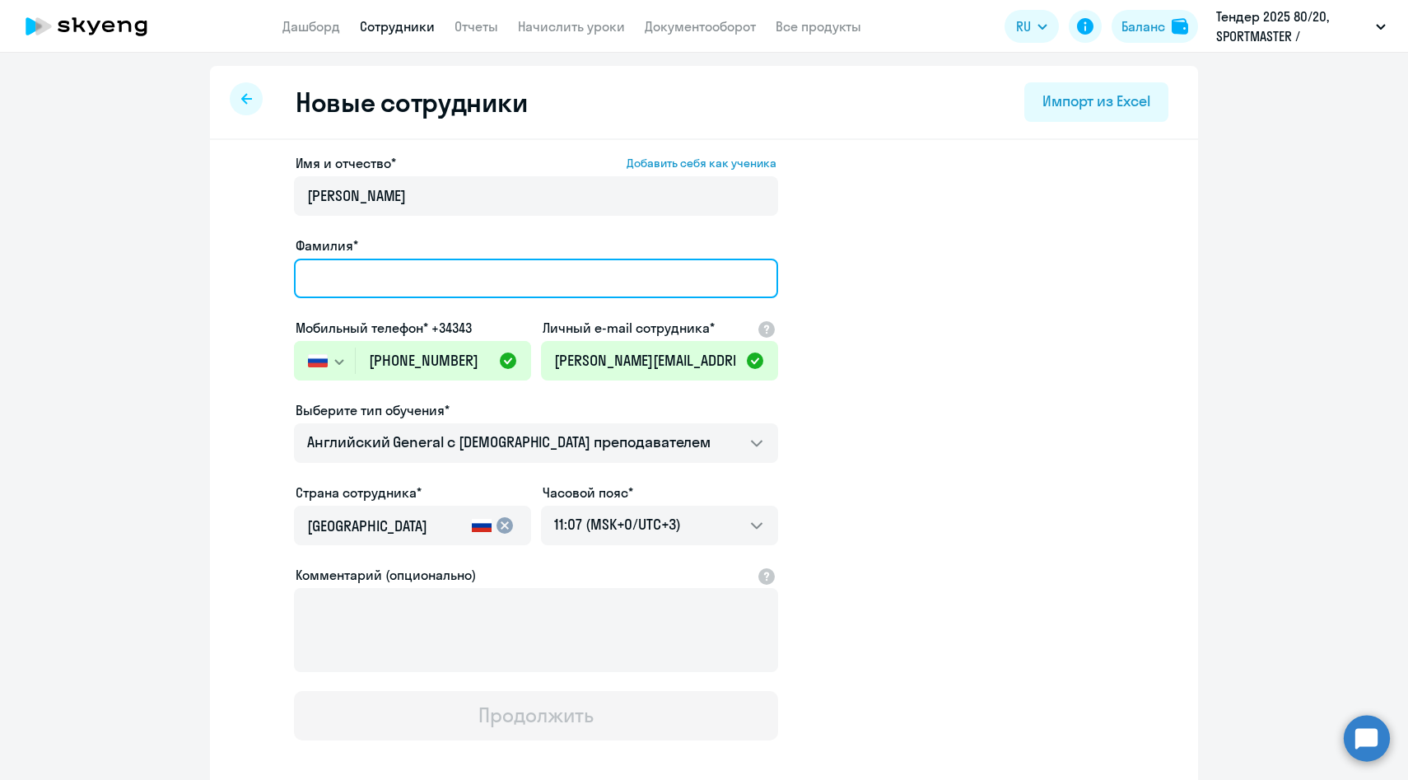
click at [338, 272] on input "Фамилия*" at bounding box center [536, 278] width 484 height 40
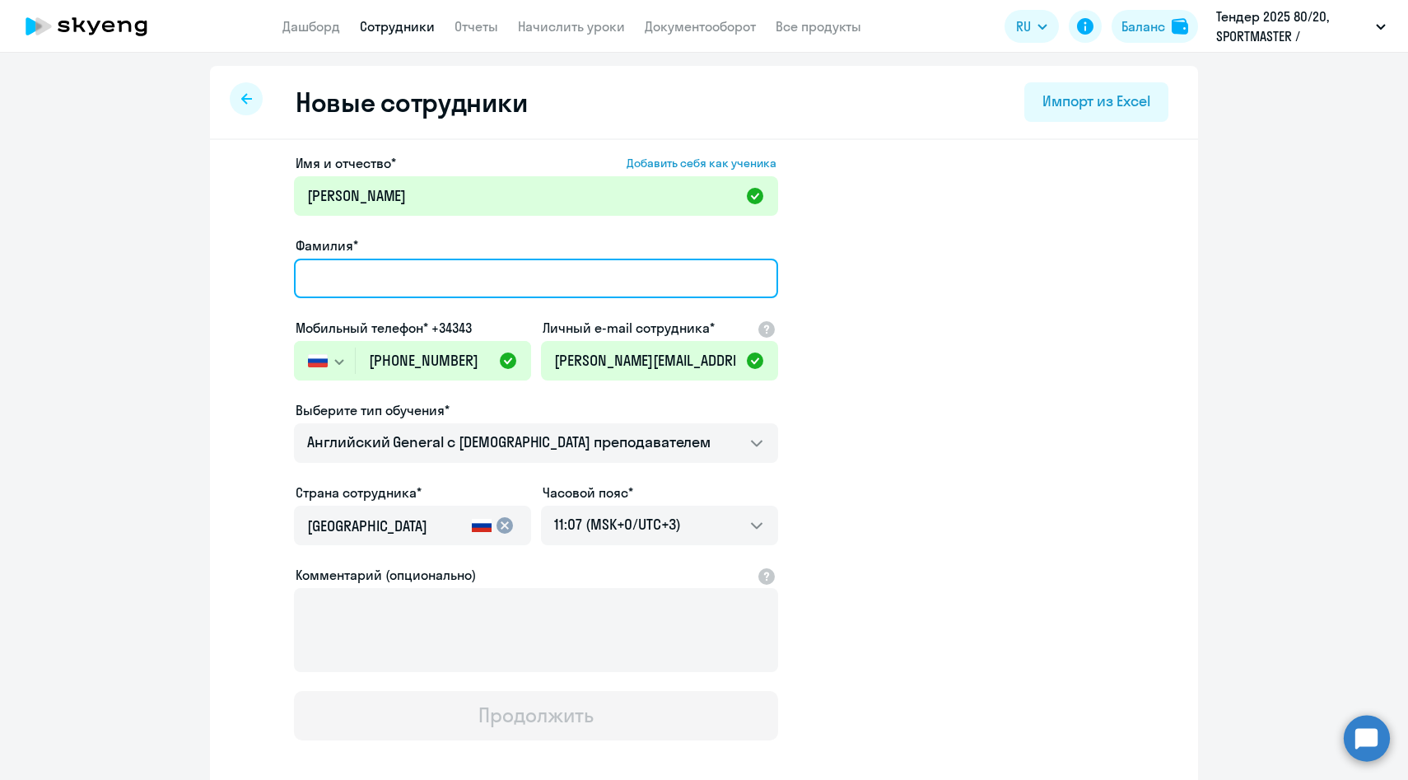
paste input "[PERSON_NAME]"
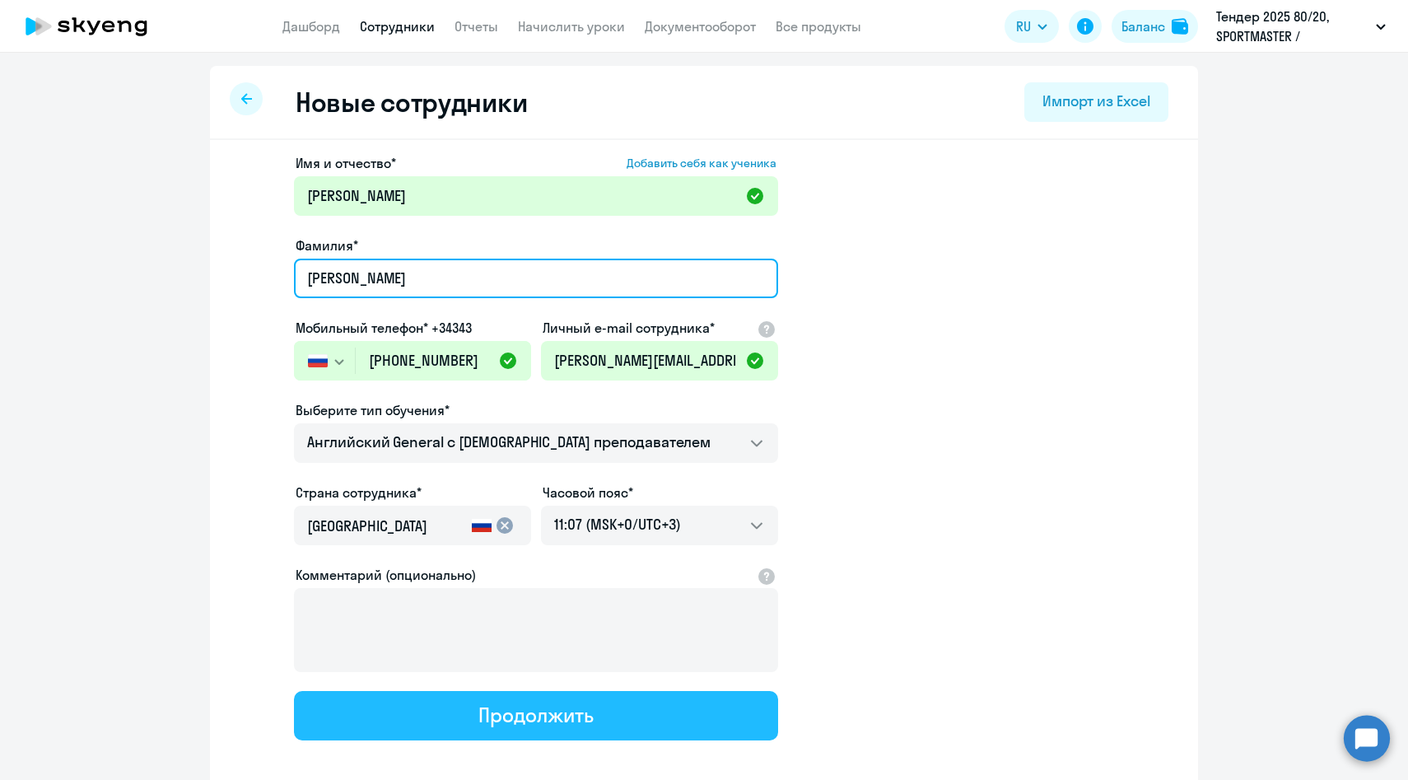
type input "[PERSON_NAME]"
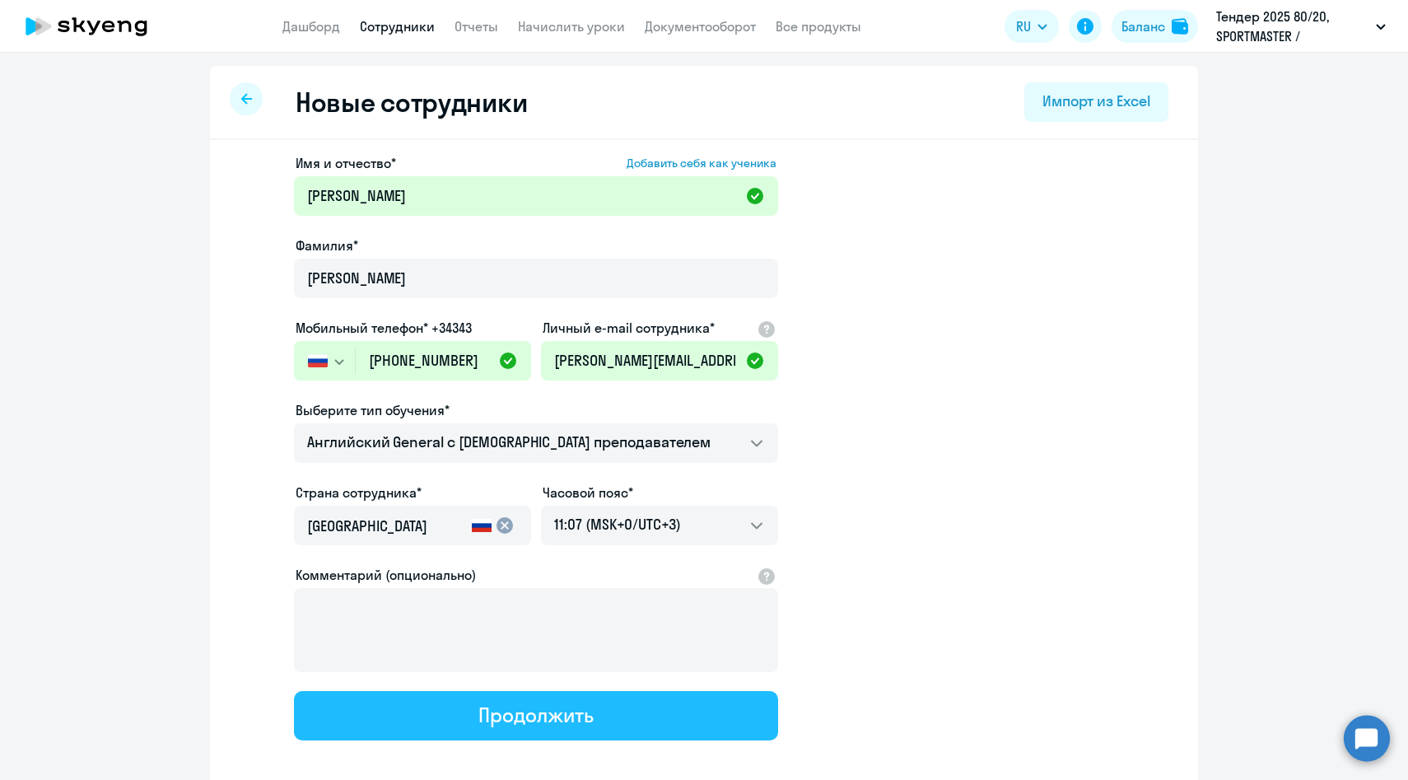
click at [422, 708] on button "Продолжить" at bounding box center [536, 715] width 484 height 49
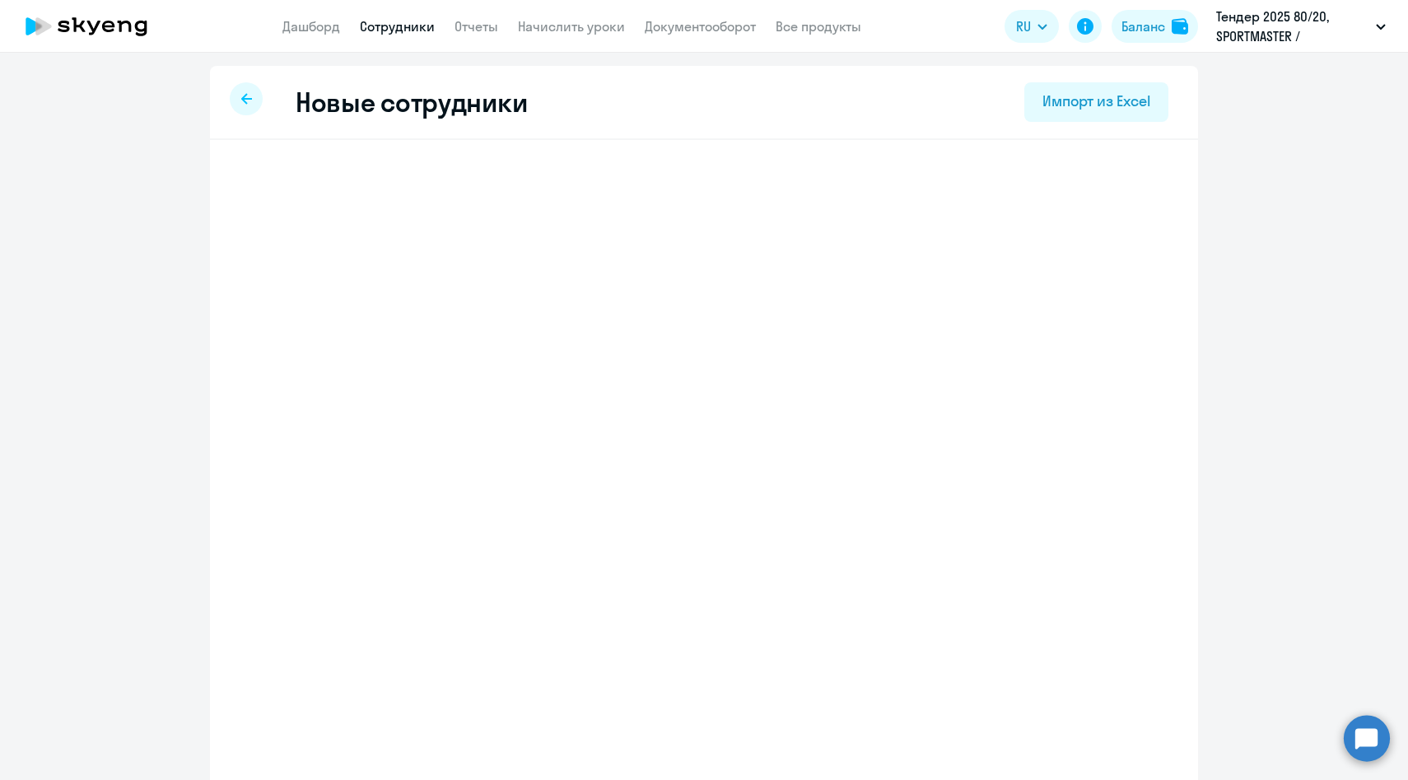
select select "english_adult_not_native_speaker"
select select "3"
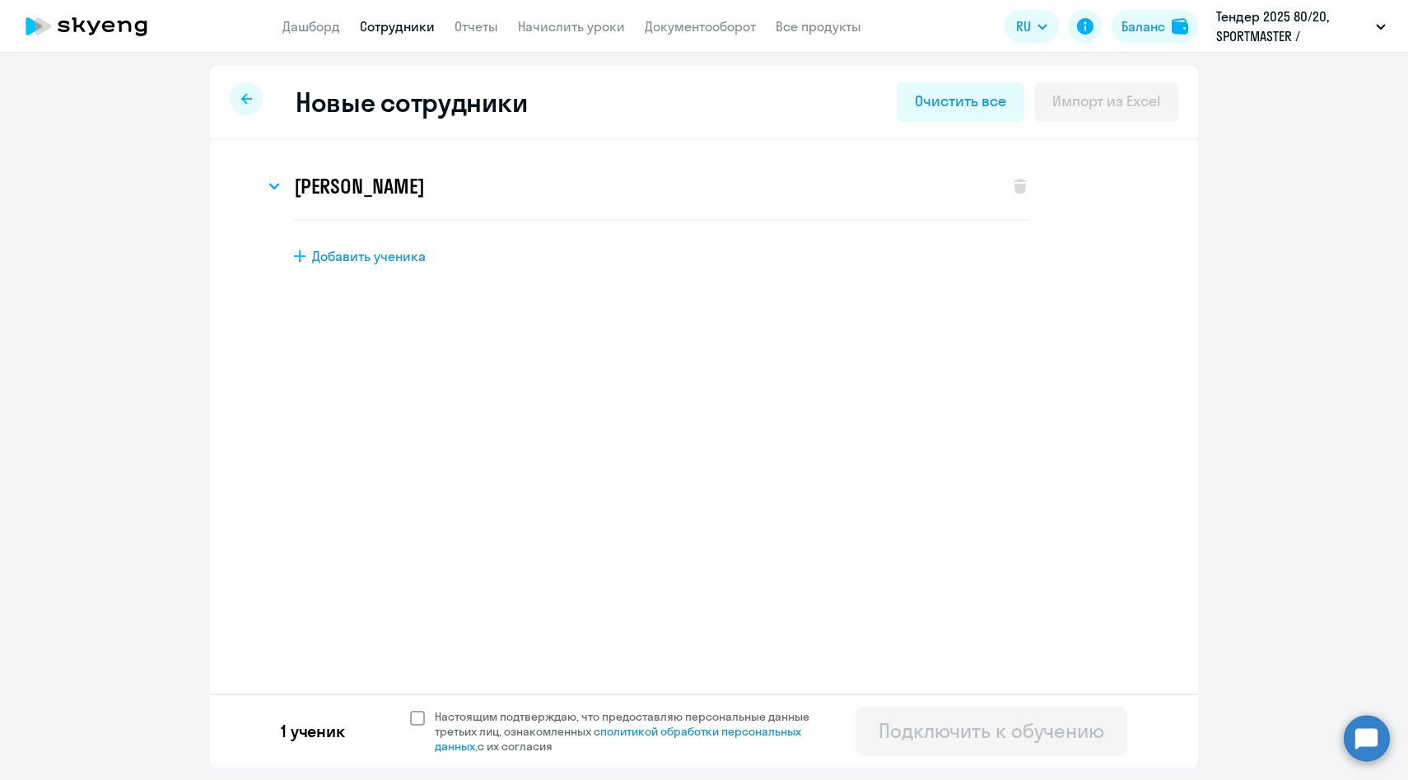
click at [459, 713] on span "Настоящим подтверждаю, что предоставляю персональные данные третьих лиц, ознако…" at bounding box center [632, 731] width 394 height 44
click at [410, 709] on input "Настоящим подтверждаю, что предоставляю персональные данные третьих лиц, ознако…" at bounding box center [409, 708] width 1 height 1
checkbox input "true"
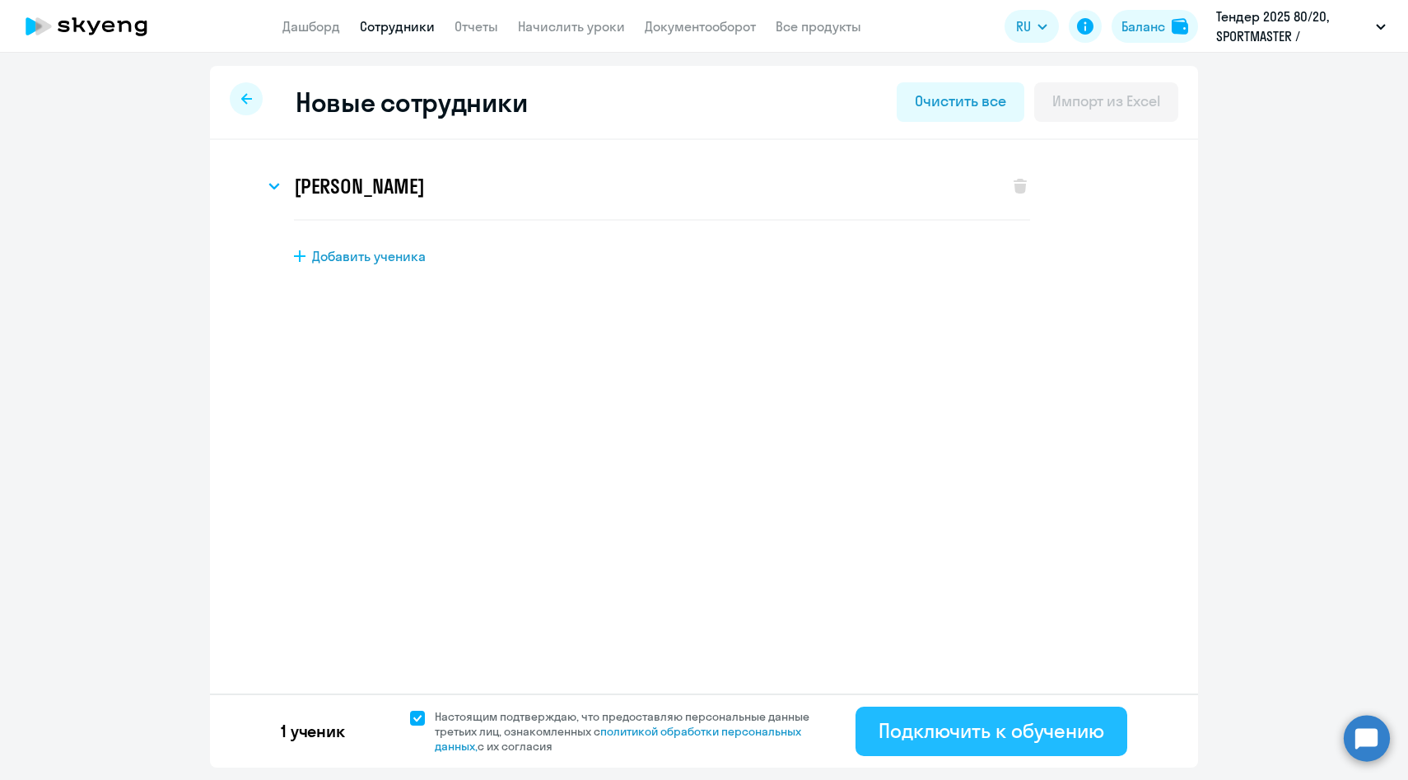
click at [920, 733] on div "Подключить к обучению" at bounding box center [991, 730] width 226 height 26
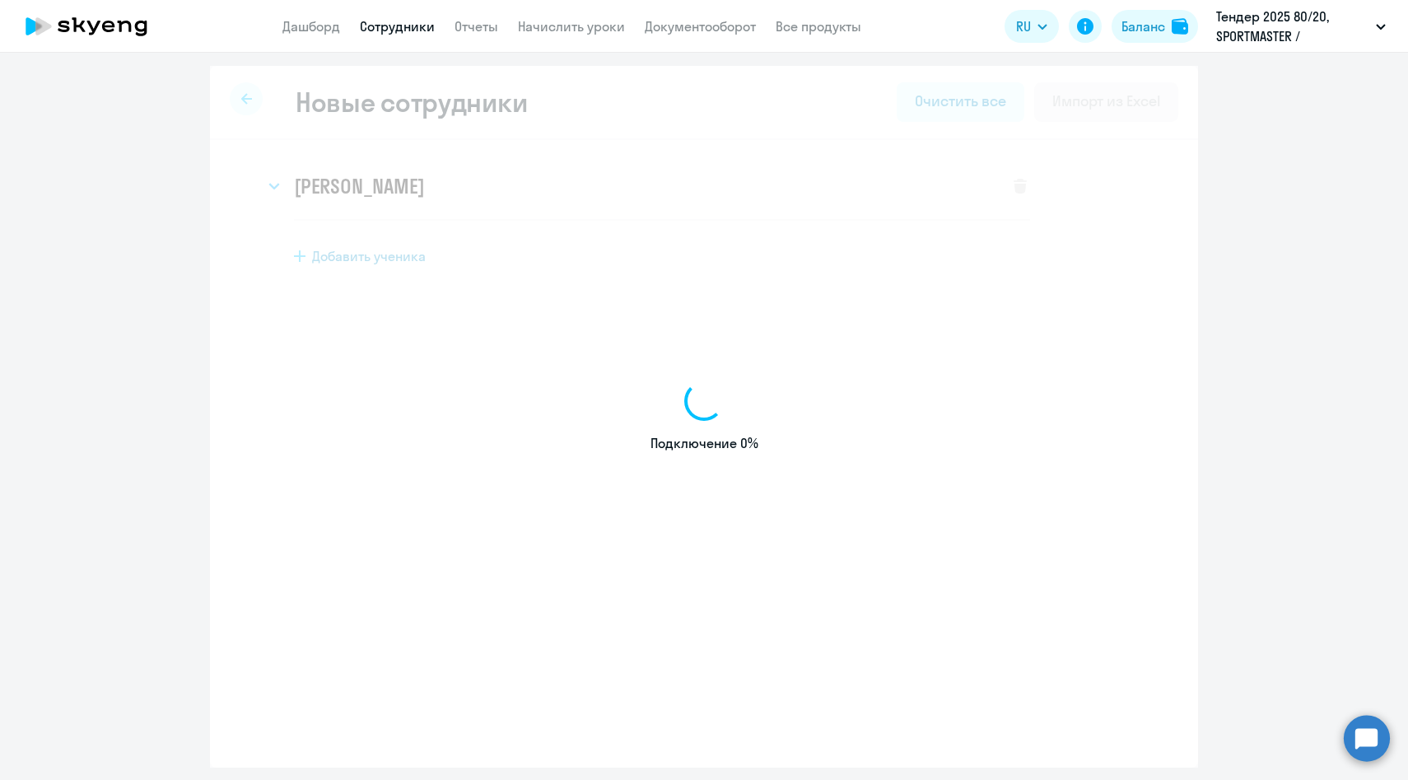
select select "english_adult_not_native_speaker"
select select "3"
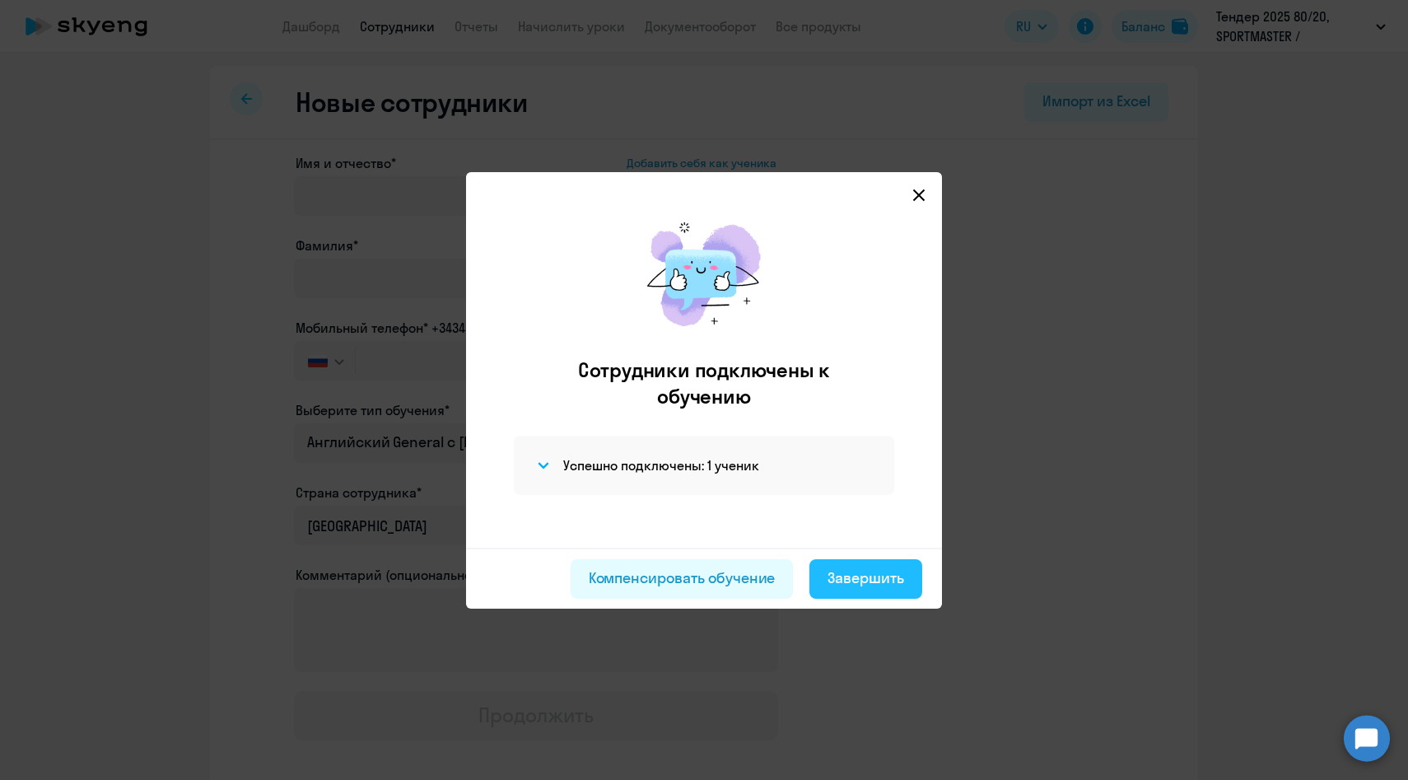
click at [843, 572] on div "Завершить" at bounding box center [865, 577] width 77 height 21
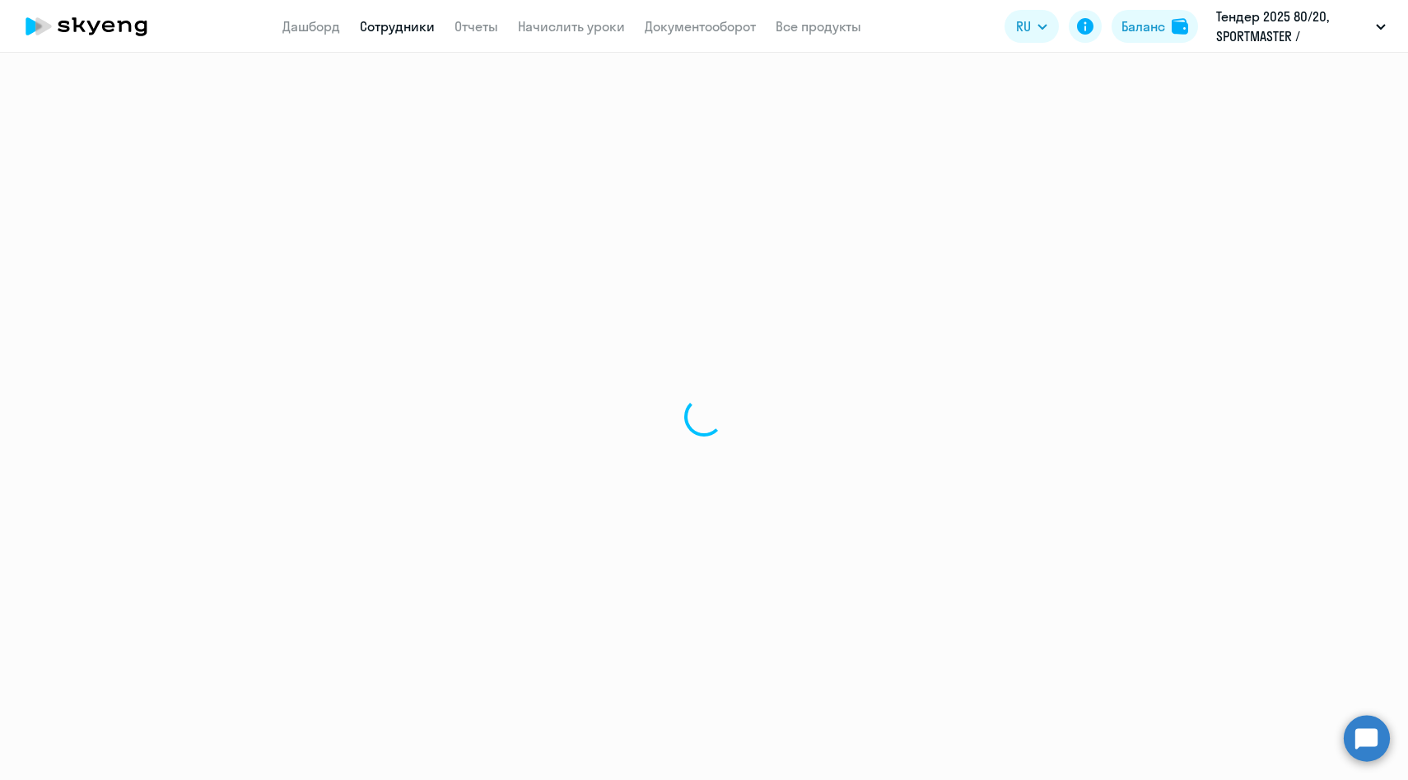
select select "30"
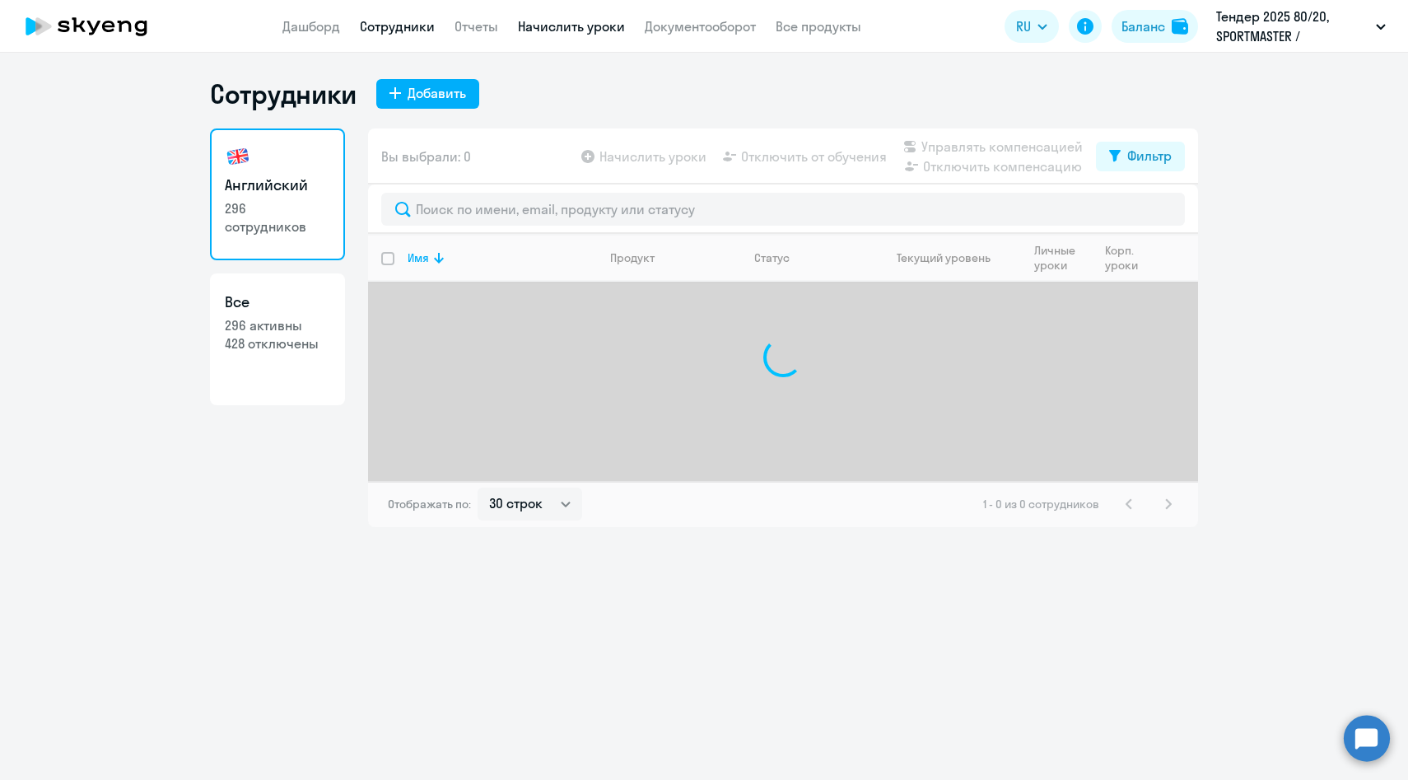
click at [553, 34] on link "Начислить уроки" at bounding box center [571, 26] width 107 height 16
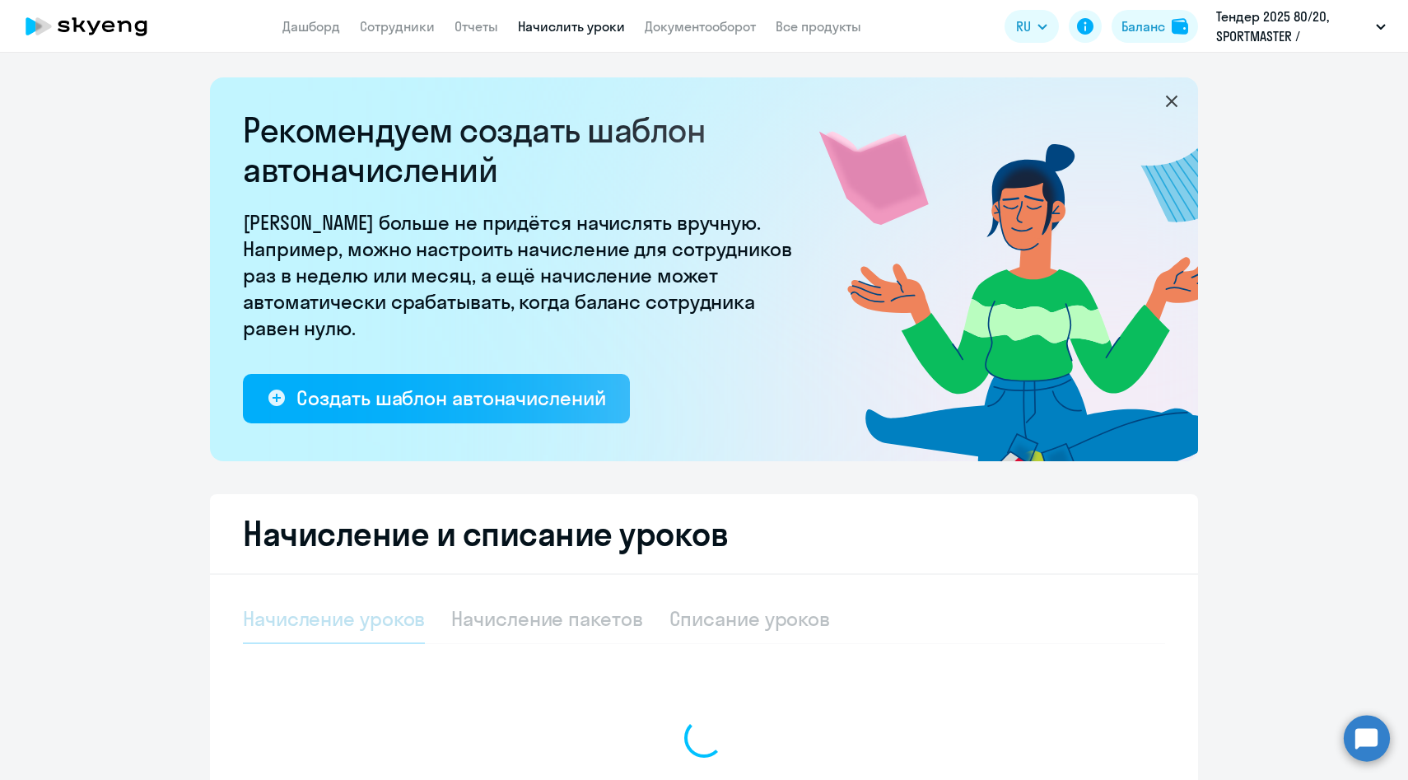
scroll to position [193, 0]
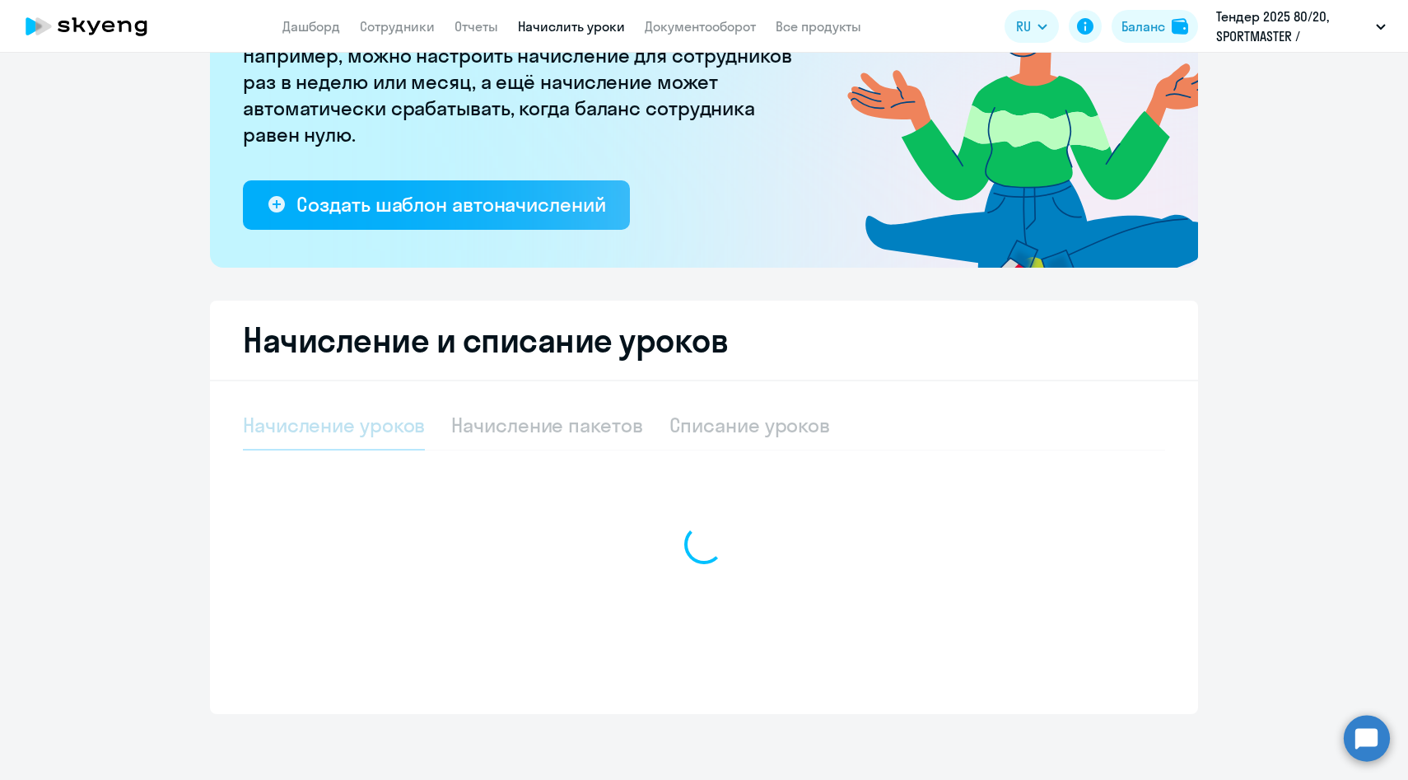
select select "10"
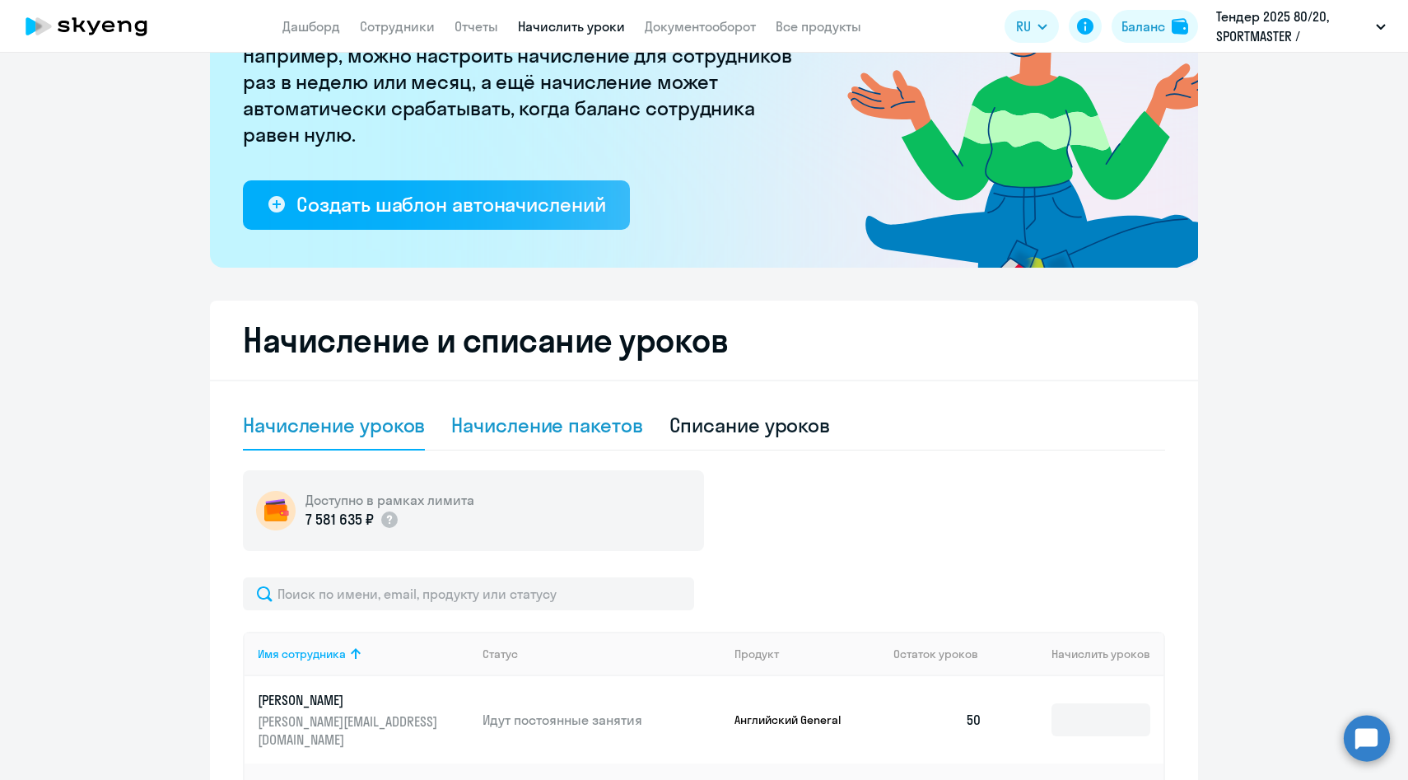
click at [564, 431] on div "Начисление пакетов" at bounding box center [546, 425] width 191 height 26
select select "10"
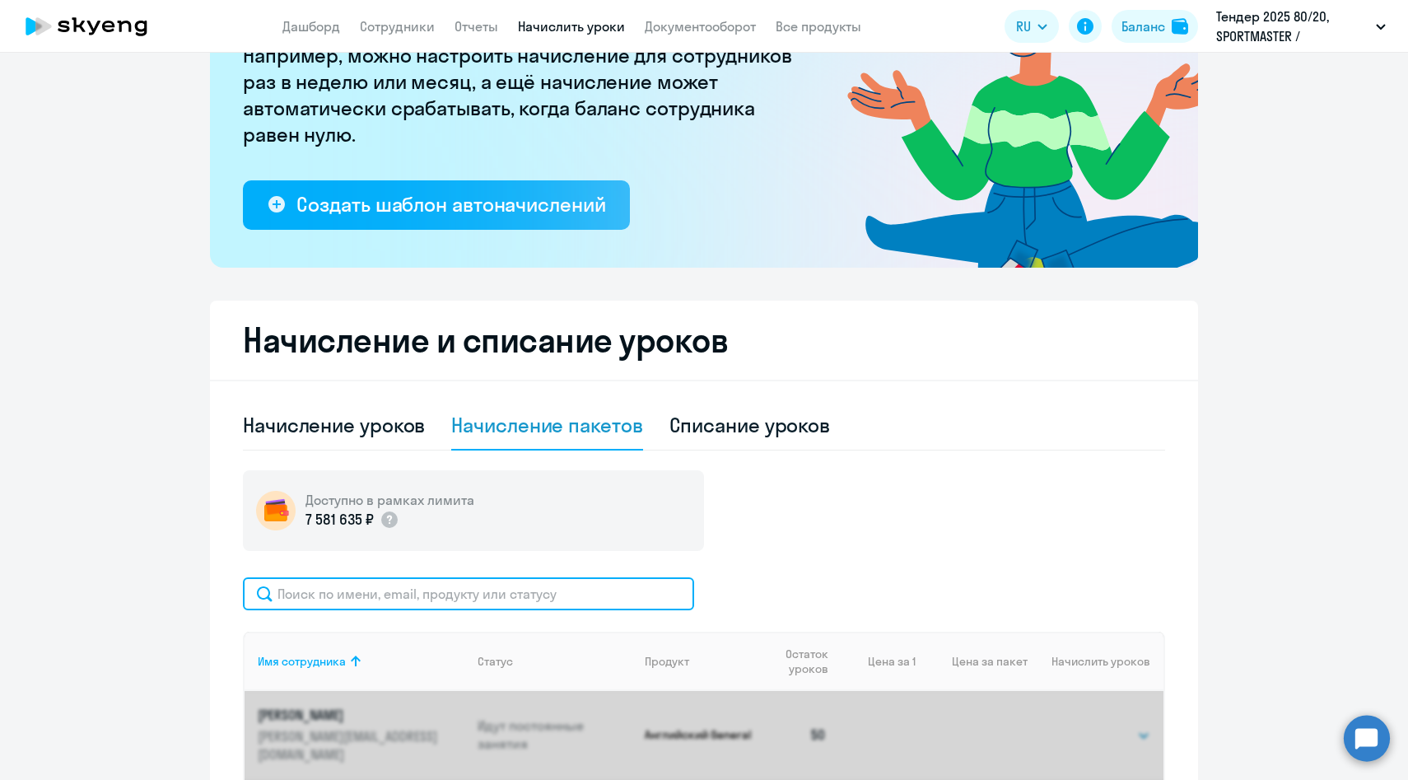
click at [490, 601] on input "text" at bounding box center [468, 593] width 451 height 33
paste input "[PERSON_NAME]"
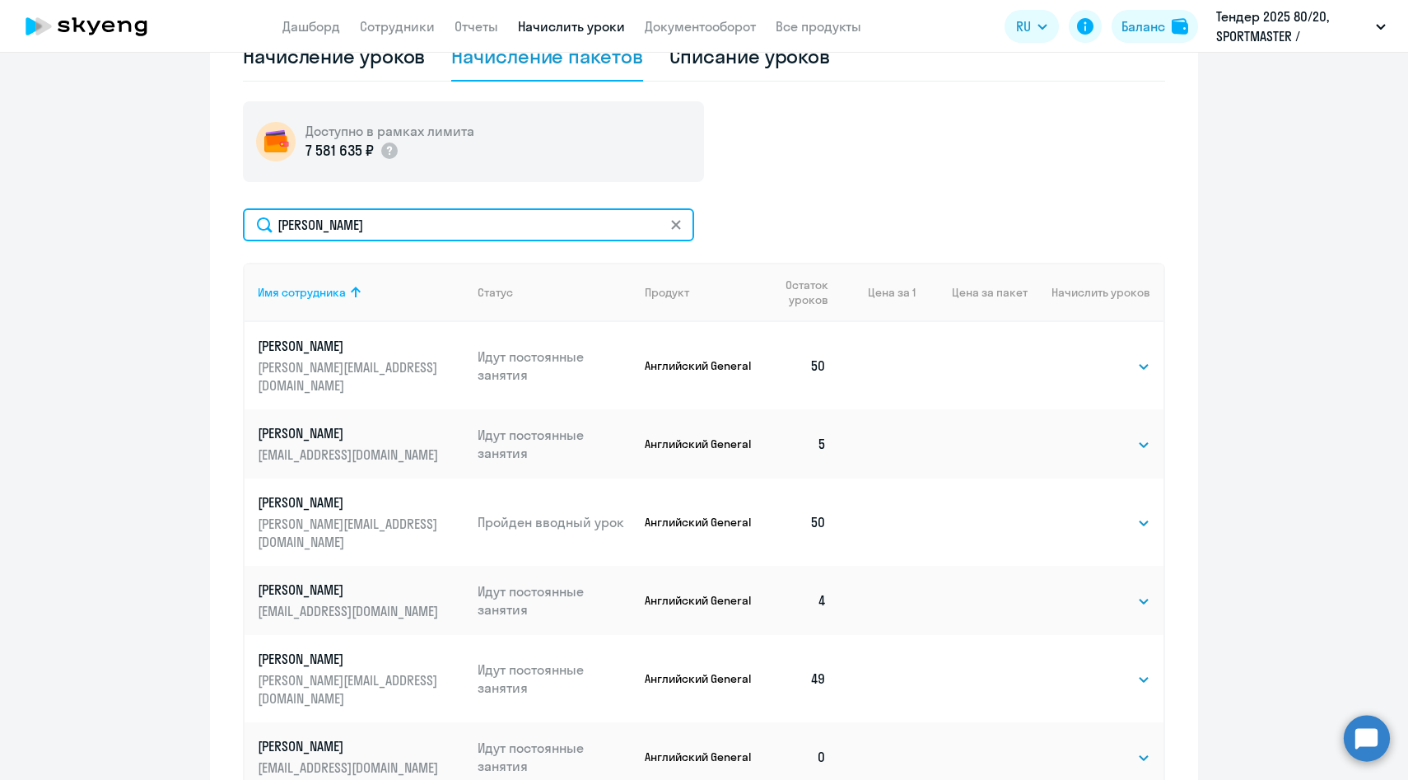
scroll to position [431, 0]
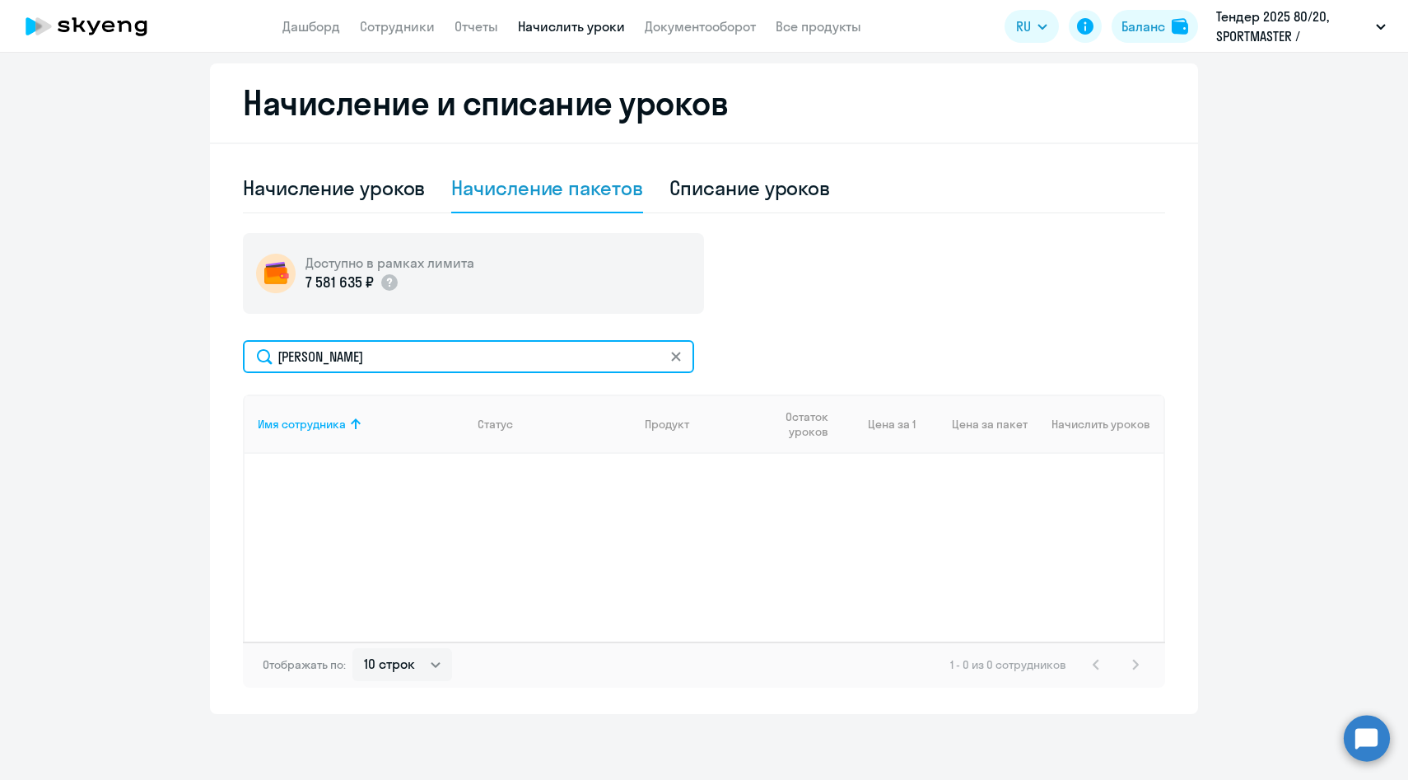
type input "[PERSON_NAME]"
click at [338, 357] on input "[PERSON_NAME]" at bounding box center [468, 356] width 451 height 33
click at [338, 356] on input "[PERSON_NAME]" at bounding box center [468, 356] width 451 height 33
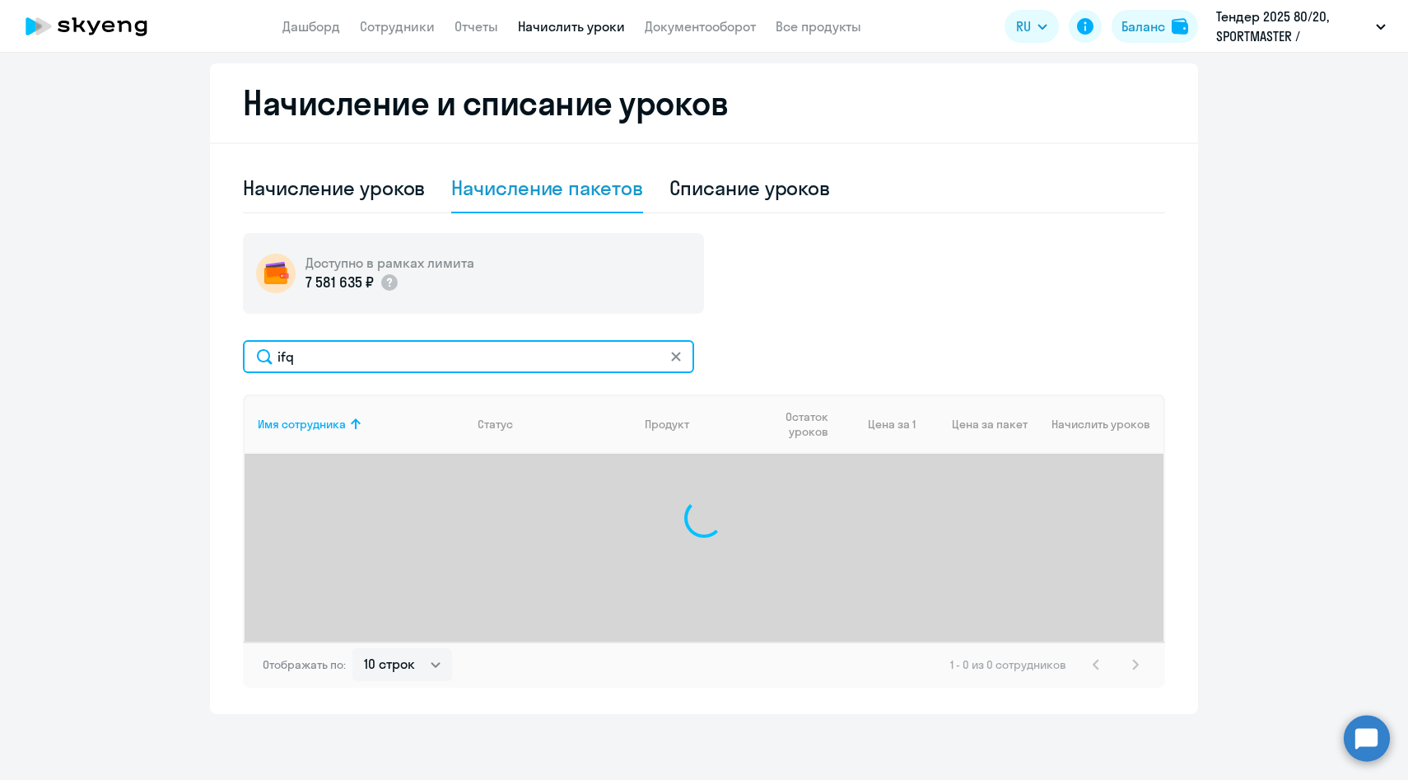
scroll to position [562, 0]
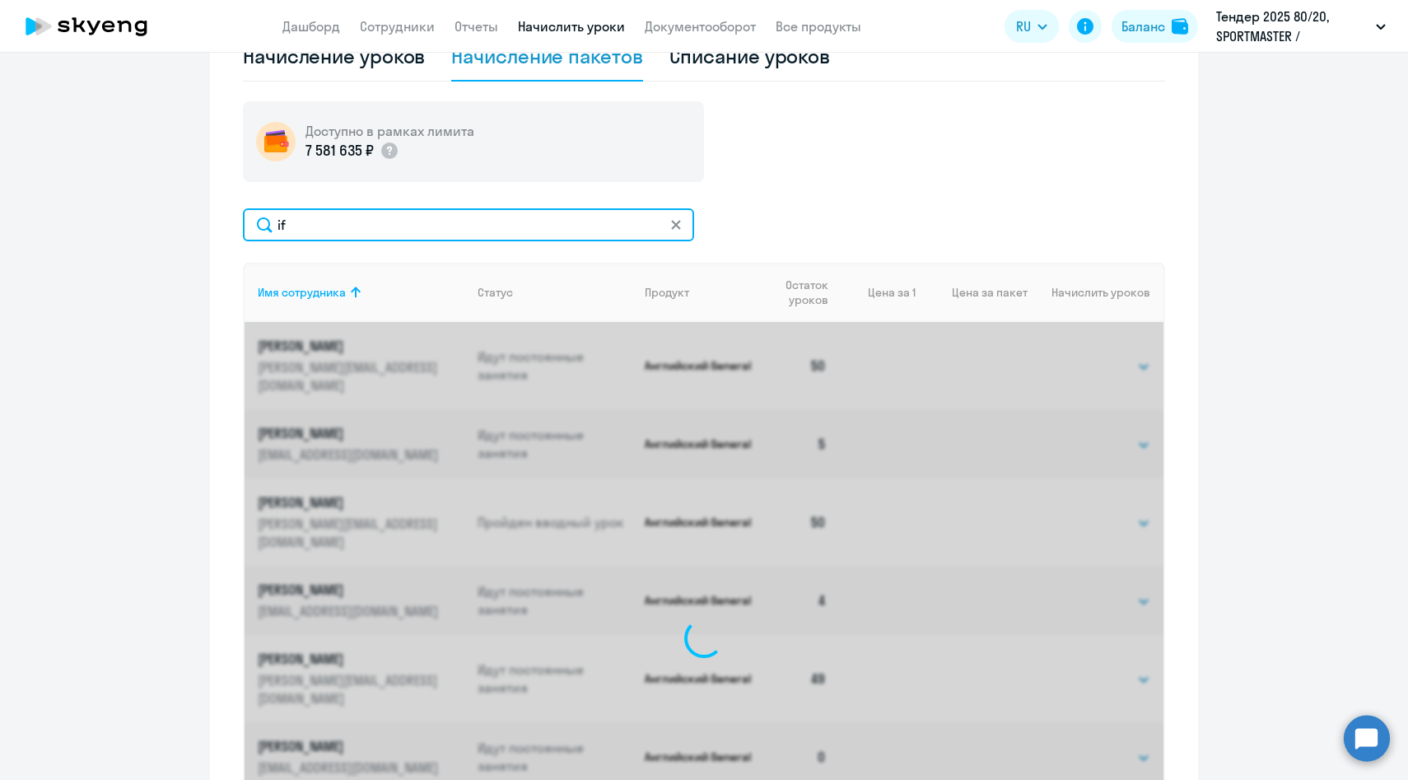
type input "i"
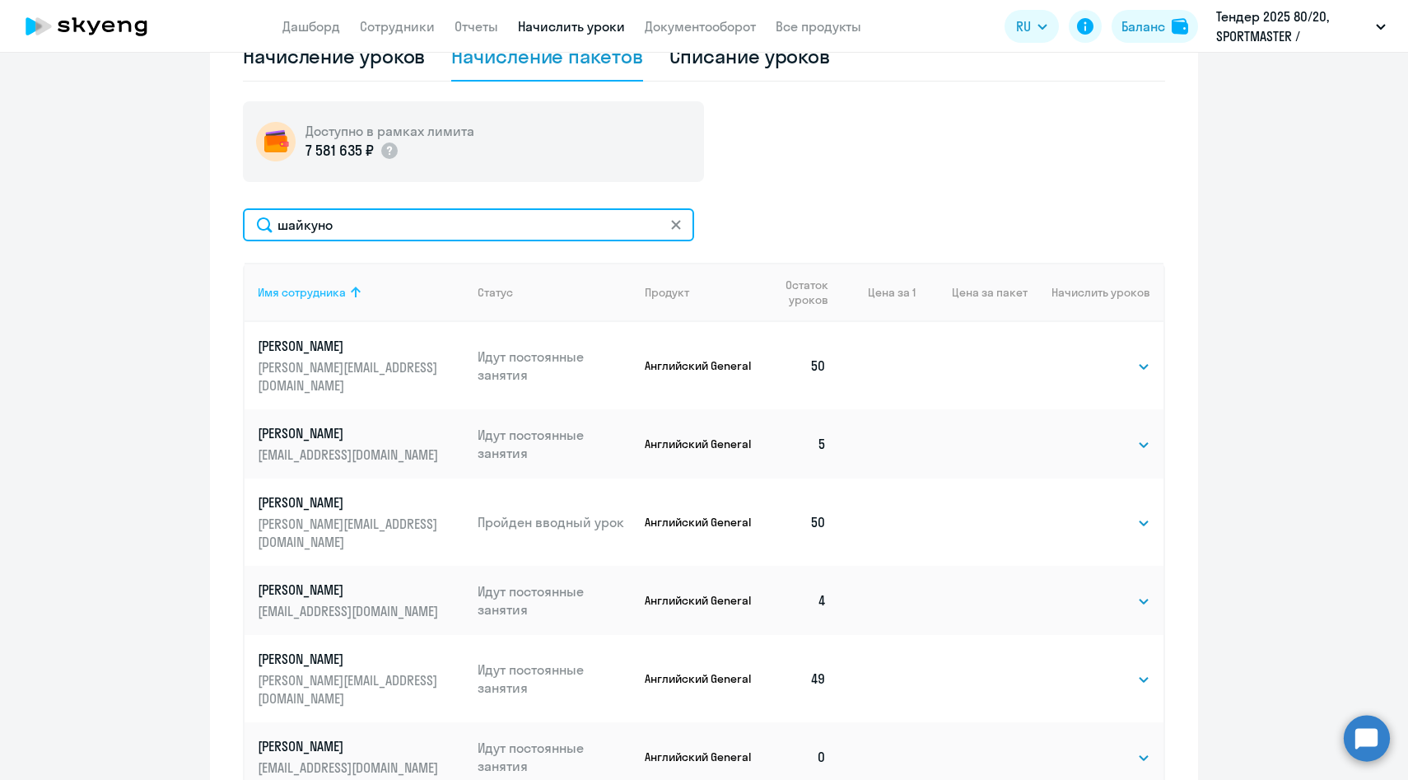
scroll to position [431, 0]
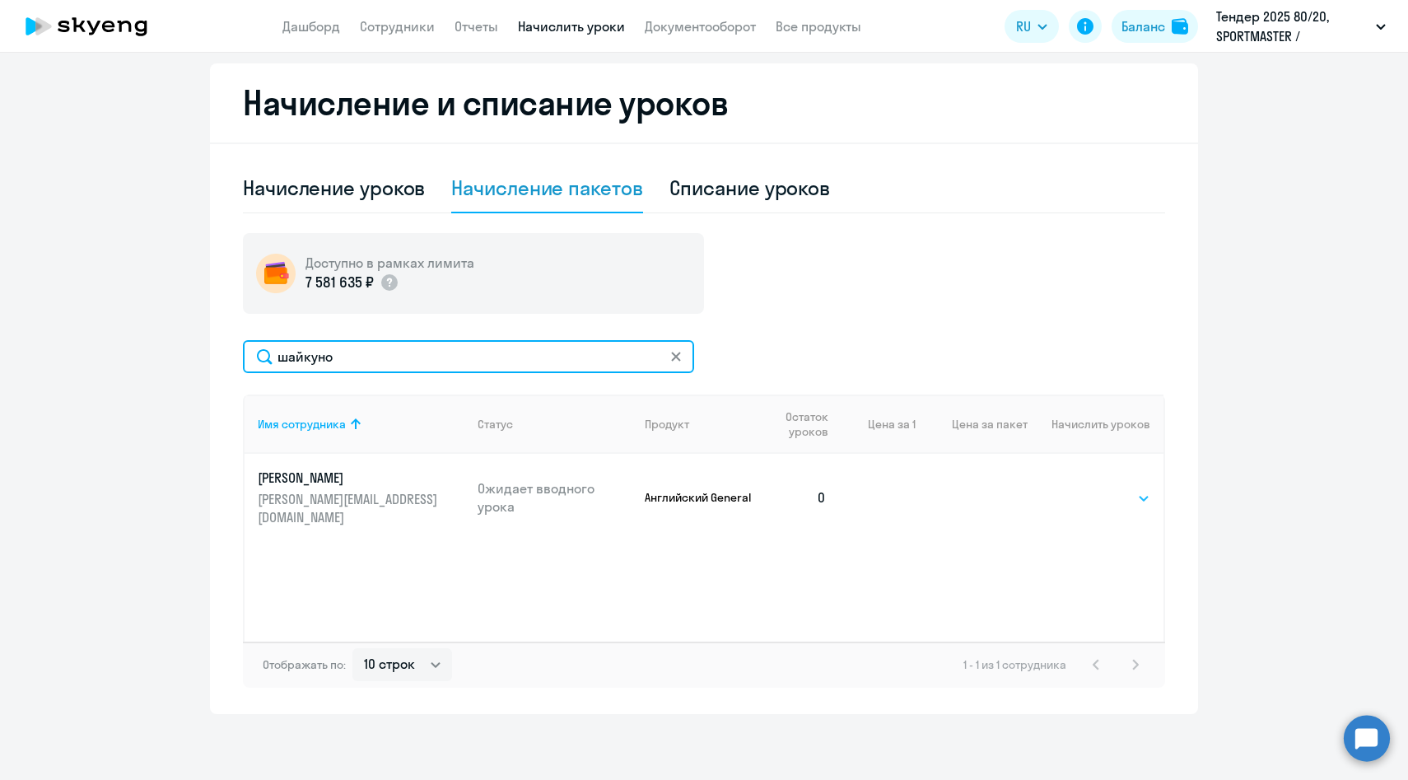
type input "шайкуно"
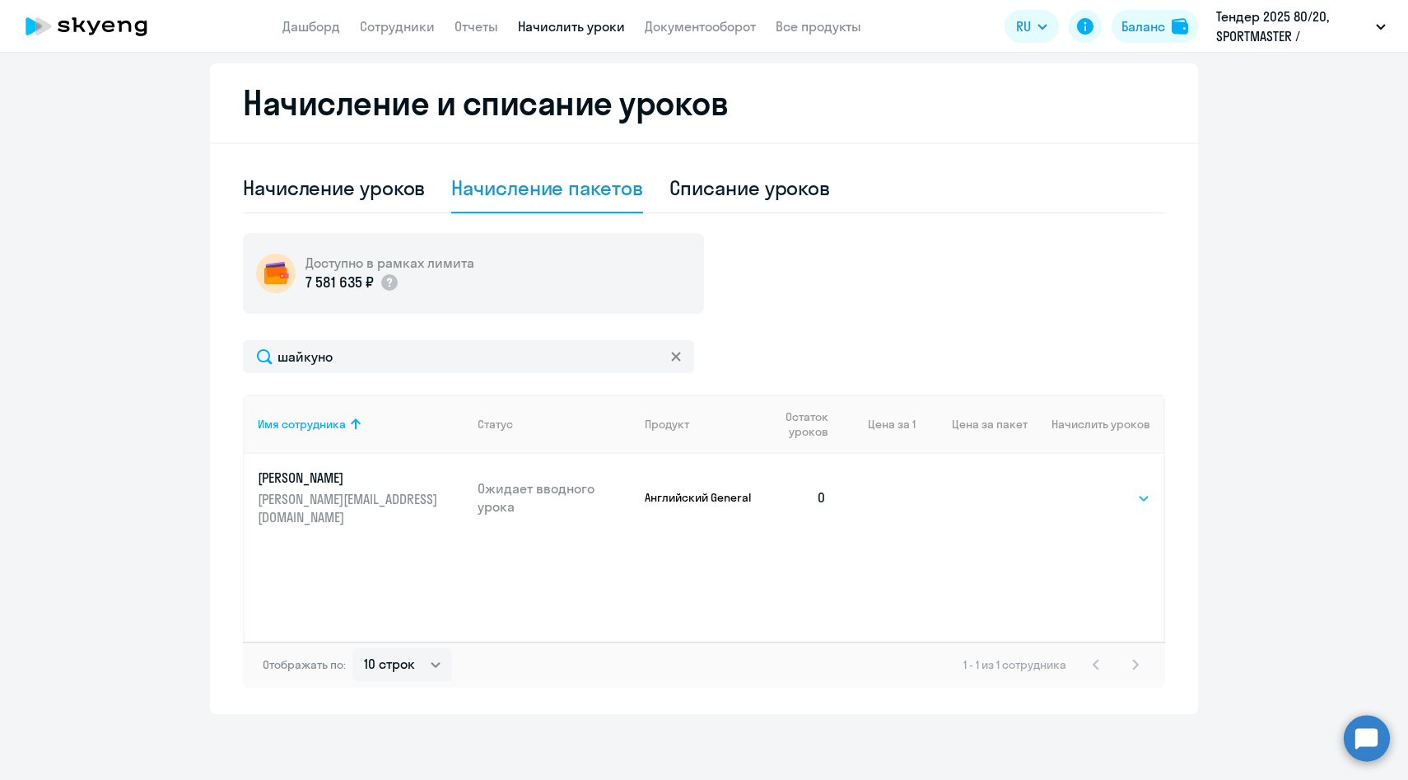
click at [1124, 497] on select "Выбрать 4 8 16 32 64 96 128" at bounding box center [1116, 498] width 68 height 20
select select "64"
click at [1082, 488] on select "Выбрать 4 8 16 32 64 96 128" at bounding box center [1116, 498] width 68 height 20
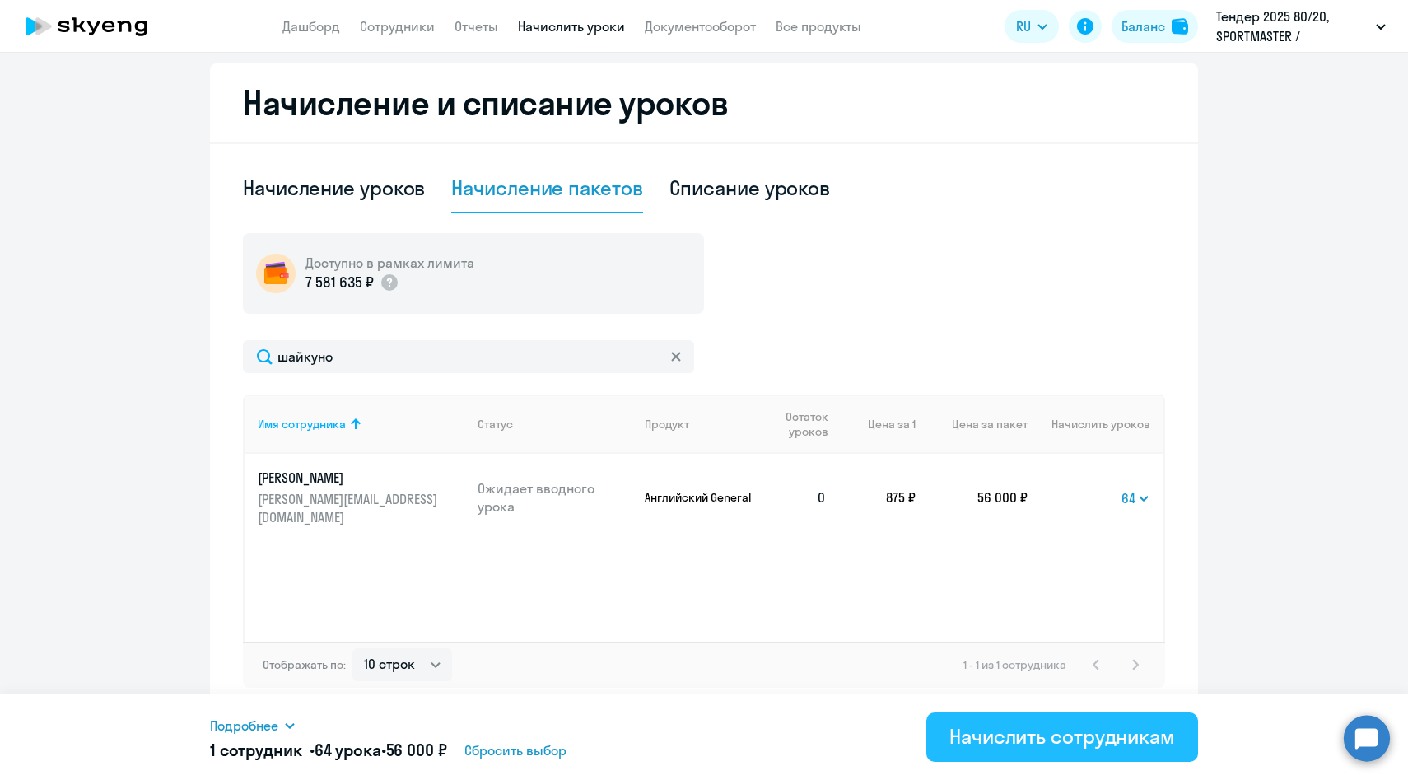
click at [987, 752] on button "Начислить сотрудникам" at bounding box center [1062, 736] width 272 height 49
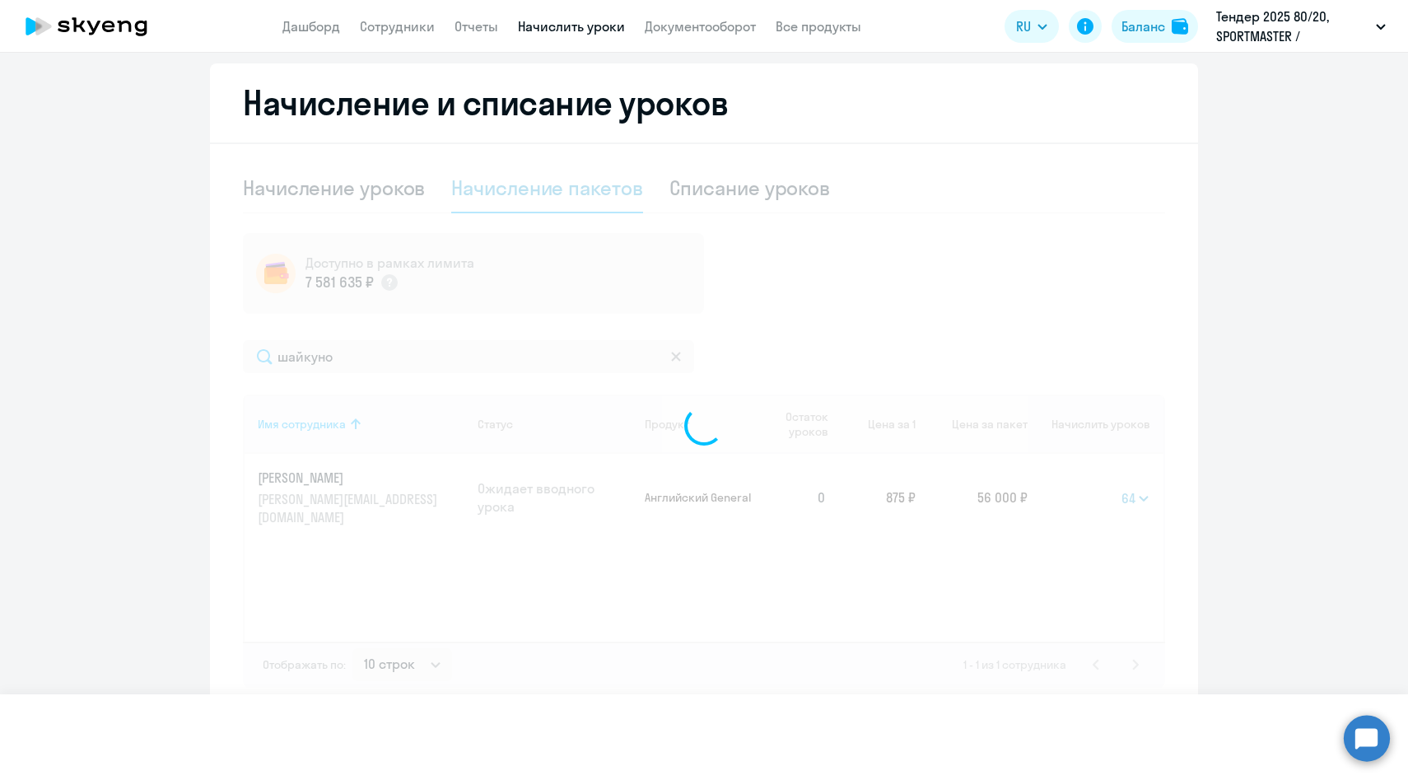
select select
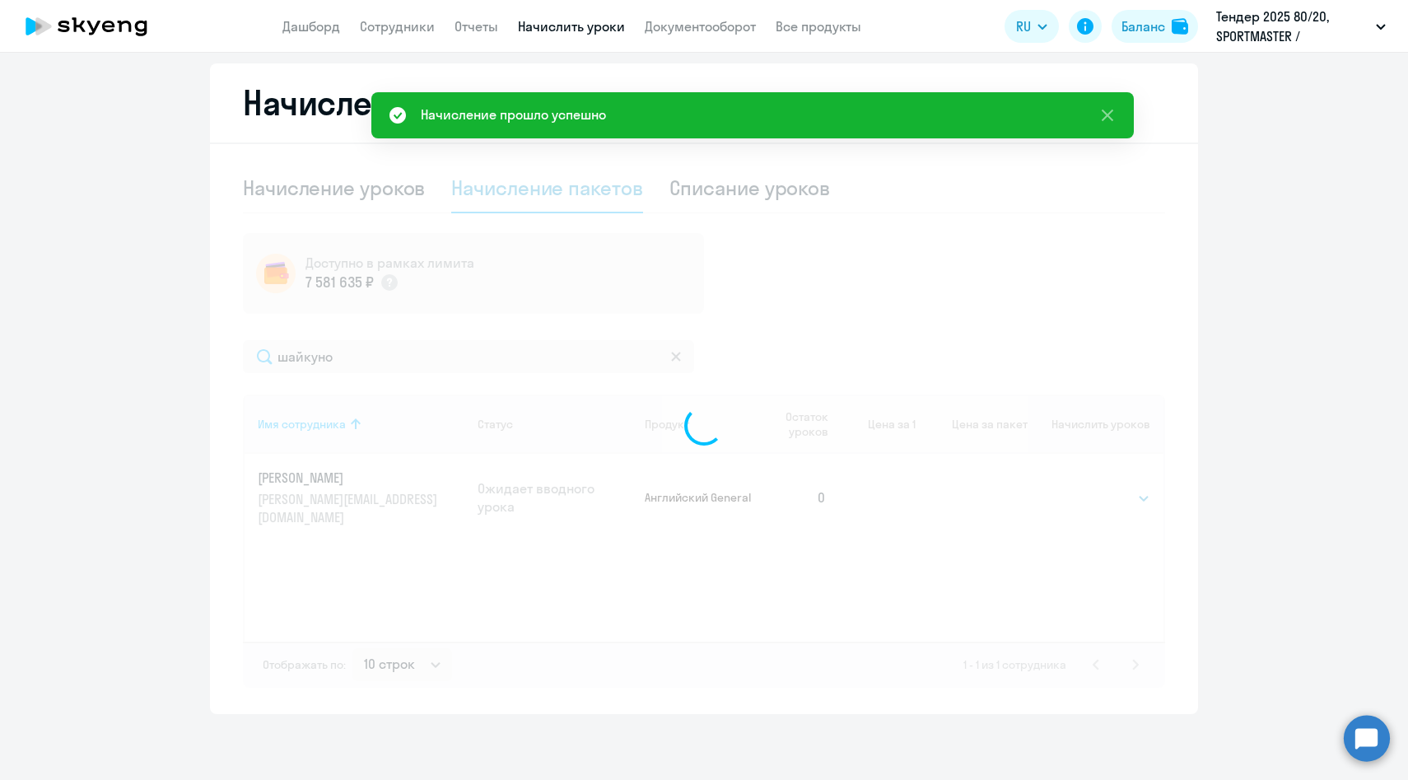
click at [747, 193] on div at bounding box center [704, 426] width 922 height 524
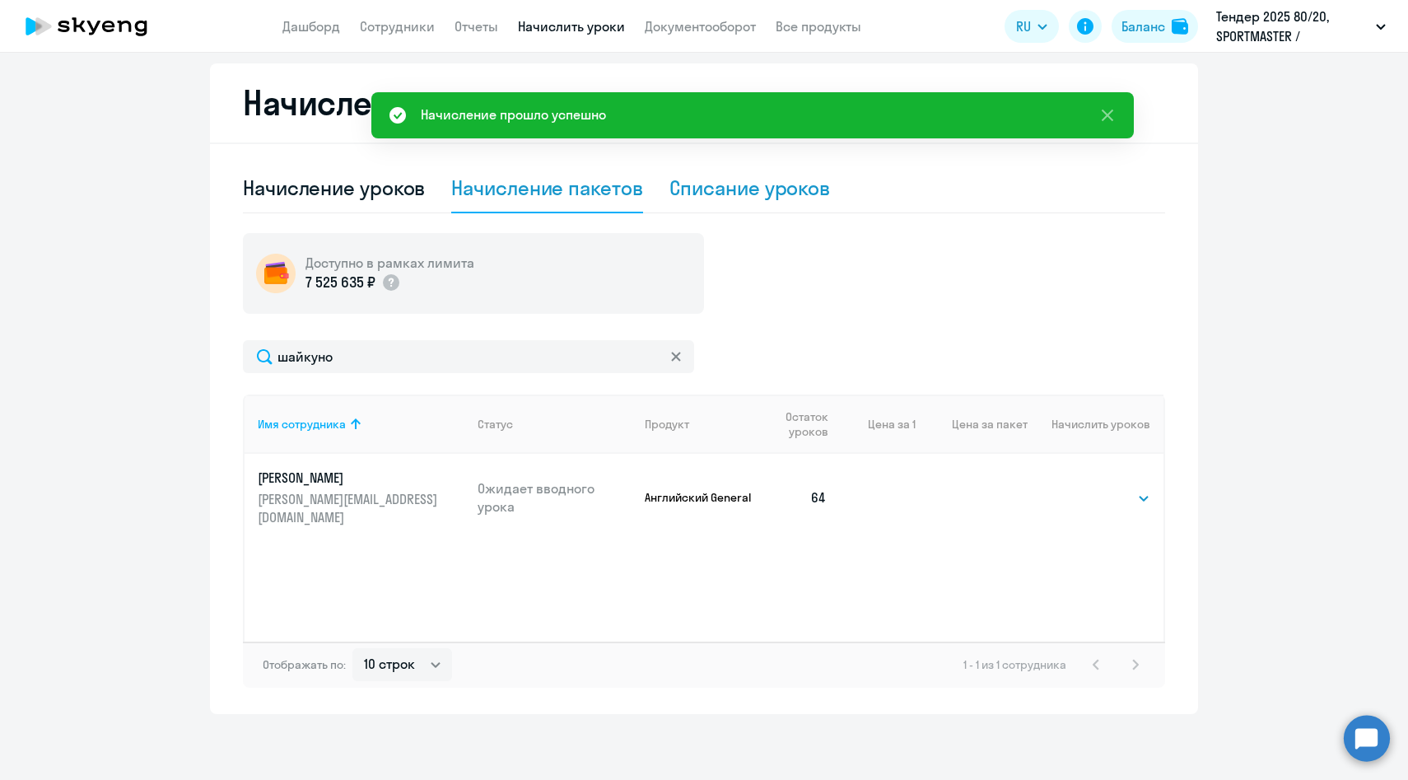
click at [730, 198] on div "Списание уроков" at bounding box center [749, 188] width 161 height 26
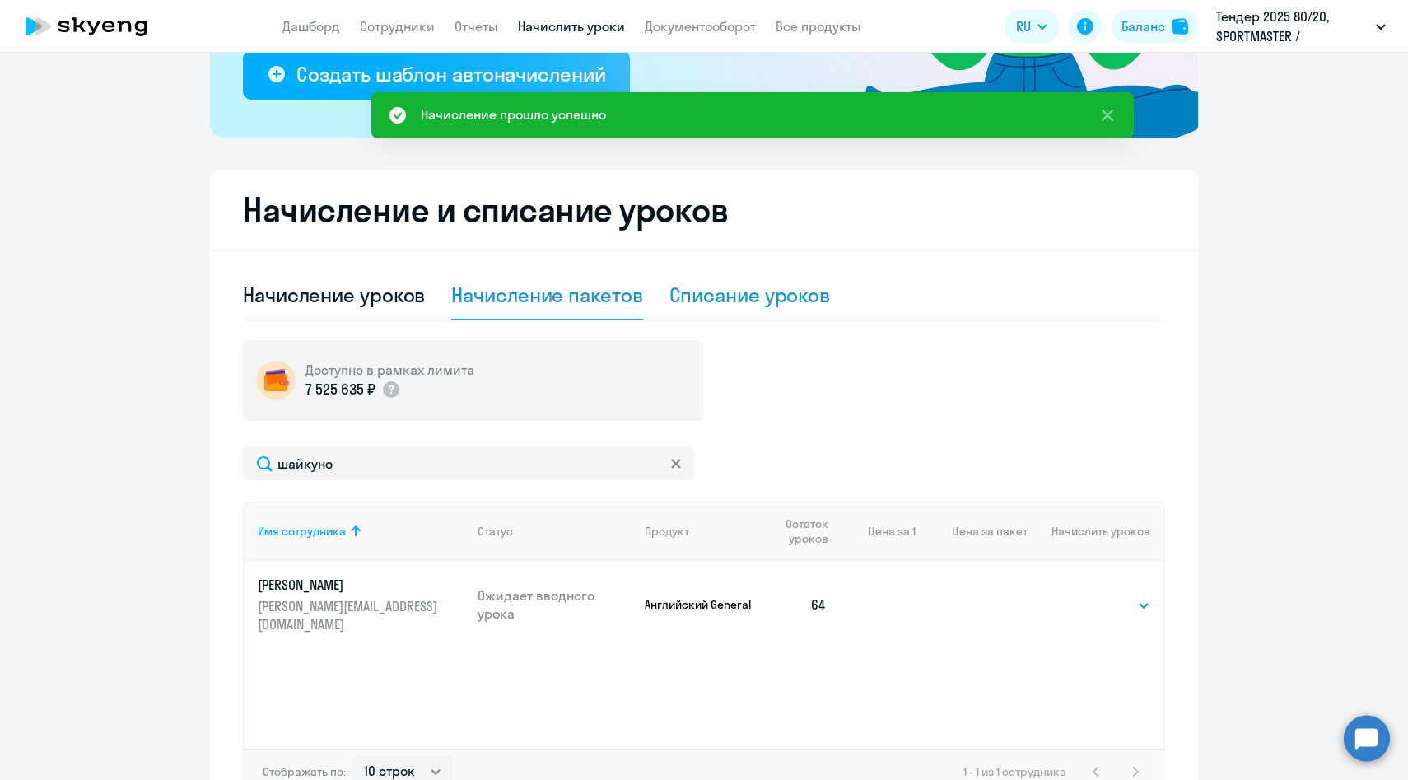
select select "10"
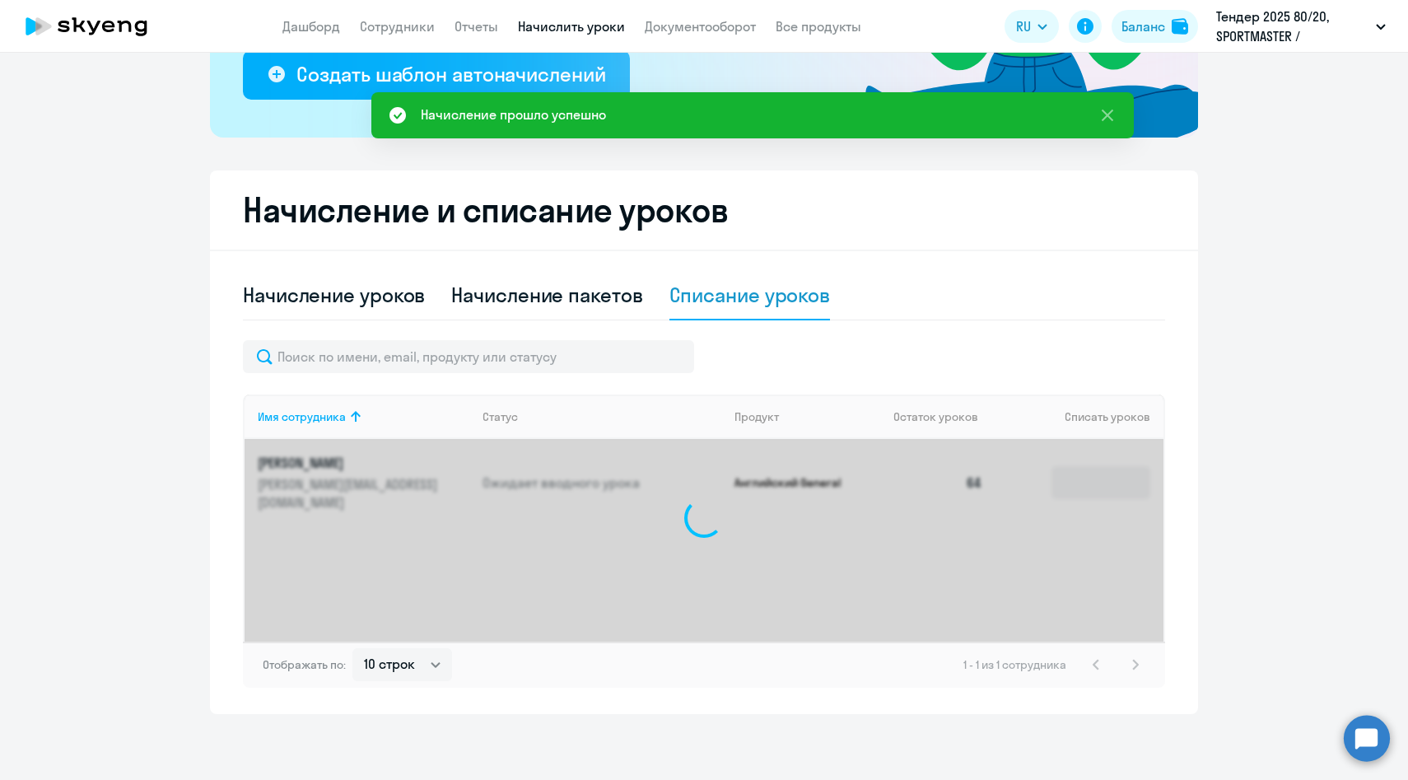
click at [1111, 482] on div at bounding box center [703, 517] width 919 height 247
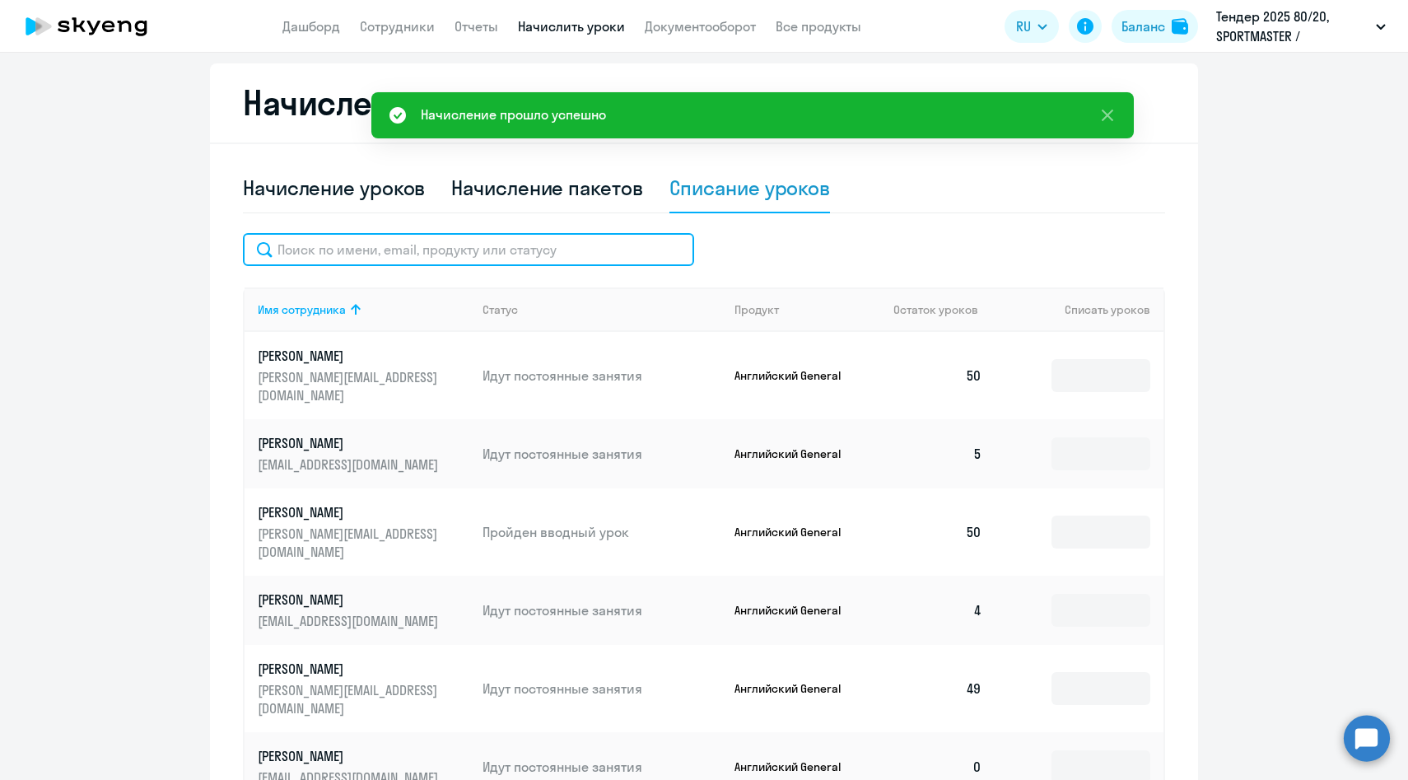
click at [539, 258] on input "text" at bounding box center [468, 249] width 451 height 33
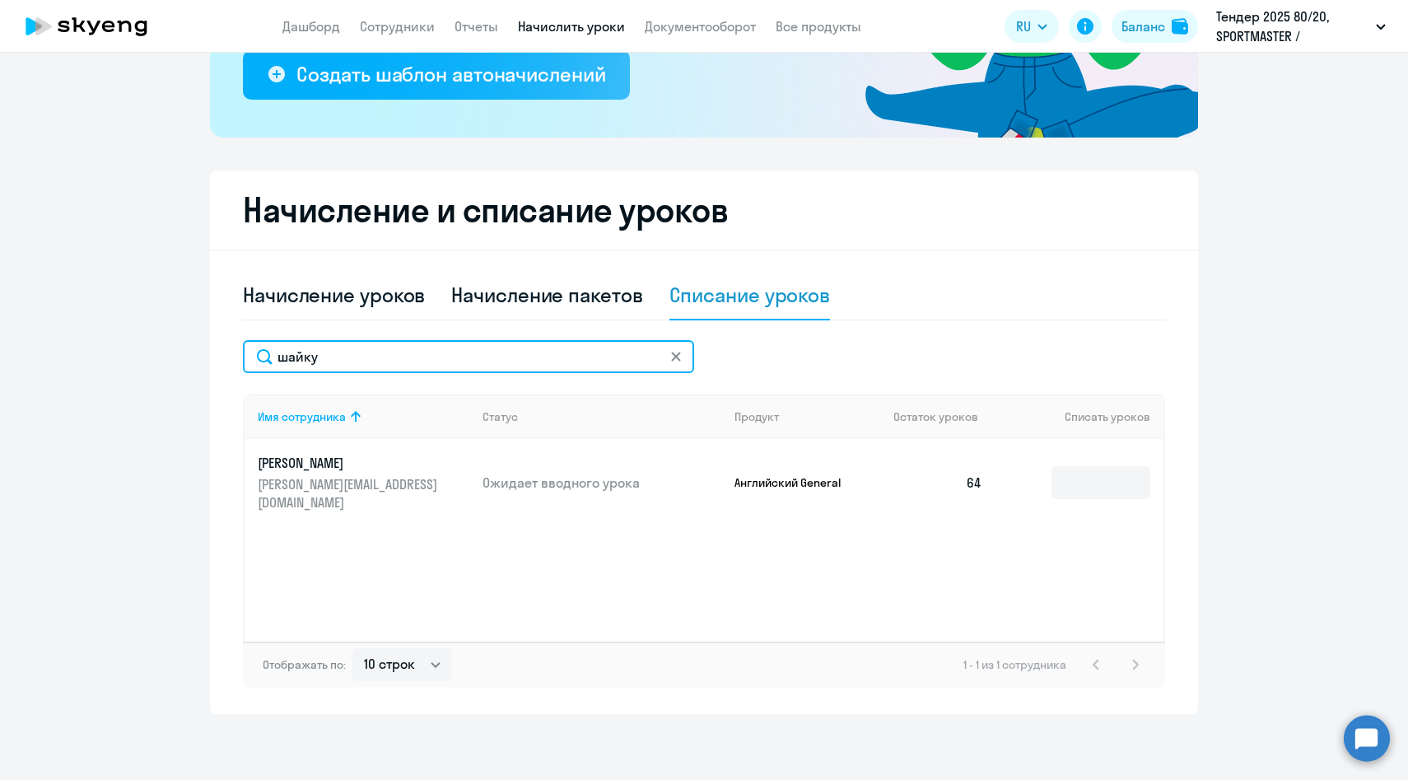
scroll to position [324, 0]
type input "шайку"
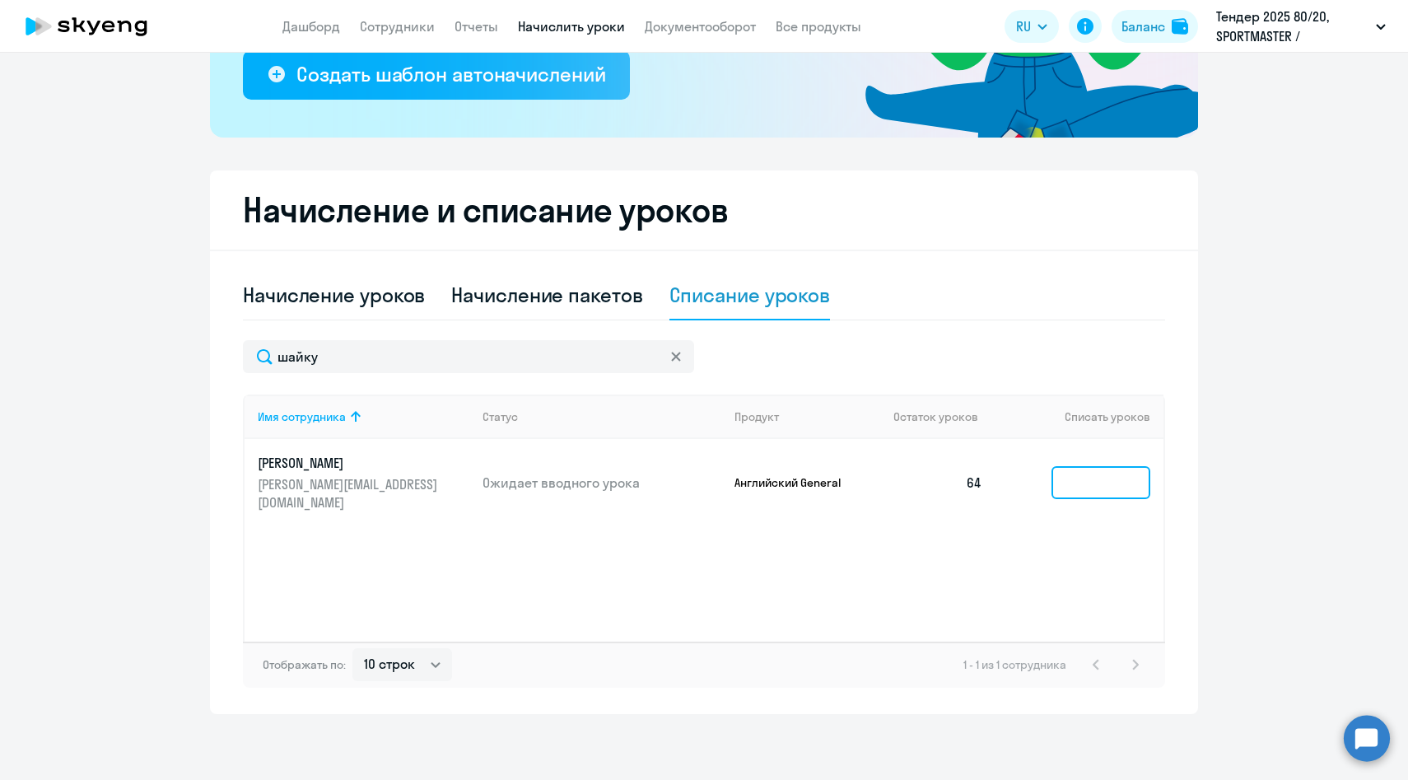
click at [1079, 487] on input at bounding box center [1100, 482] width 99 height 33
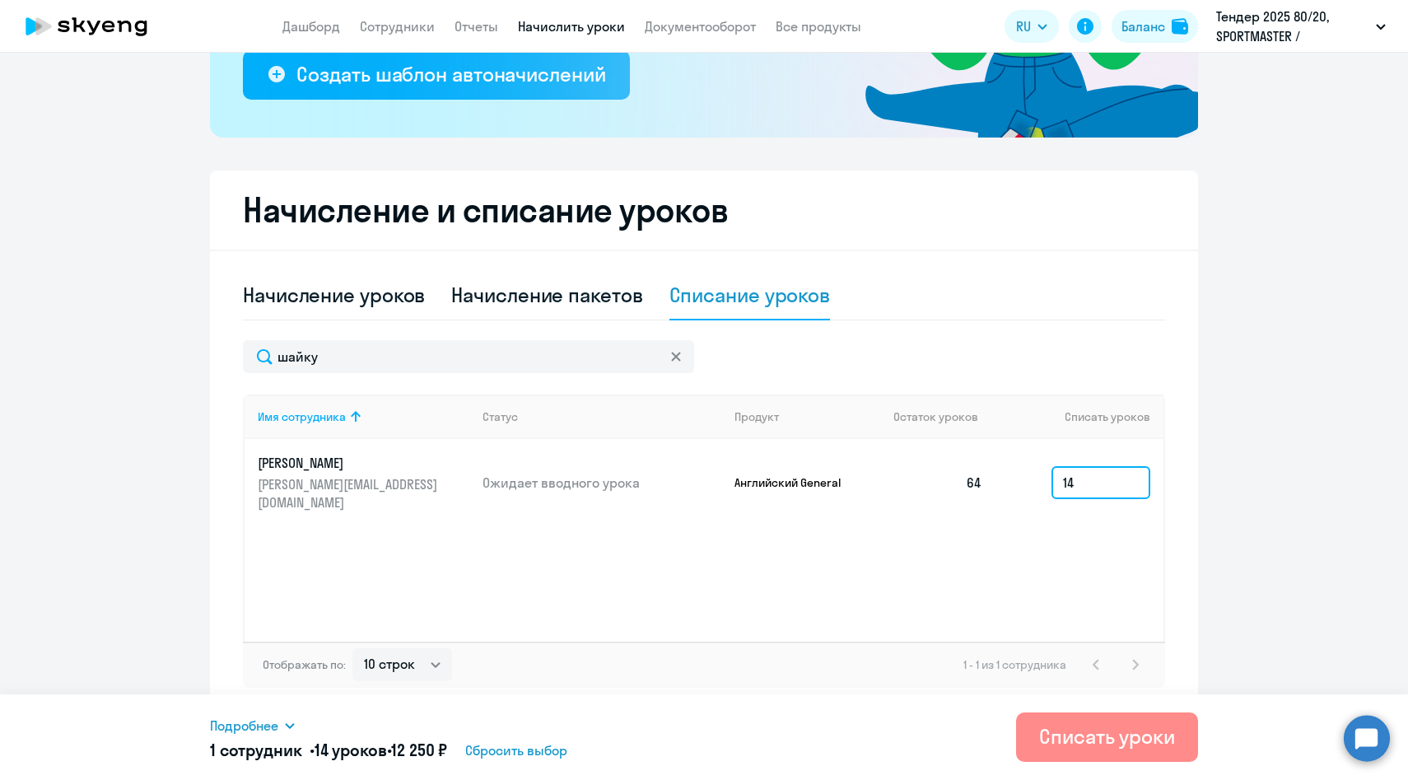
type input "14"
click at [1094, 741] on div "Списать уроки" at bounding box center [1107, 736] width 136 height 26
